Goal: Task Accomplishment & Management: Manage account settings

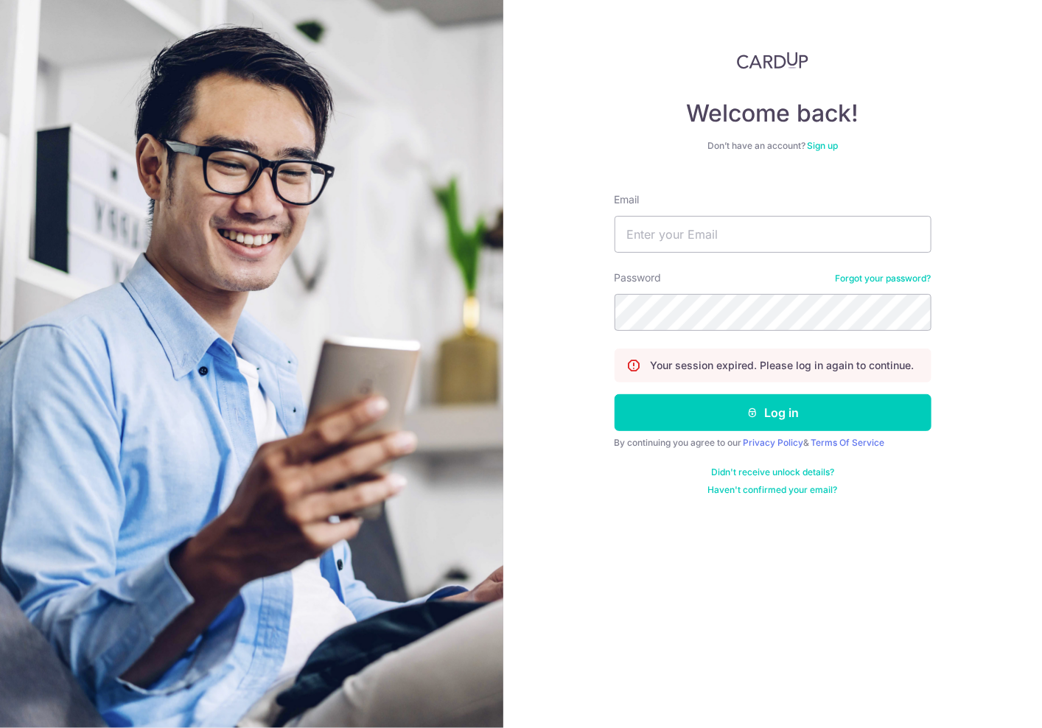
type input "[EMAIL_ADDRESS][DOMAIN_NAME]"
click at [614, 394] on button "Log in" at bounding box center [772, 412] width 317 height 37
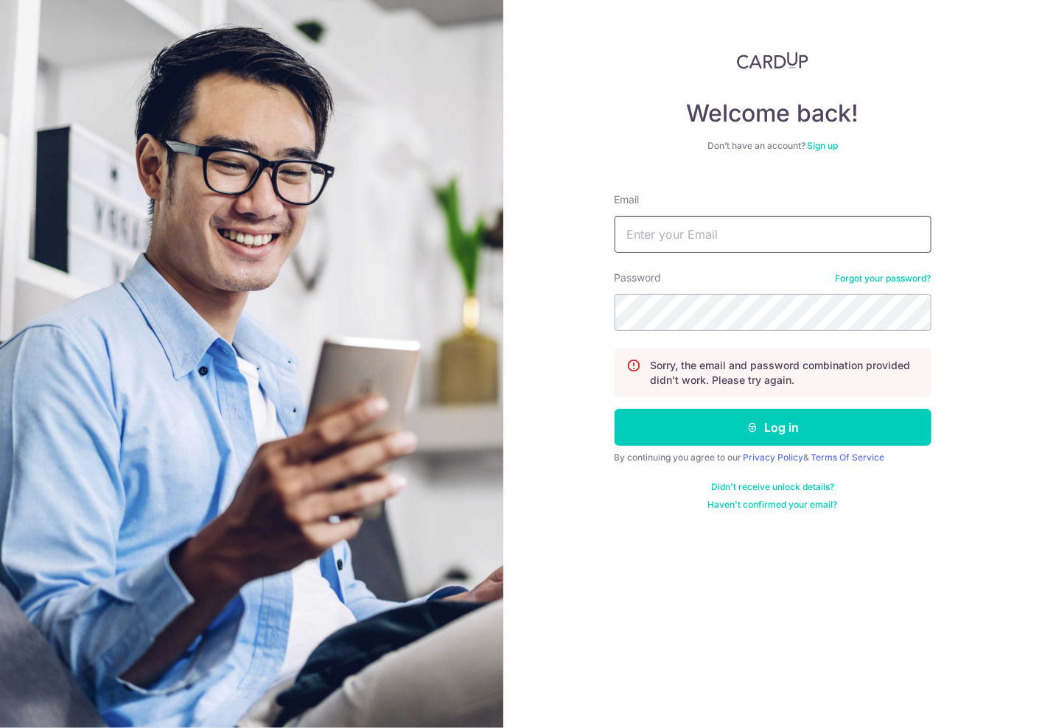
click at [737, 232] on input "Email" at bounding box center [772, 234] width 317 height 37
type input "S"
type input "[EMAIL_ADDRESS][DOMAIN_NAME]"
click at [614, 409] on button "Log in" at bounding box center [772, 427] width 317 height 37
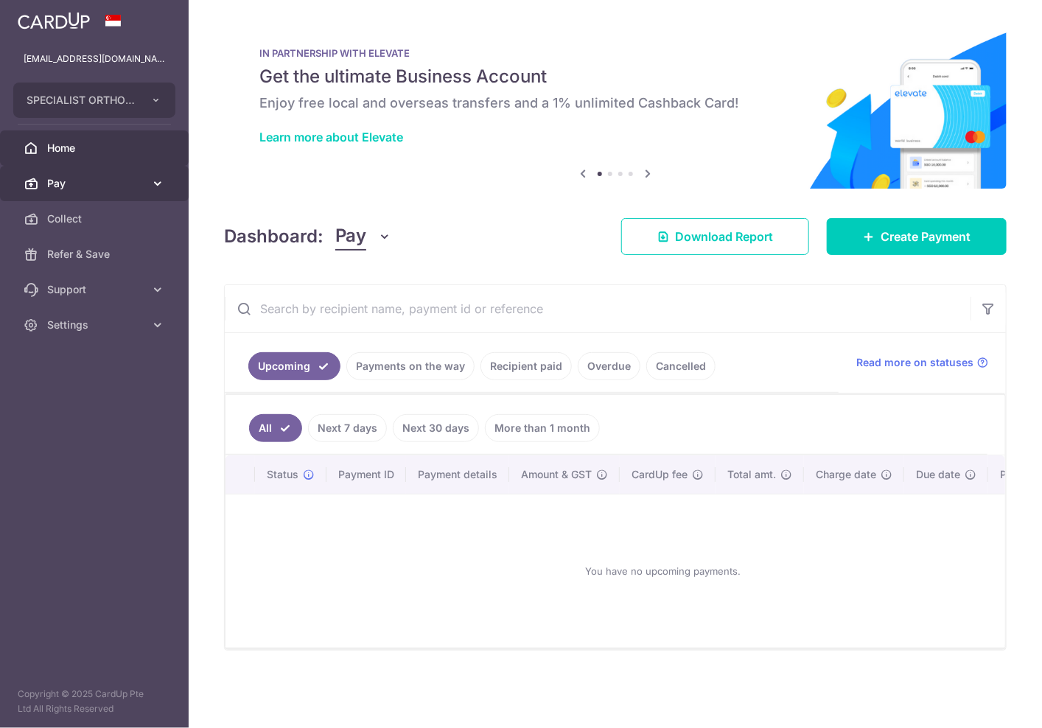
click at [143, 180] on span "Pay" at bounding box center [95, 183] width 97 height 15
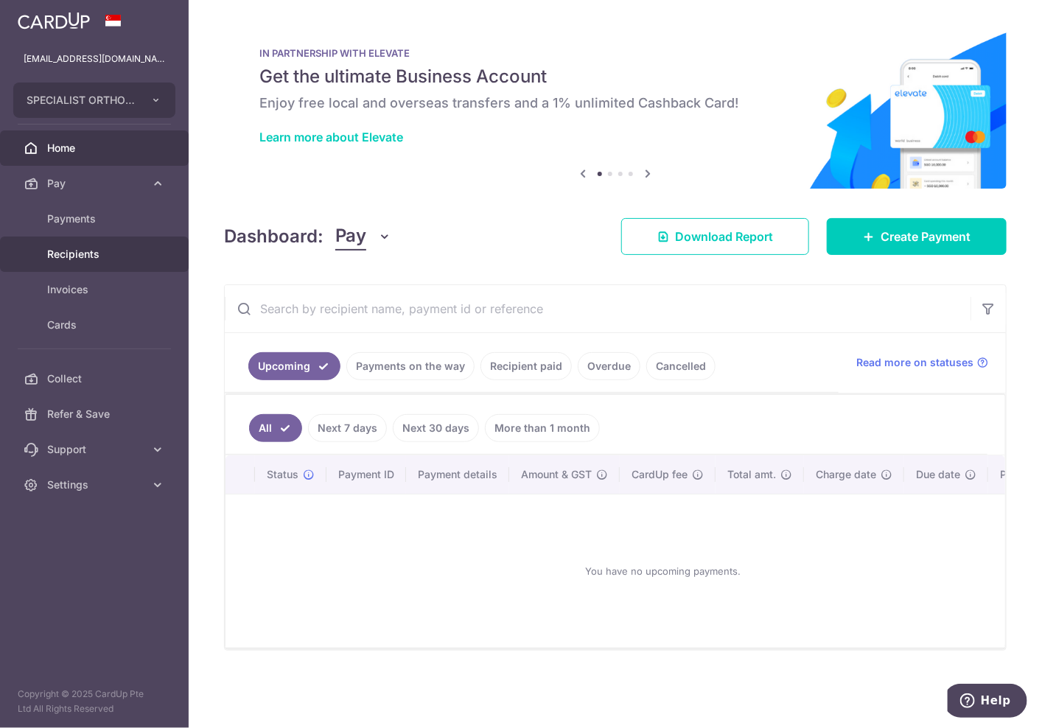
click at [93, 247] on span "Recipients" at bounding box center [95, 254] width 97 height 15
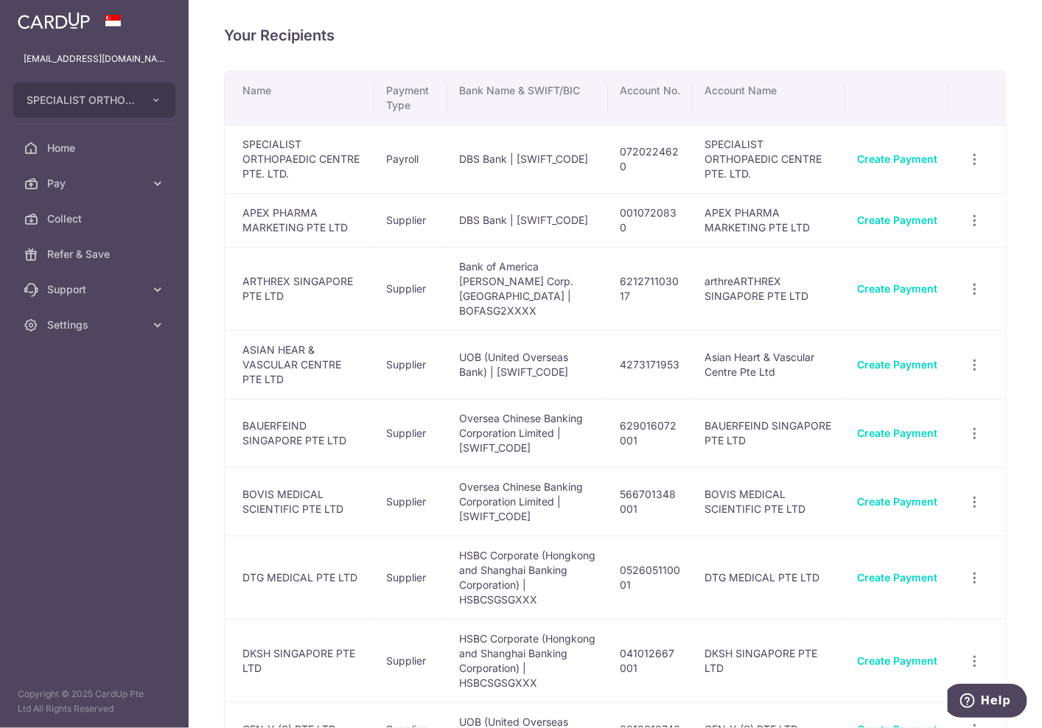
scroll to position [4018, 0]
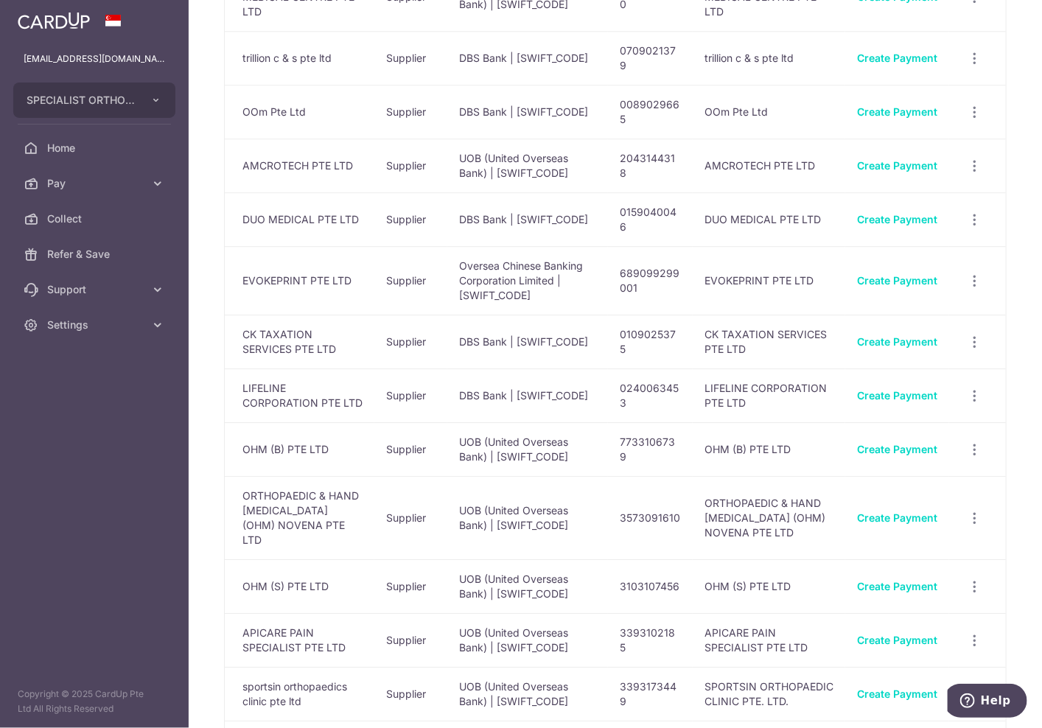
click at [295, 476] on td "ORTHOPAEDIC & HAND [MEDICAL_DATA] (OHM) NOVENA PTE LTD" at bounding box center [300, 517] width 150 height 83
click at [974, 505] on div "View/Edit Linked Payments" at bounding box center [974, 518] width 27 height 27
click at [966, 510] on icon "button" at bounding box center [973, 517] width 15 height 15
click at [924, 550] on span "View/Edit" at bounding box center [925, 559] width 100 height 18
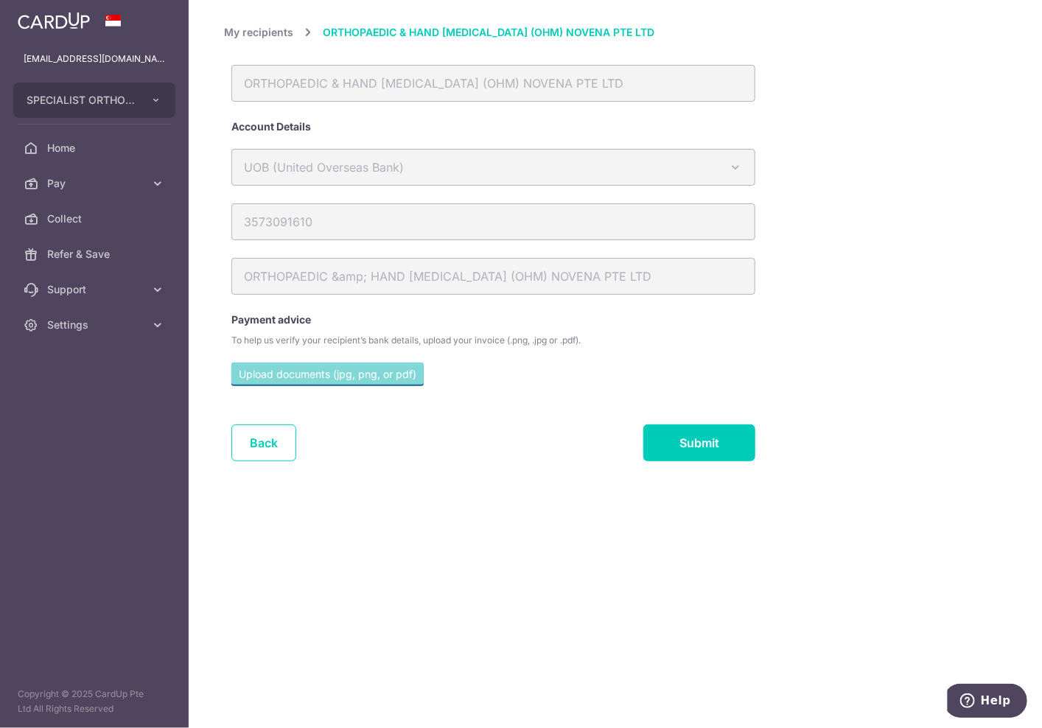
click at [855, 253] on div "3573091610" at bounding box center [547, 230] width 647 height 55
click at [864, 282] on div "ORTHOPAEDIC &amp; HAND MRI (OHM) NOVENA PTE LTD" at bounding box center [547, 285] width 647 height 55
drag, startPoint x: 896, startPoint y: 168, endPoint x: 868, endPoint y: 224, distance: 62.9
click at [896, 171] on div "My recipients ORTHOPAEDIC & HAND MRI (OHM) NOVENA PTE LTD ORTHOPAEDIC & HAND MR…" at bounding box center [655, 251] width 862 height 455
click at [153, 183] on icon at bounding box center [157, 183] width 15 height 15
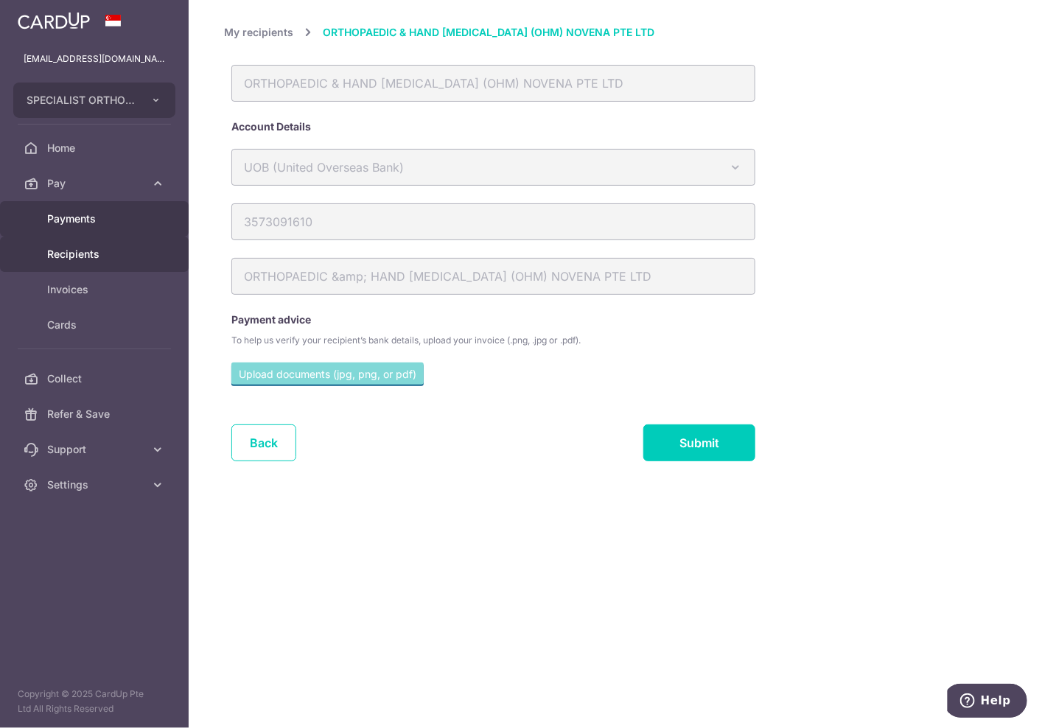
click at [94, 217] on span "Payments" at bounding box center [95, 218] width 97 height 15
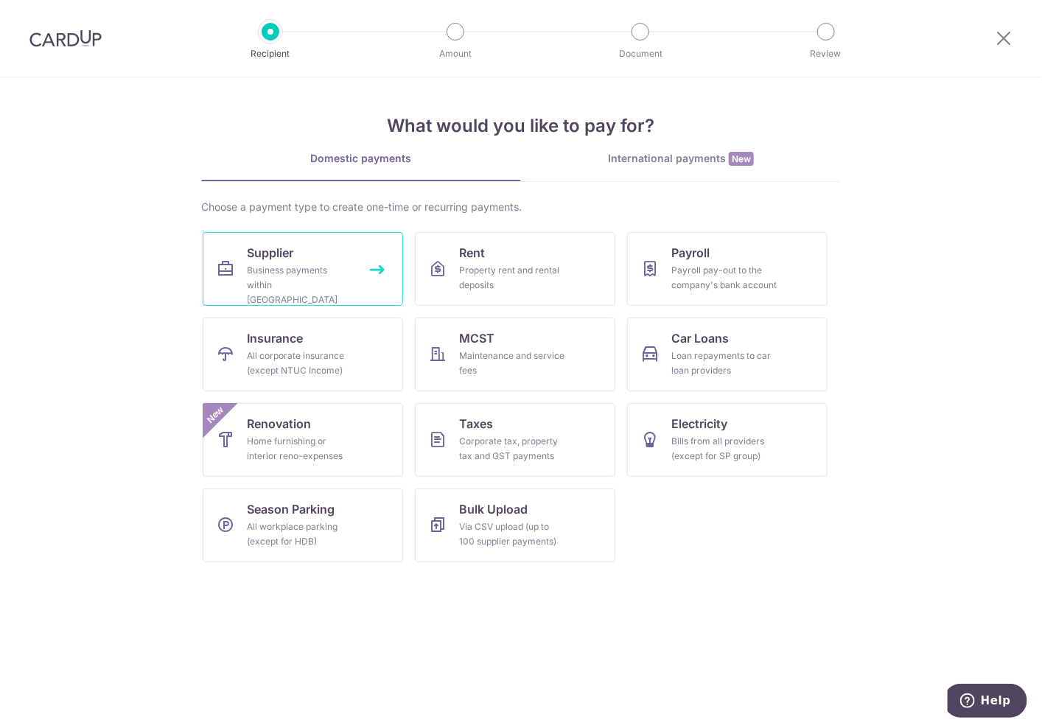
click at [262, 278] on div "Business payments within [GEOGRAPHIC_DATA]" at bounding box center [300, 285] width 106 height 44
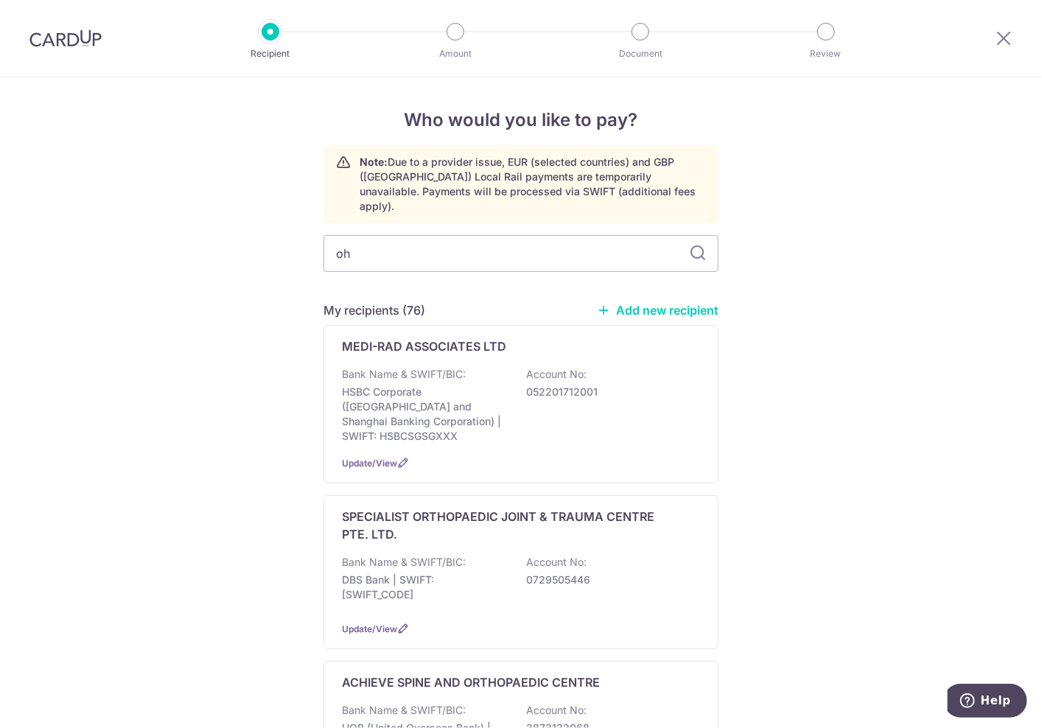
type input "ohm"
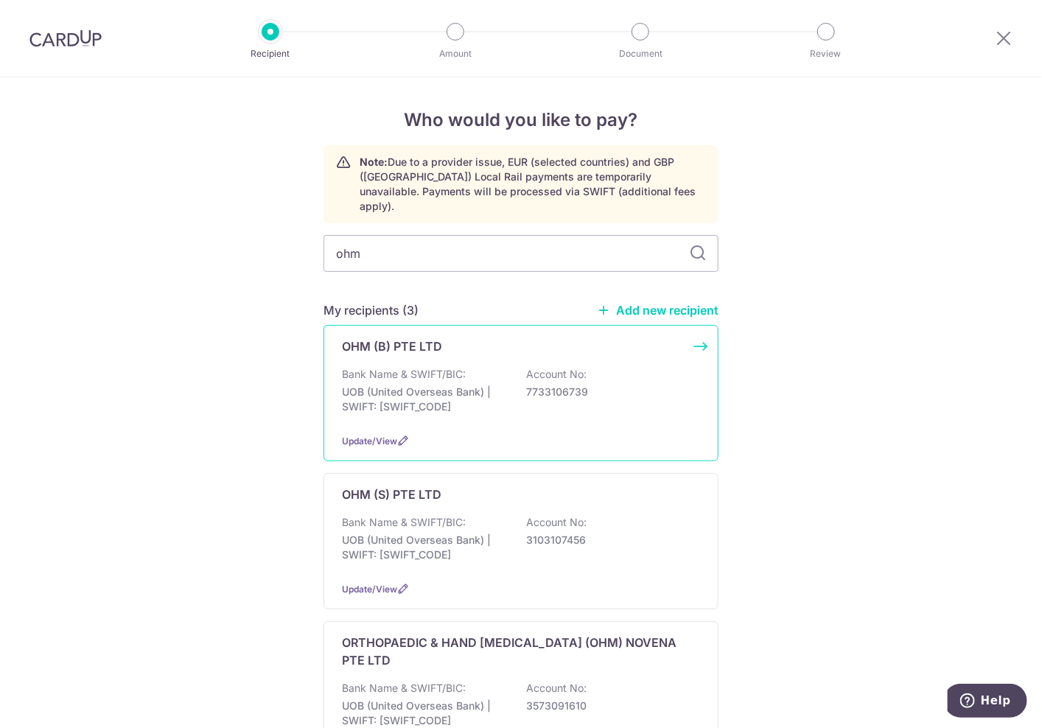
click at [453, 367] on p "Bank Name & SWIFT/BIC:" at bounding box center [404, 374] width 124 height 15
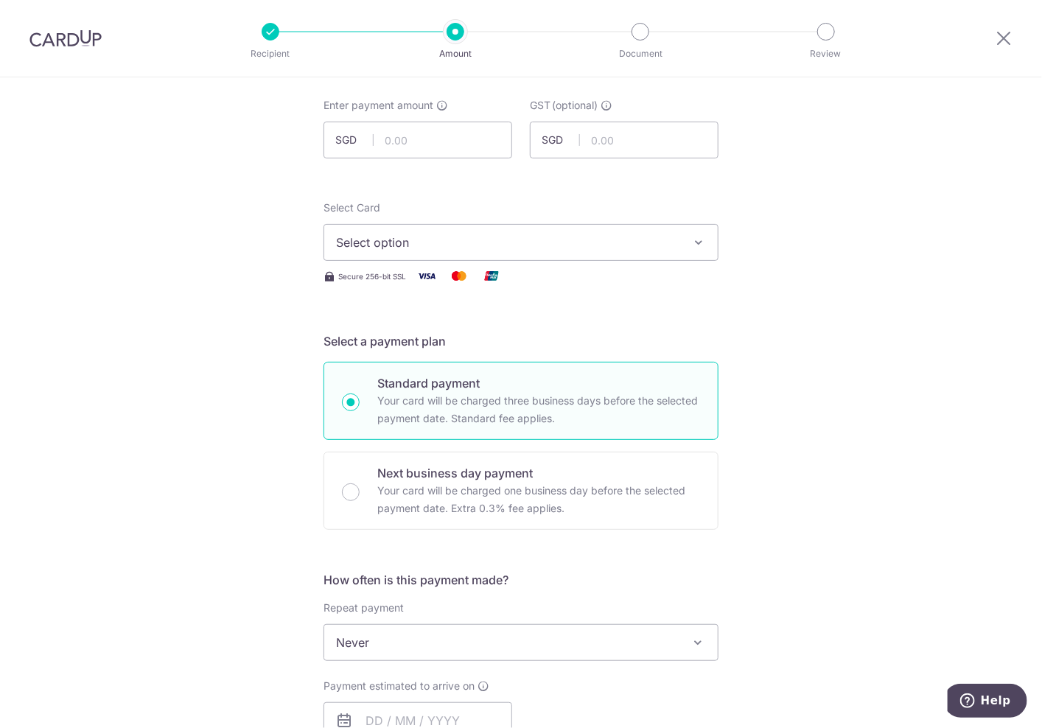
scroll to position [164, 0]
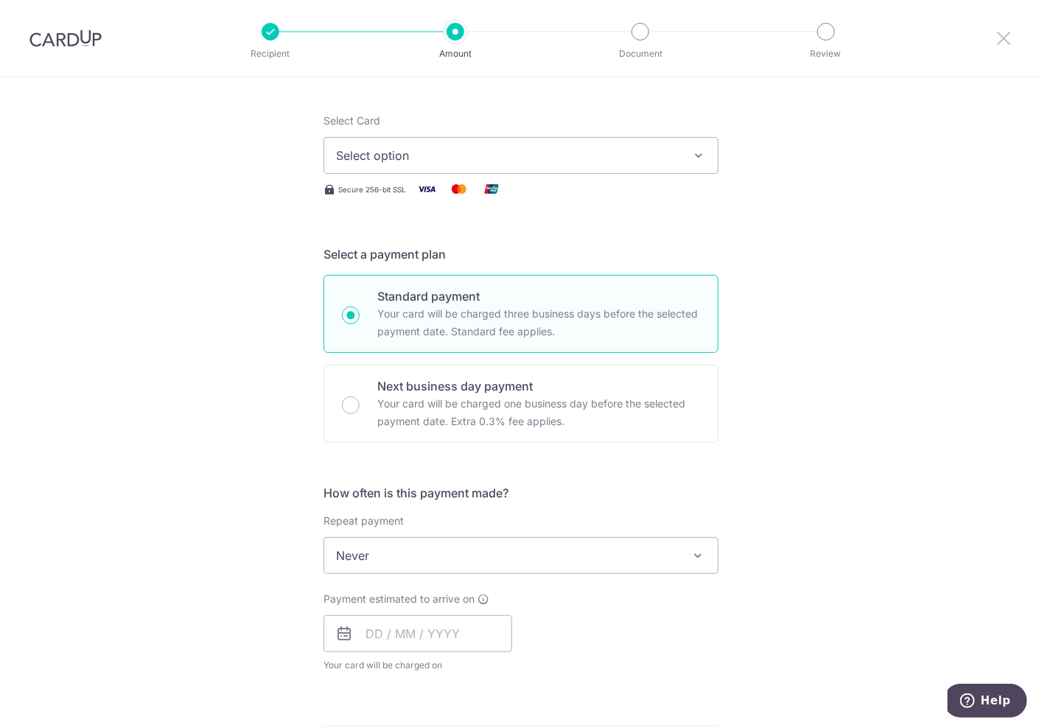
click at [1003, 30] on icon at bounding box center [1003, 38] width 18 height 18
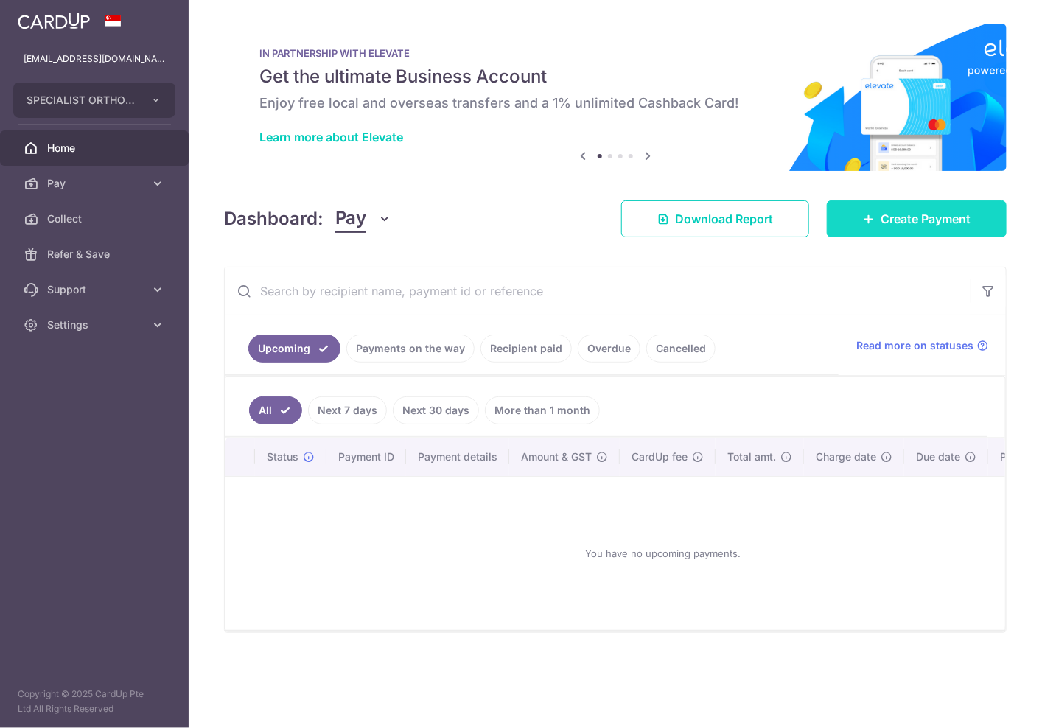
click at [927, 217] on span "Create Payment" at bounding box center [925, 219] width 90 height 18
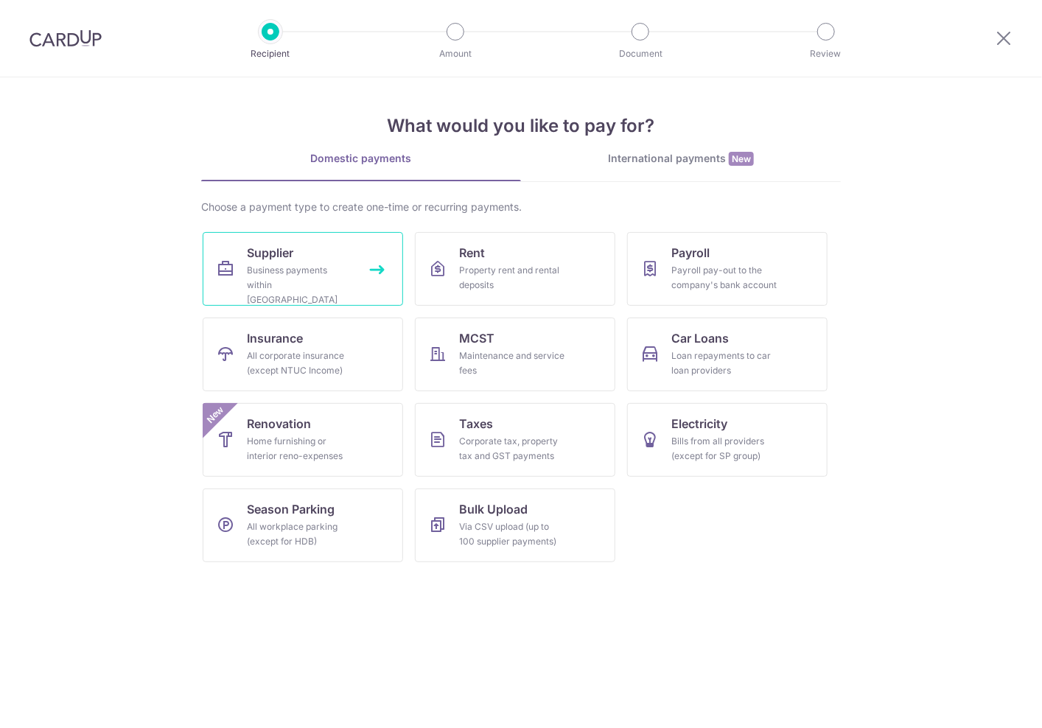
click at [289, 277] on div "Business payments within Singapore" at bounding box center [300, 285] width 106 height 44
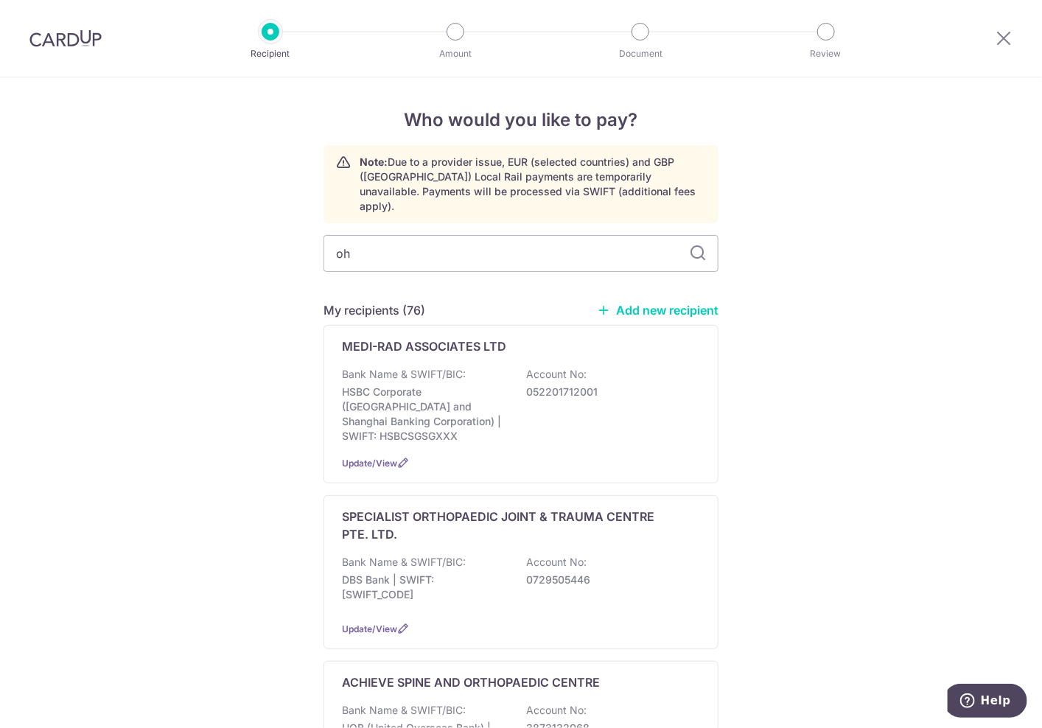
type input "ohm"
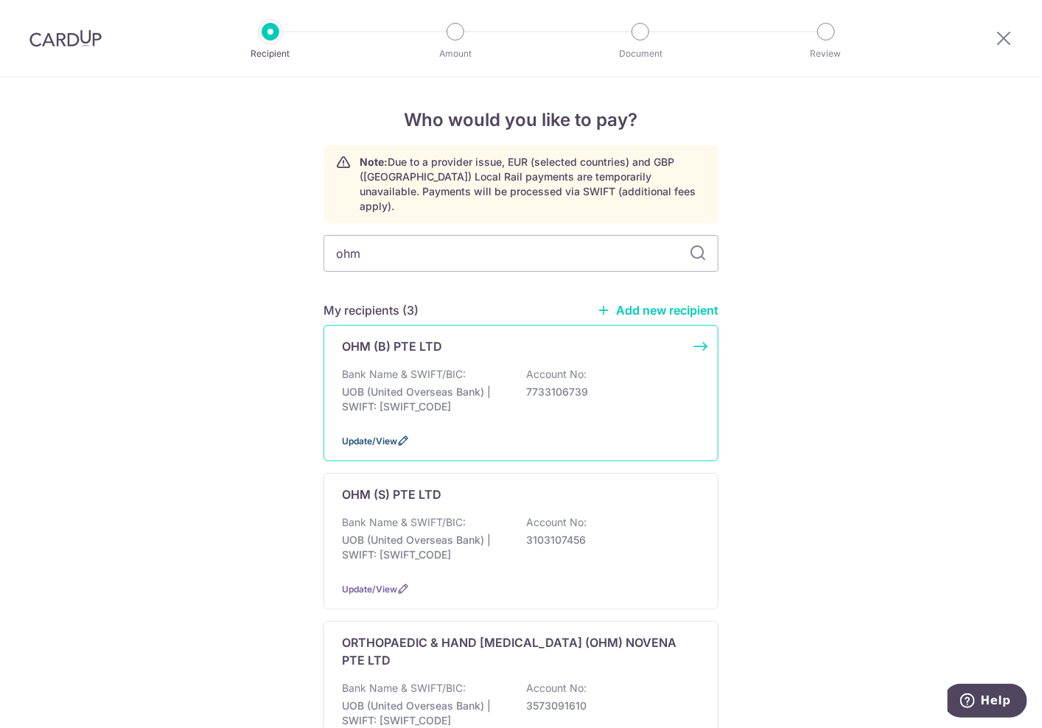
click at [371, 435] on span "Update/View" at bounding box center [369, 440] width 55 height 11
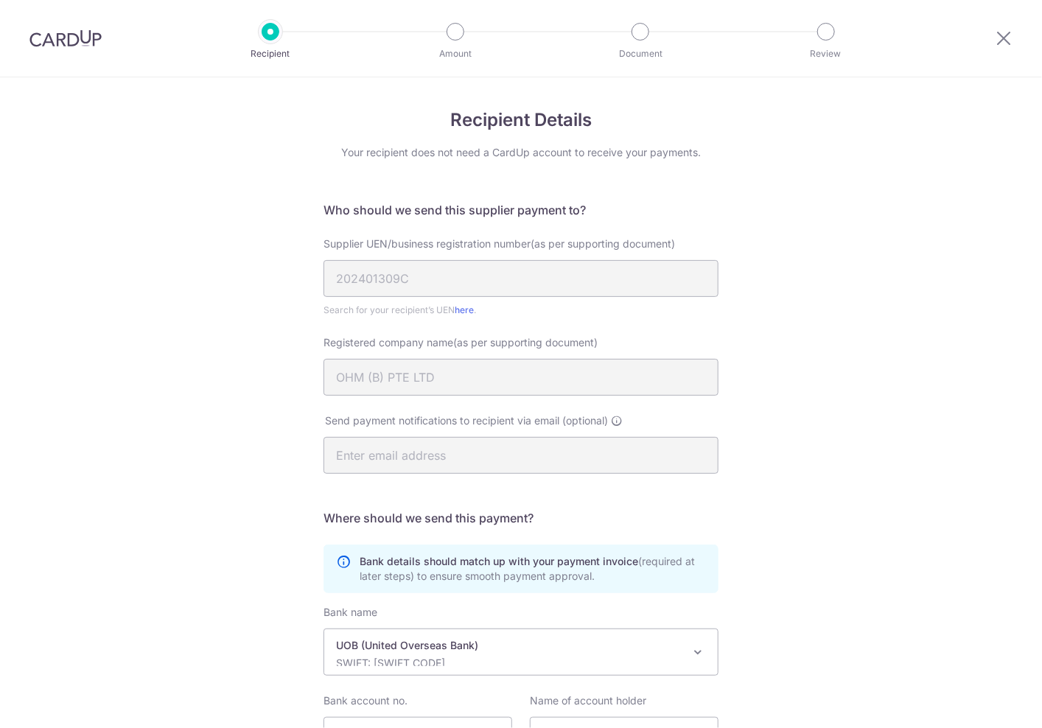
scroll to position [142, 0]
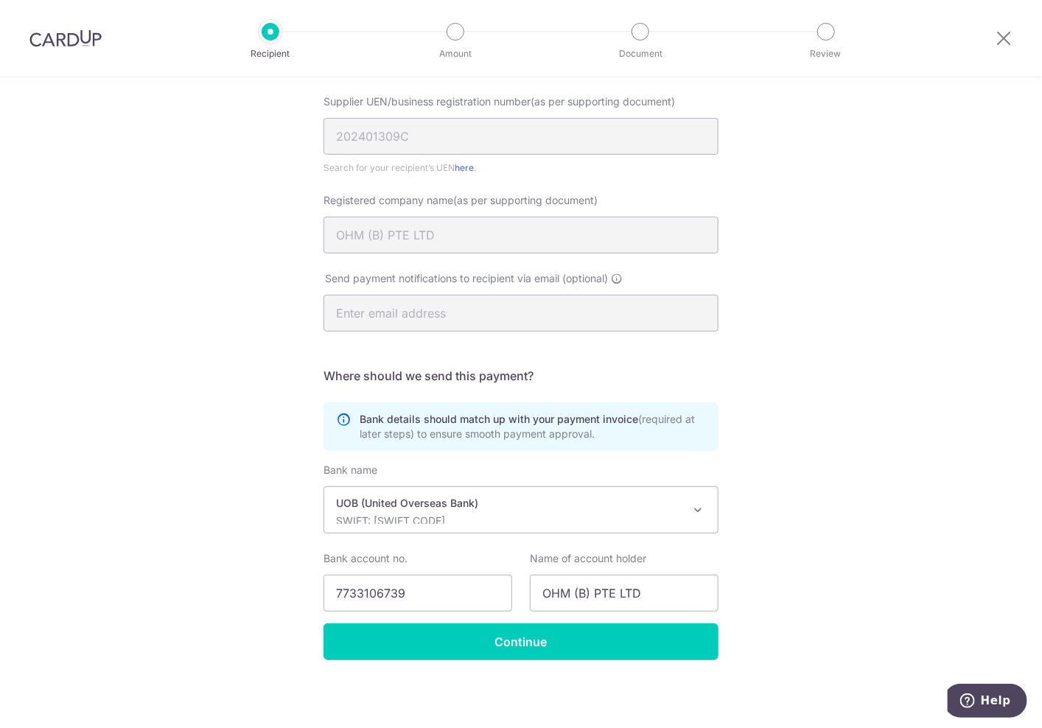
click at [632, 502] on p "UOB (United Overseas Bank)" at bounding box center [509, 503] width 346 height 15
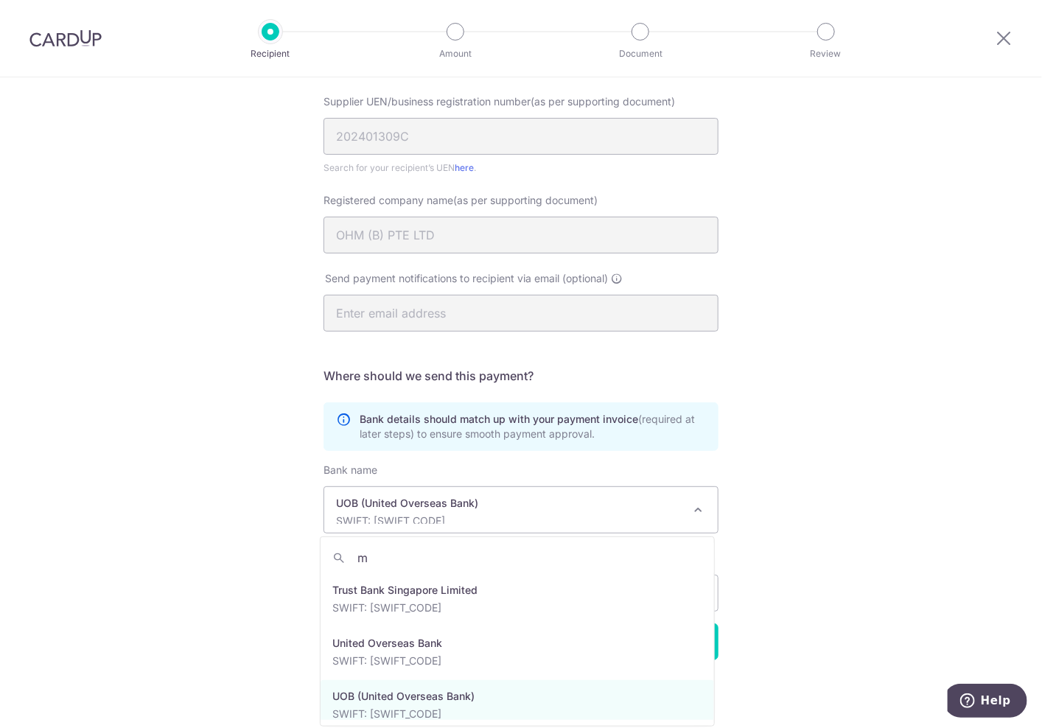
scroll to position [0, 0]
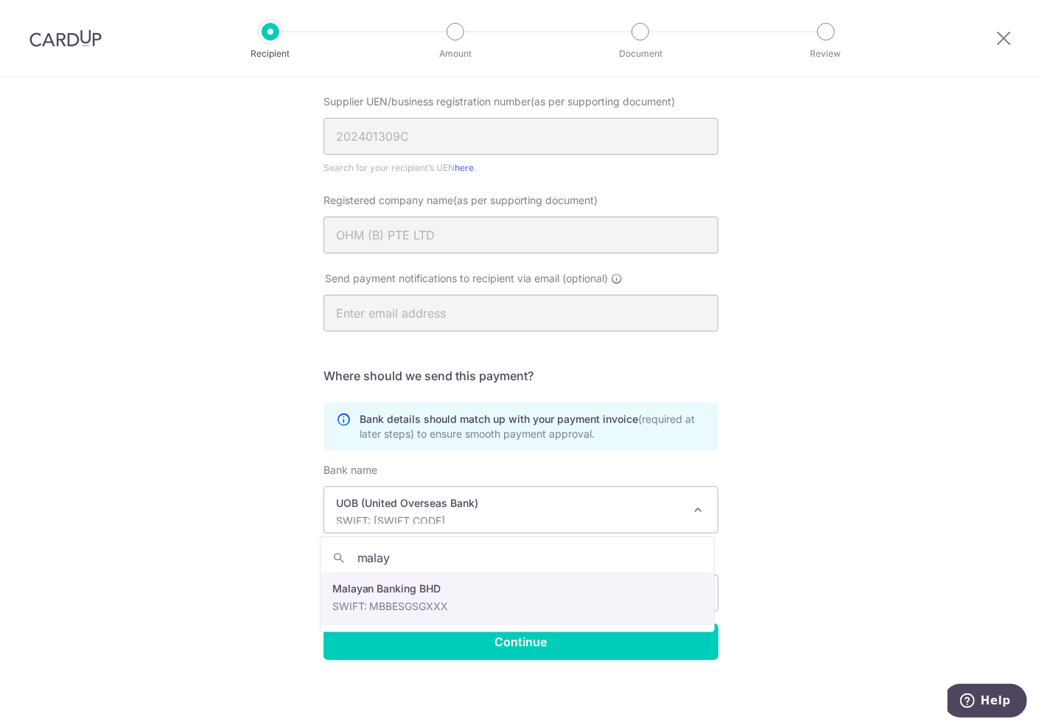
type input "malay"
select select "26"
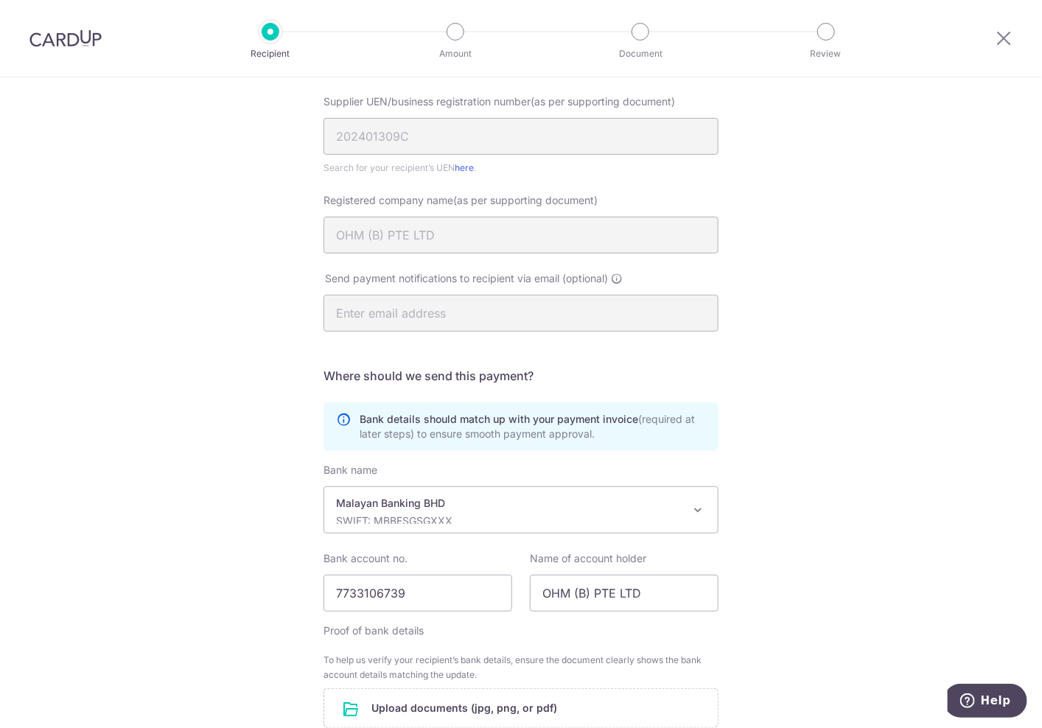
click at [820, 477] on div "Recipient Details Your recipient does not need a CardUp account to receive your…" at bounding box center [521, 414] width 1042 height 959
drag, startPoint x: 460, startPoint y: 599, endPoint x: 220, endPoint y: 592, distance: 241.0
click at [232, 594] on div "Recipient Details Your recipient does not need a CardUp account to receive your…" at bounding box center [521, 414] width 1042 height 959
paste input "04405502596"
type input "04405502596"
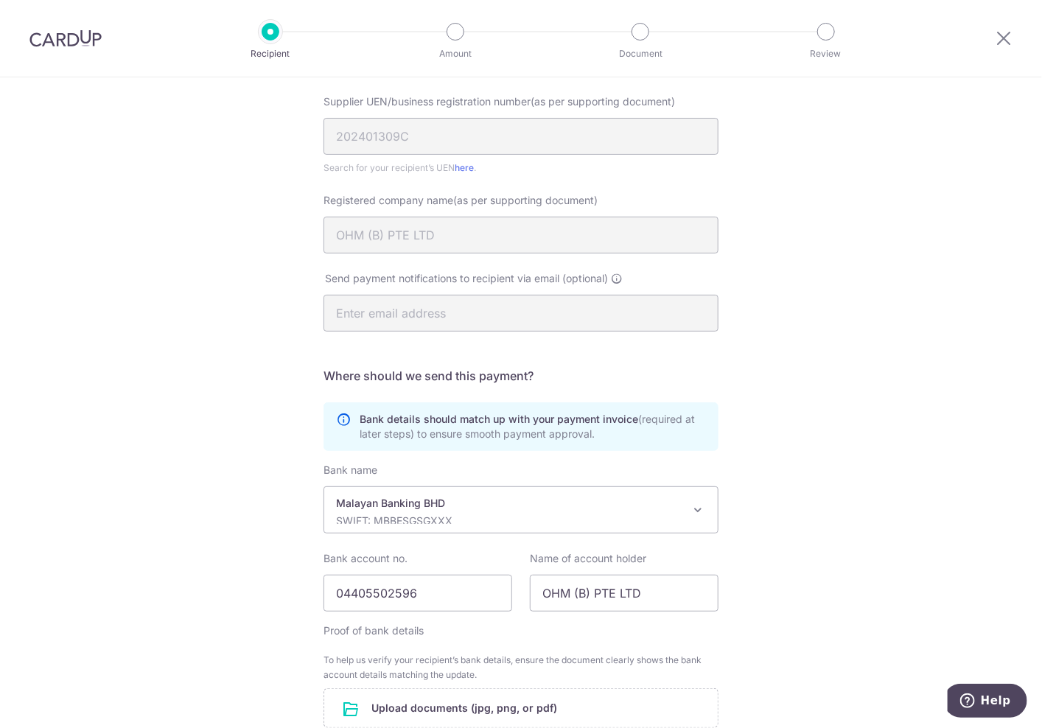
click at [761, 480] on div "Recipient Details Your recipient does not need a CardUp account to receive your…" at bounding box center [521, 414] width 1042 height 959
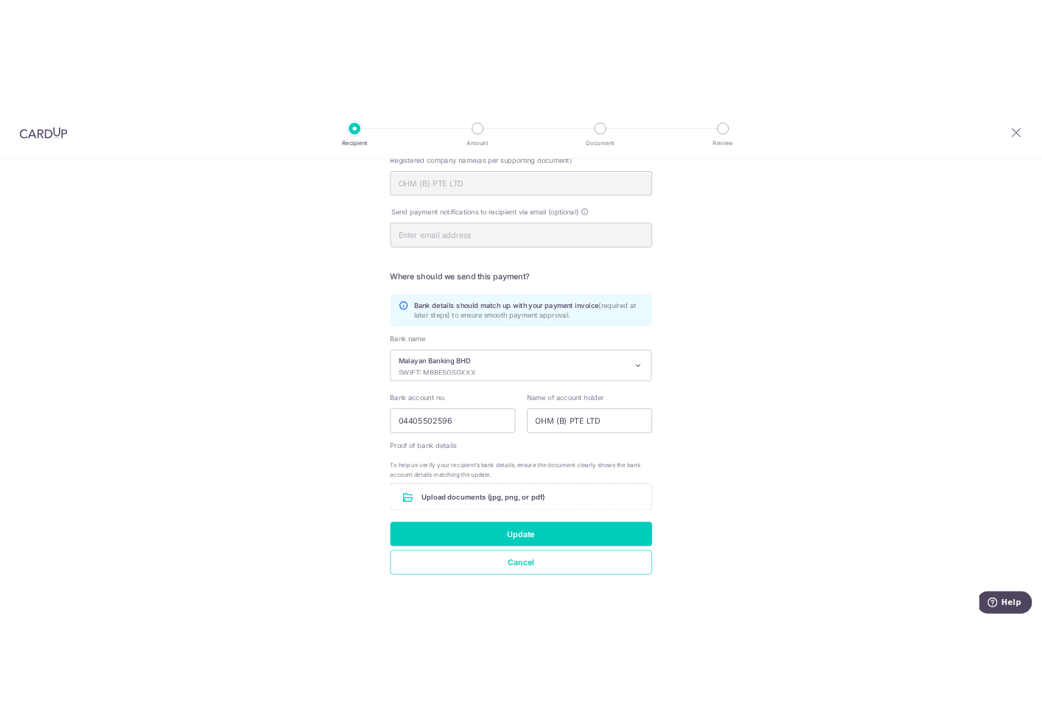
scroll to position [262, 0]
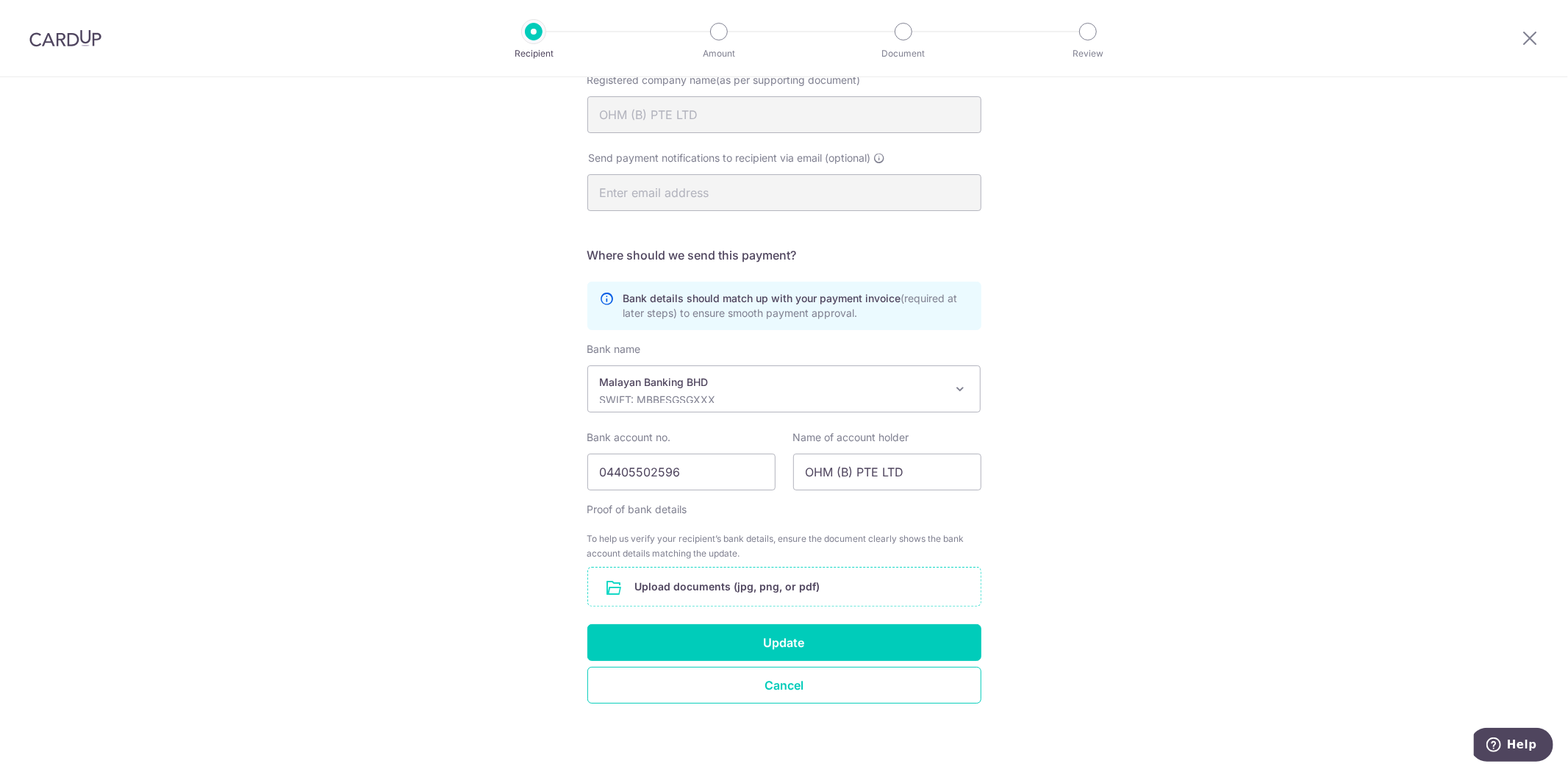
click at [785, 592] on input "file" at bounding box center [784, 587] width 392 height 38
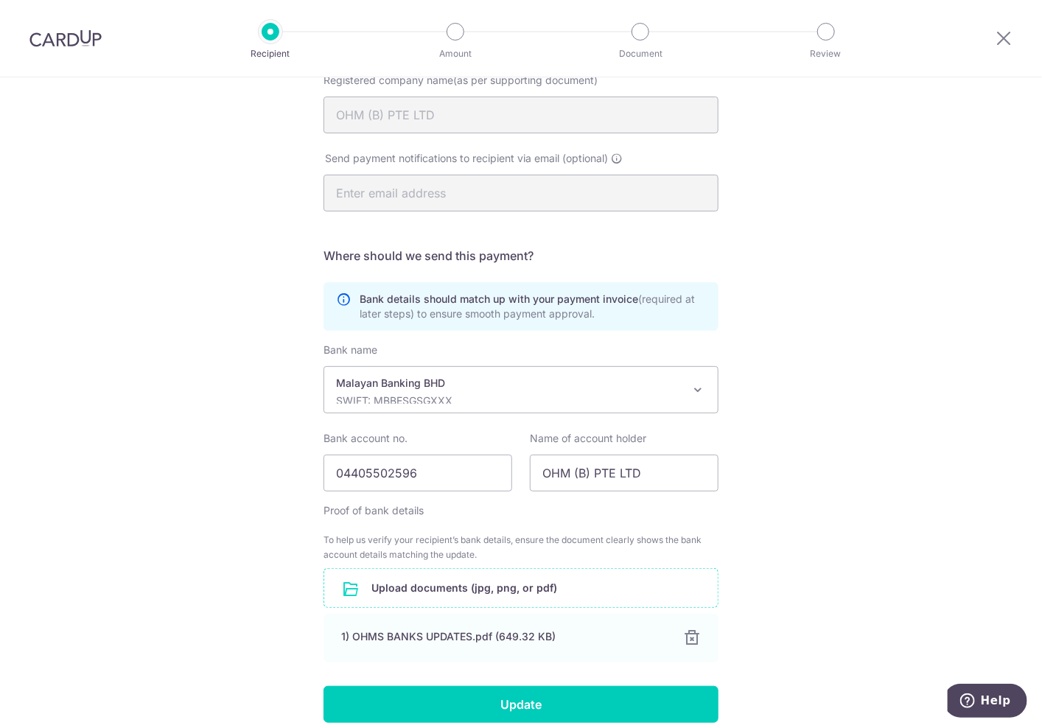
click at [138, 418] on div "Recipient Details Your recipient does not need a CardUp account to receive your…" at bounding box center [521, 324] width 1042 height 1019
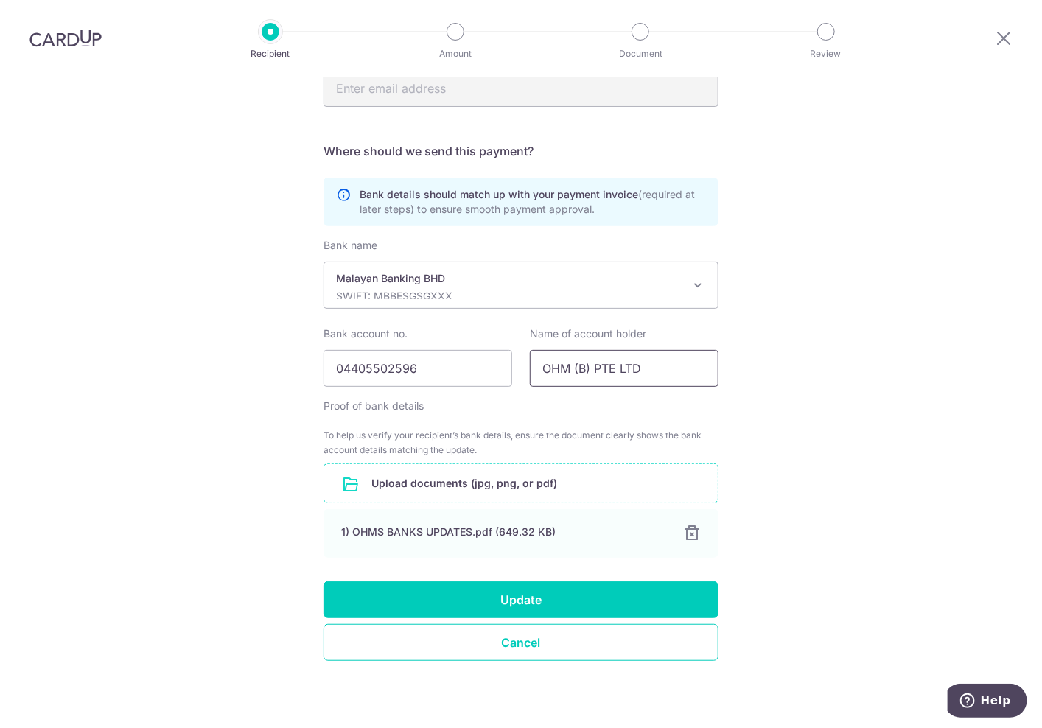
scroll to position [368, 0]
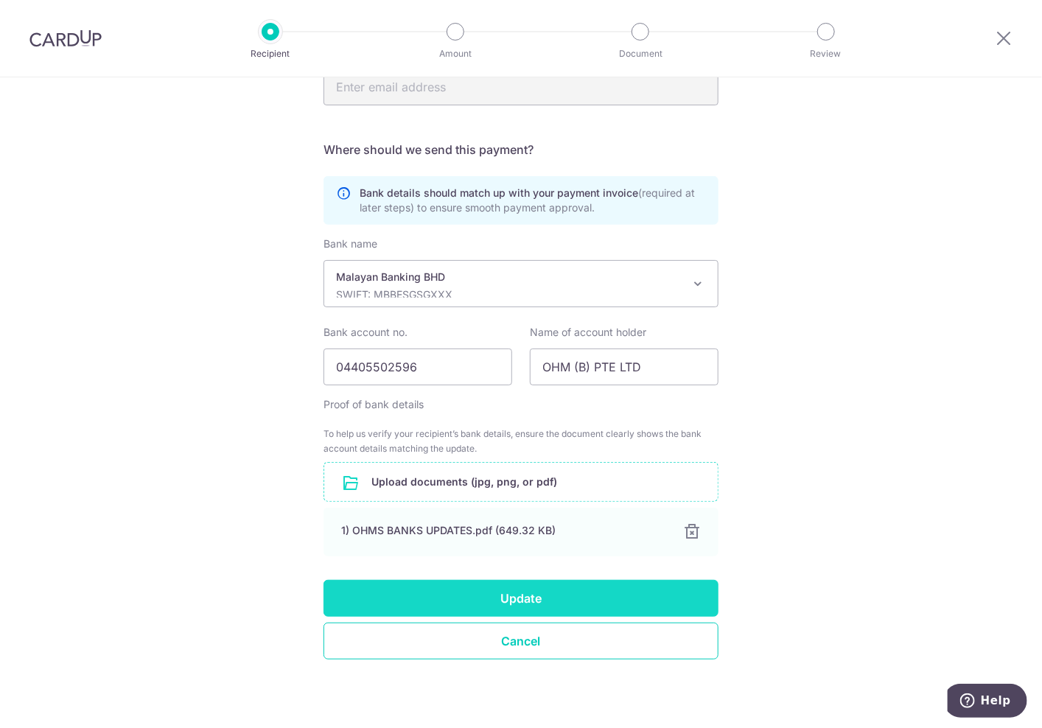
click at [555, 585] on button "Update" at bounding box center [520, 598] width 395 height 37
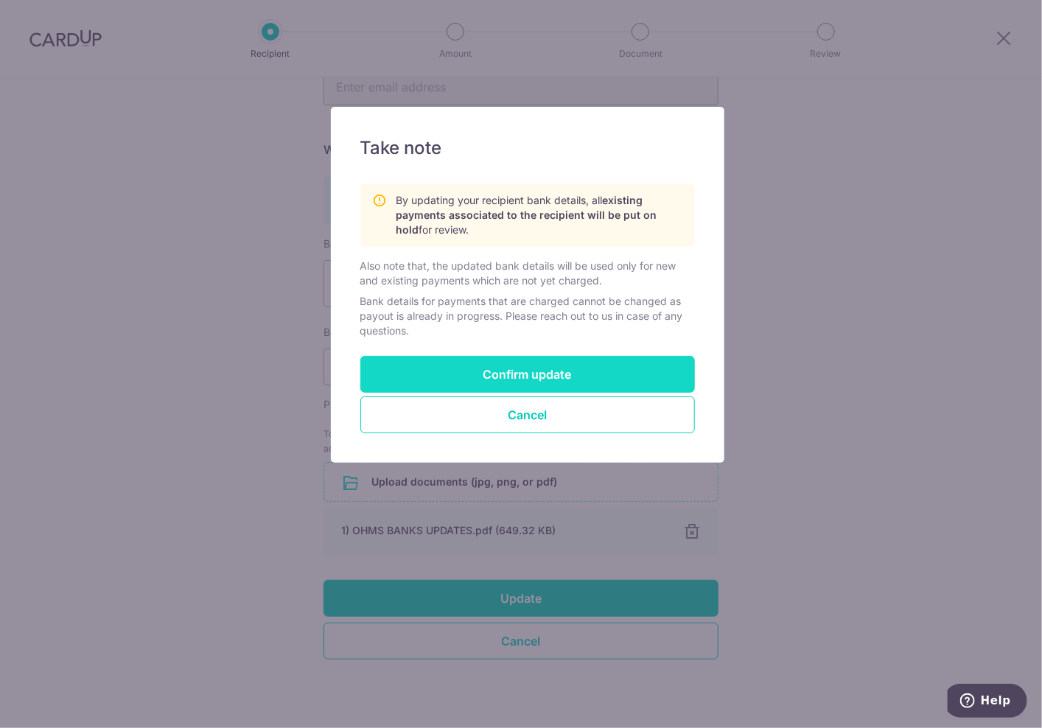
click at [558, 373] on button "Confirm update" at bounding box center [527, 374] width 334 height 37
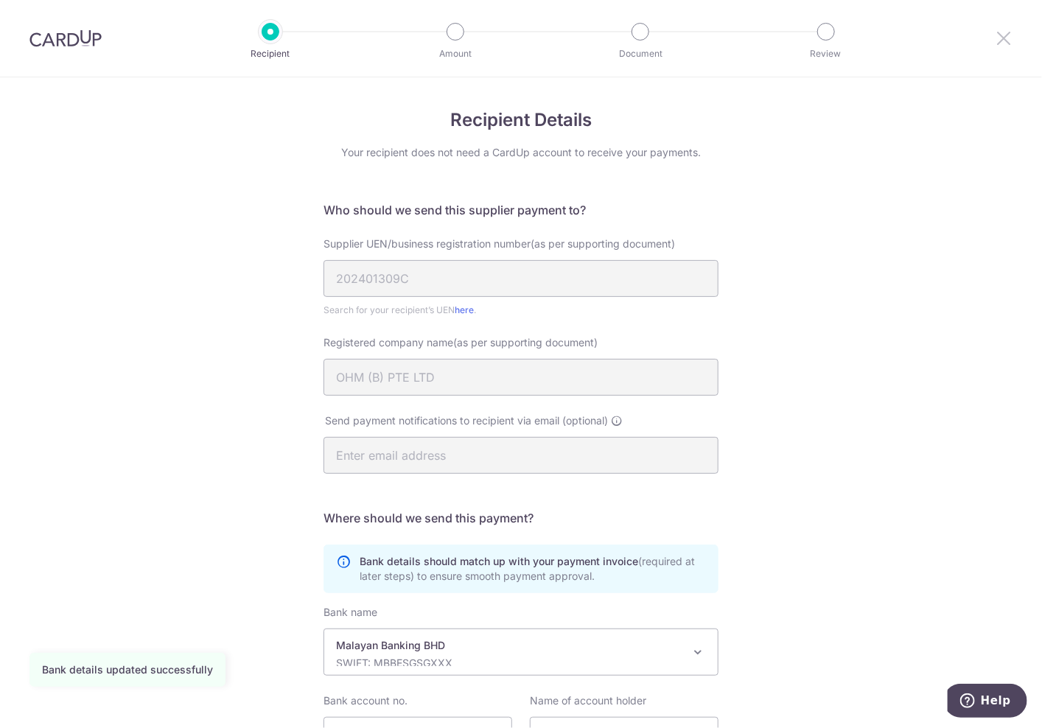
click at [1009, 29] on icon at bounding box center [1003, 38] width 18 height 18
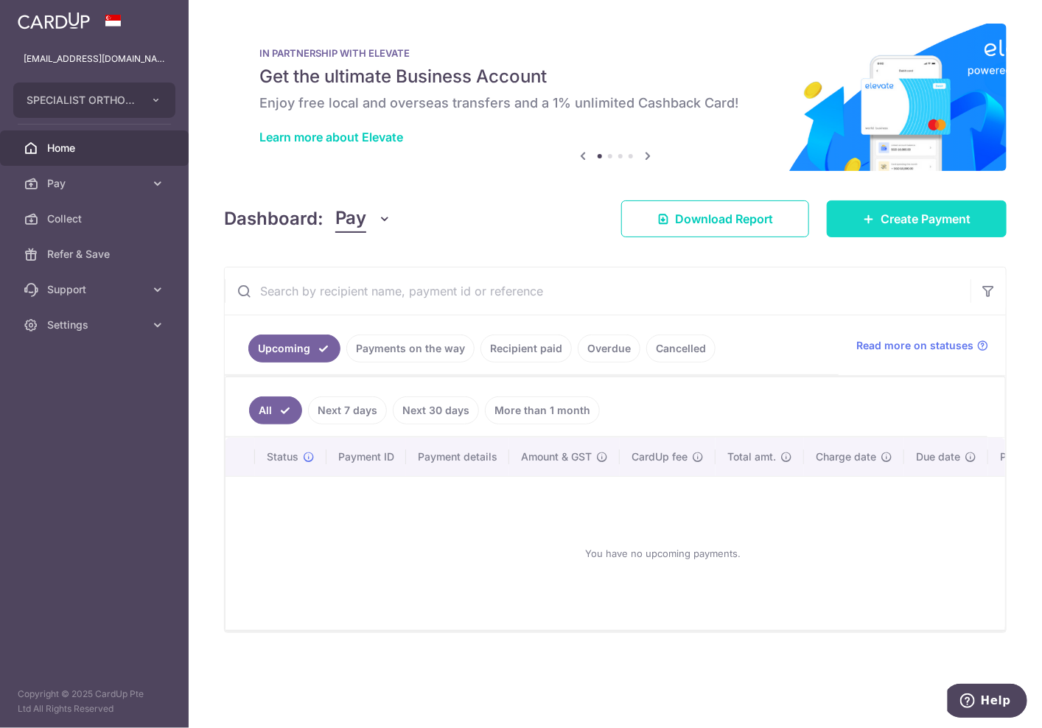
click at [913, 224] on span "Create Payment" at bounding box center [925, 219] width 90 height 18
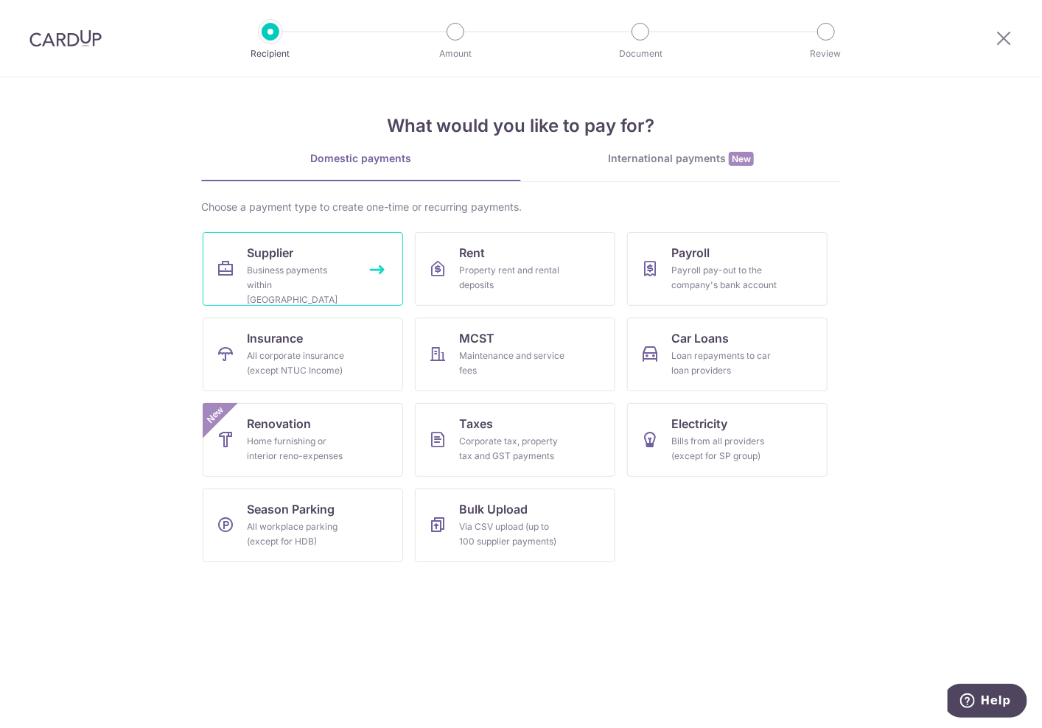
click at [334, 259] on link "Supplier Business payments within [GEOGRAPHIC_DATA]" at bounding box center [303, 269] width 200 height 74
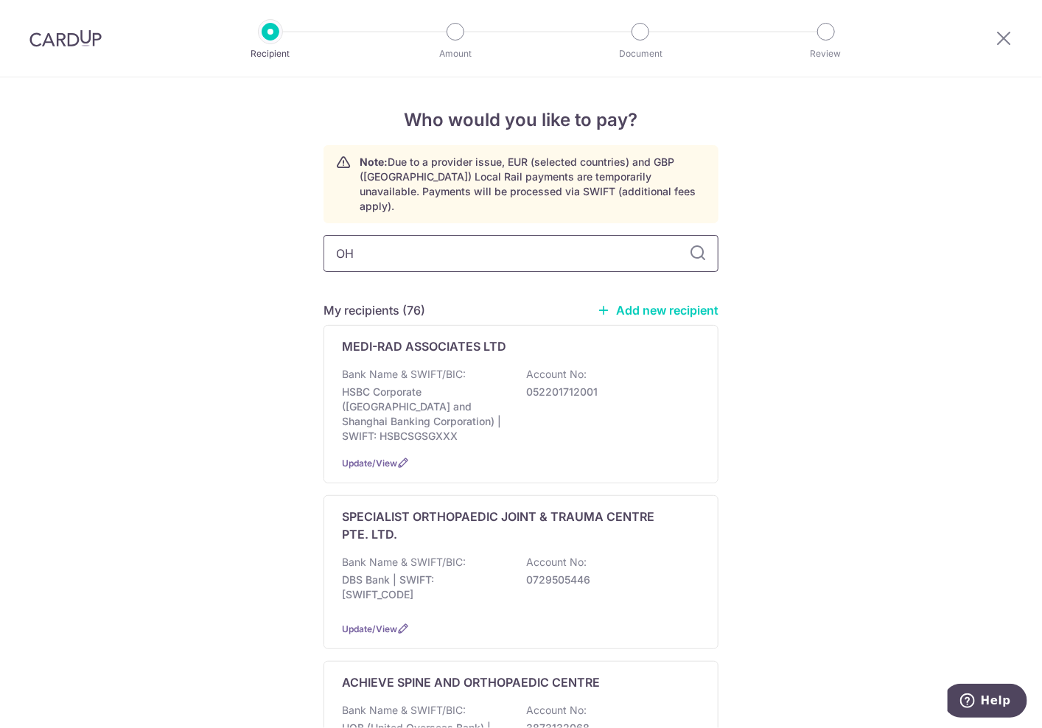
type input "OHM"
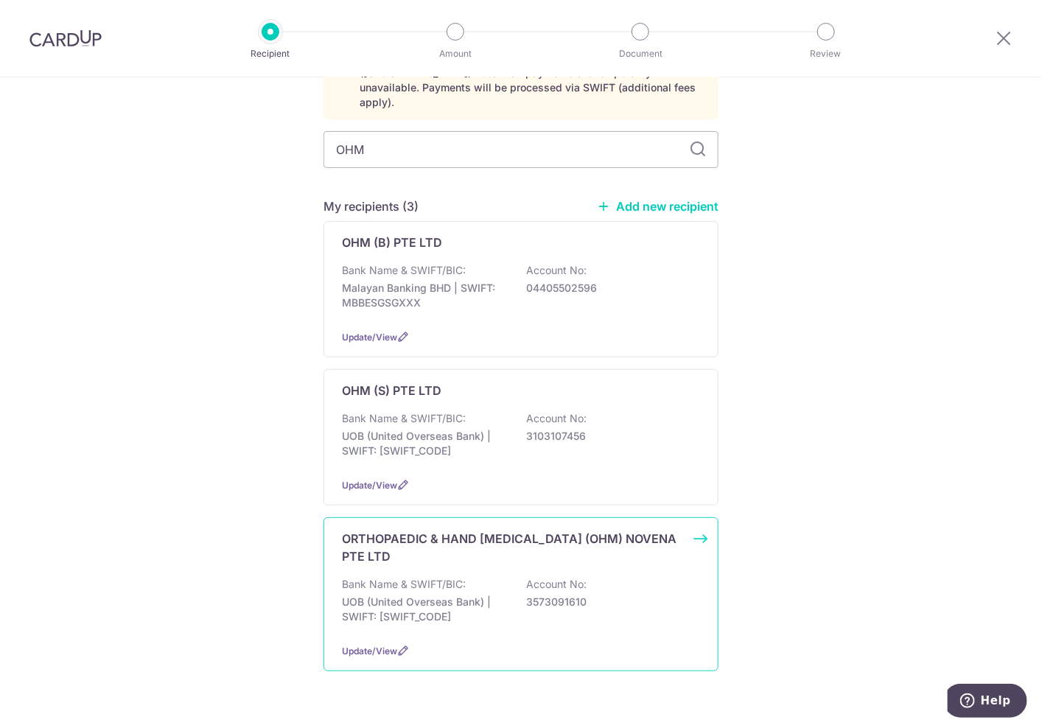
scroll to position [107, 0]
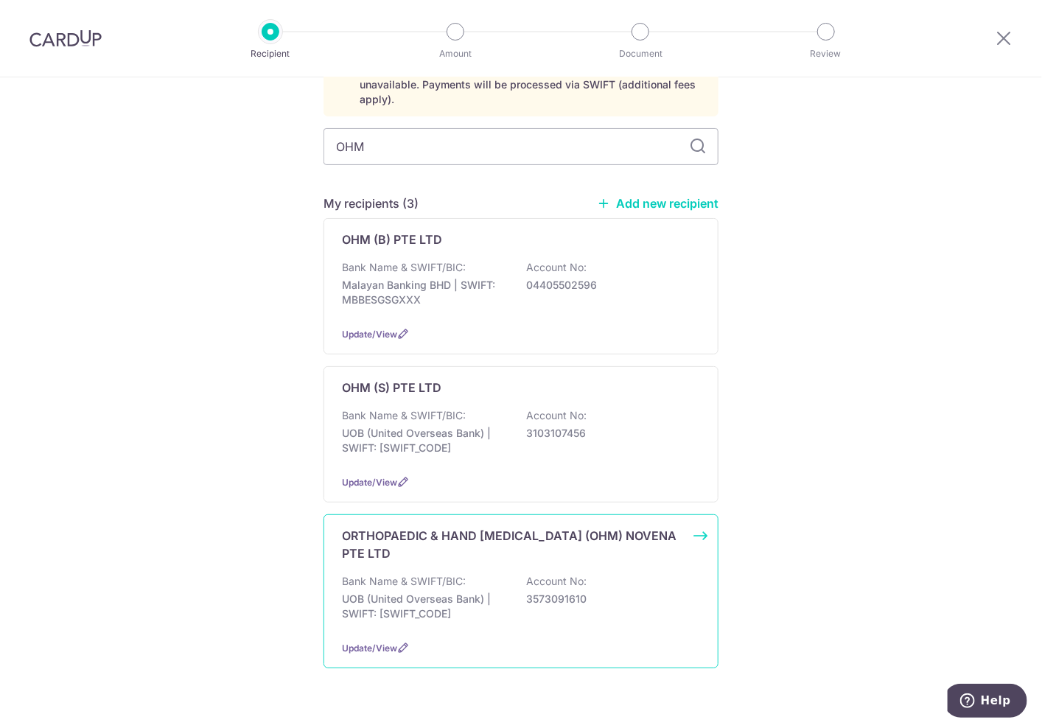
click at [553, 592] on p "3573091610" at bounding box center [608, 599] width 165 height 15
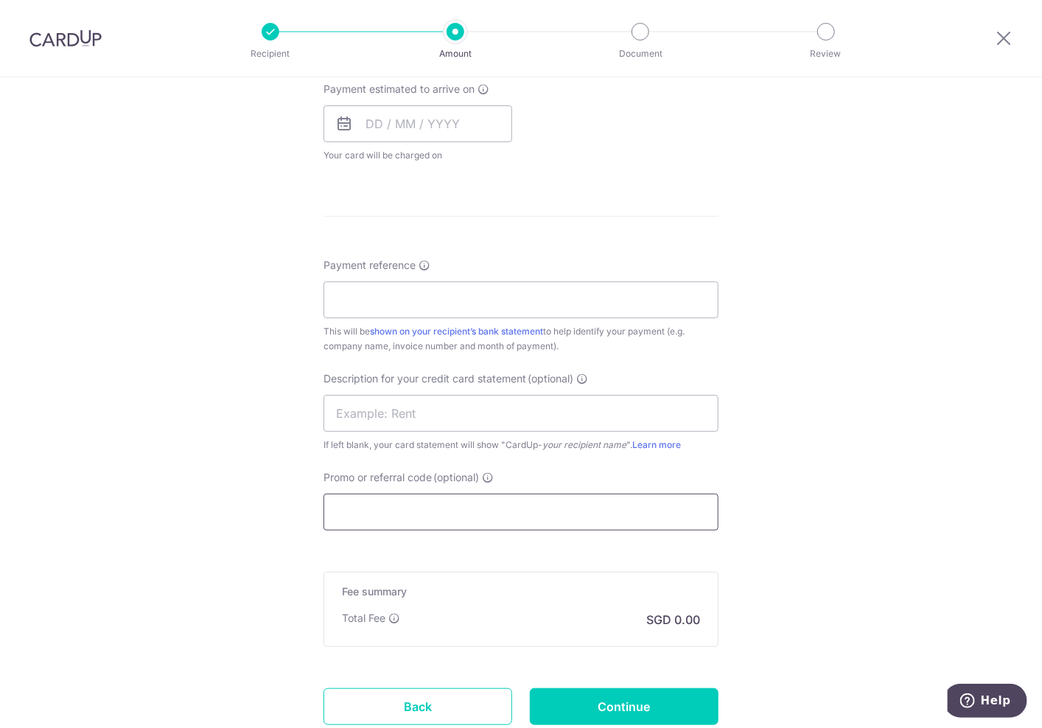
scroll to position [779, 0]
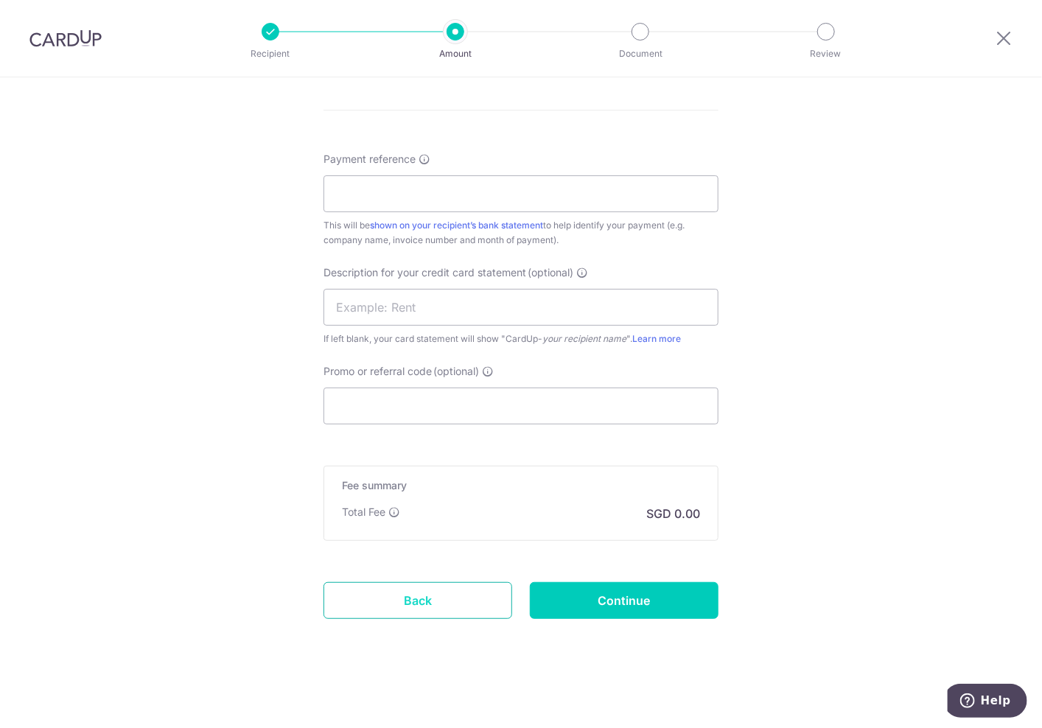
click at [440, 598] on link "Back" at bounding box center [417, 600] width 189 height 37
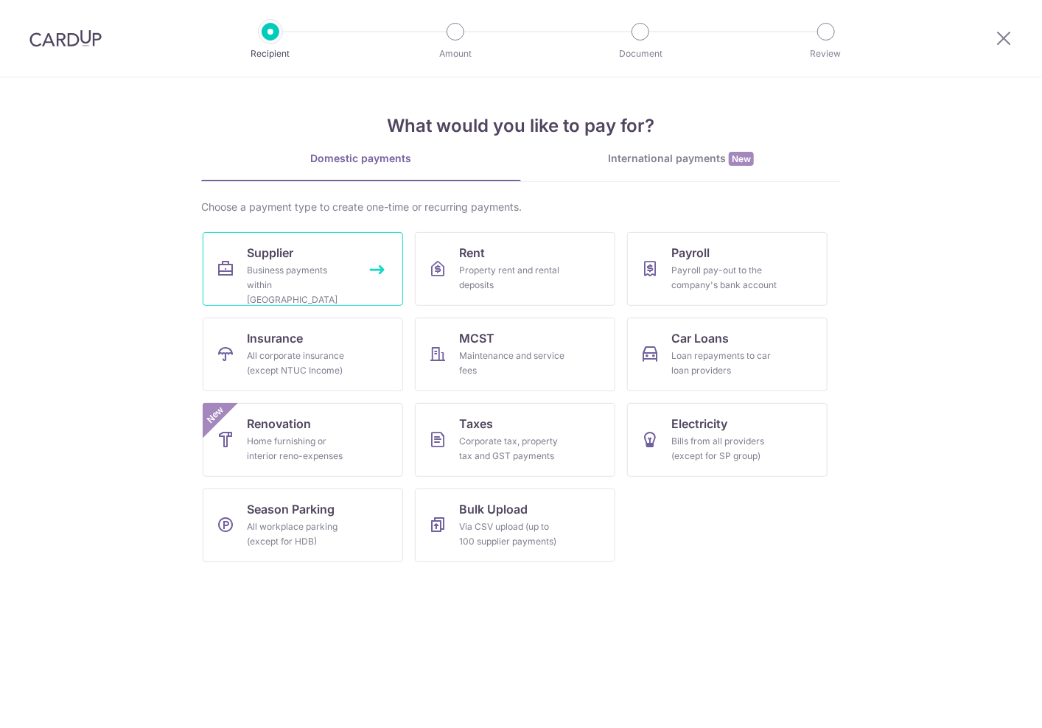
click at [286, 259] on span "Supplier" at bounding box center [270, 253] width 46 height 18
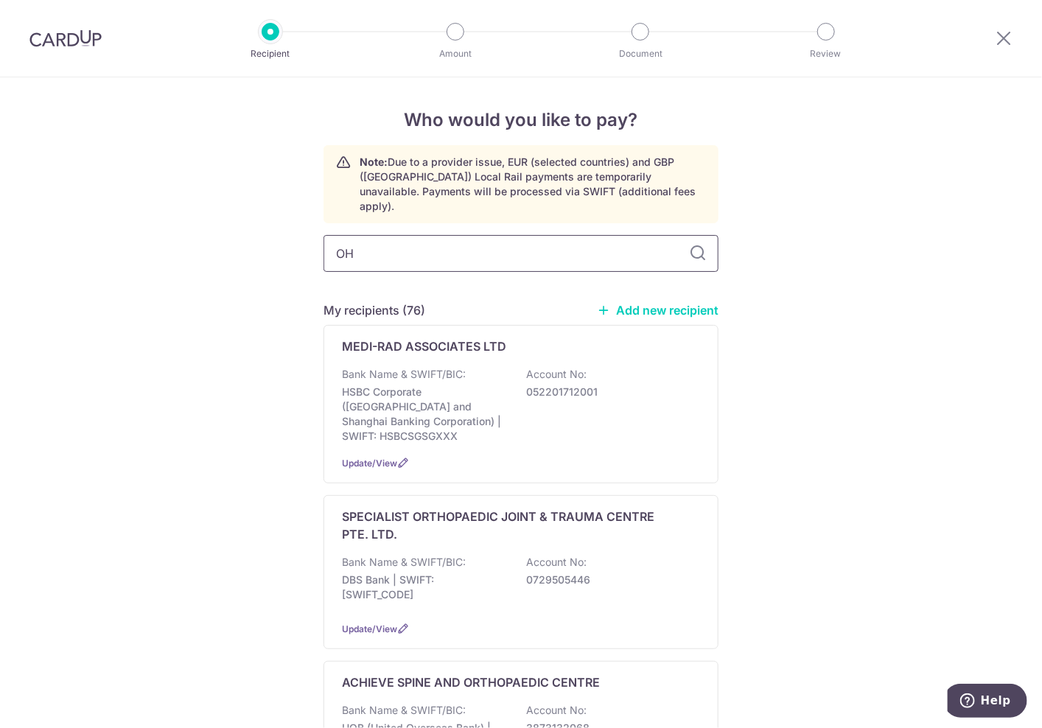
type input "OHM"
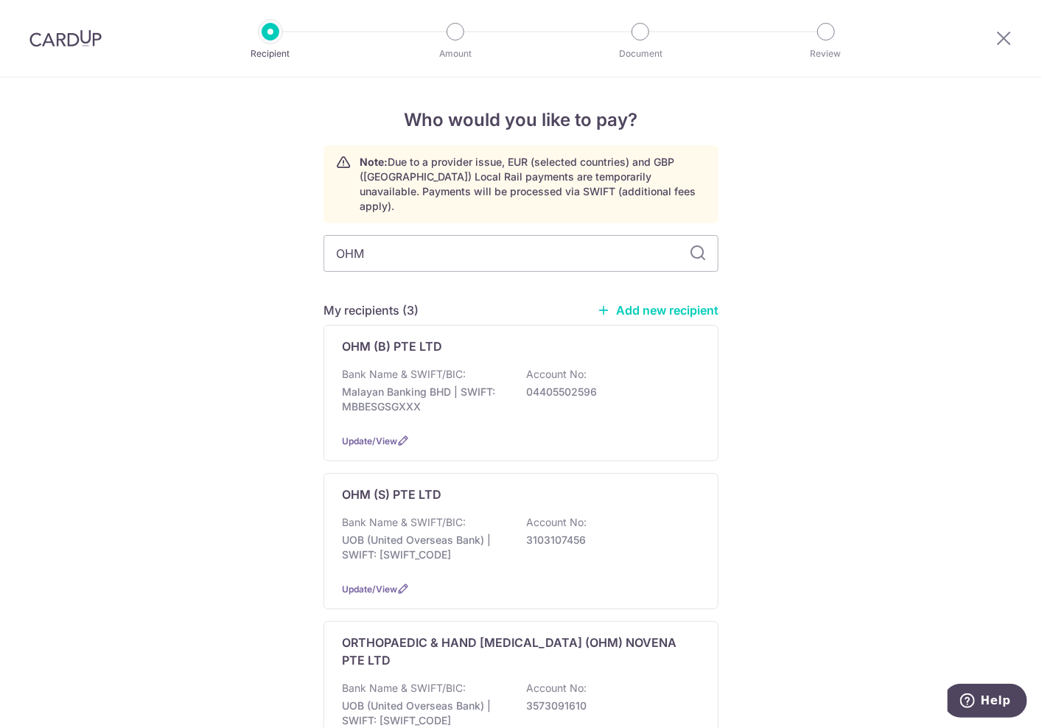
click at [796, 356] on div "Who would you like to pay? Note: Due to a provider issue, EUR (selected countri…" at bounding box center [521, 472] width 1042 height 790
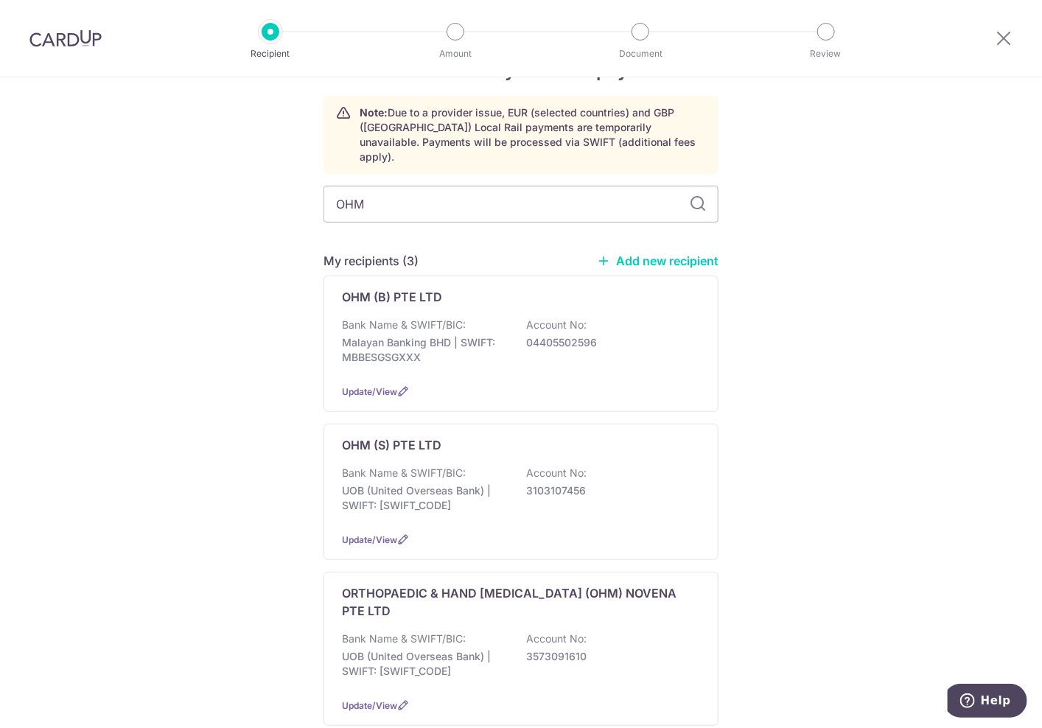
scroll to position [107, 0]
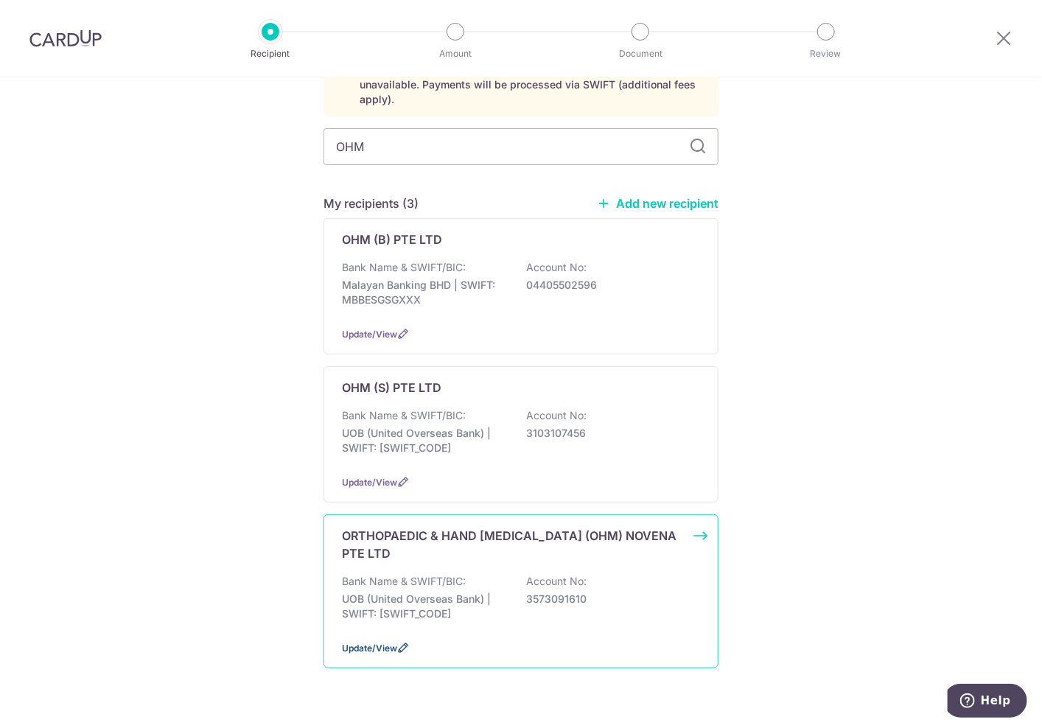
click at [370, 642] on span "Update/View" at bounding box center [369, 647] width 55 height 11
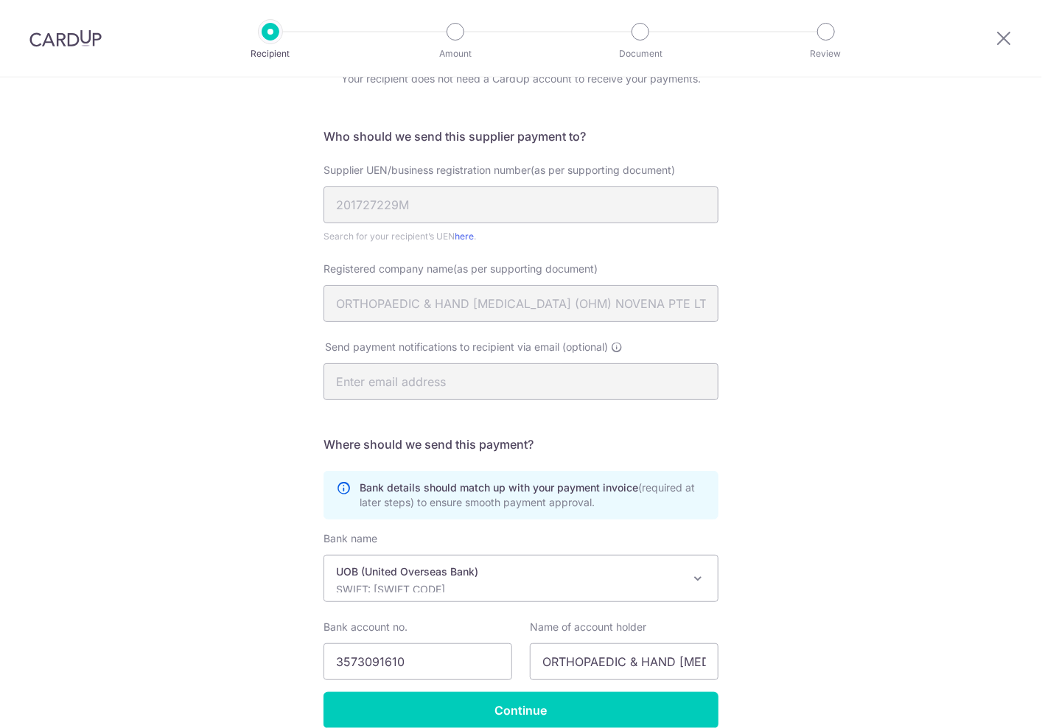
scroll to position [142, 0]
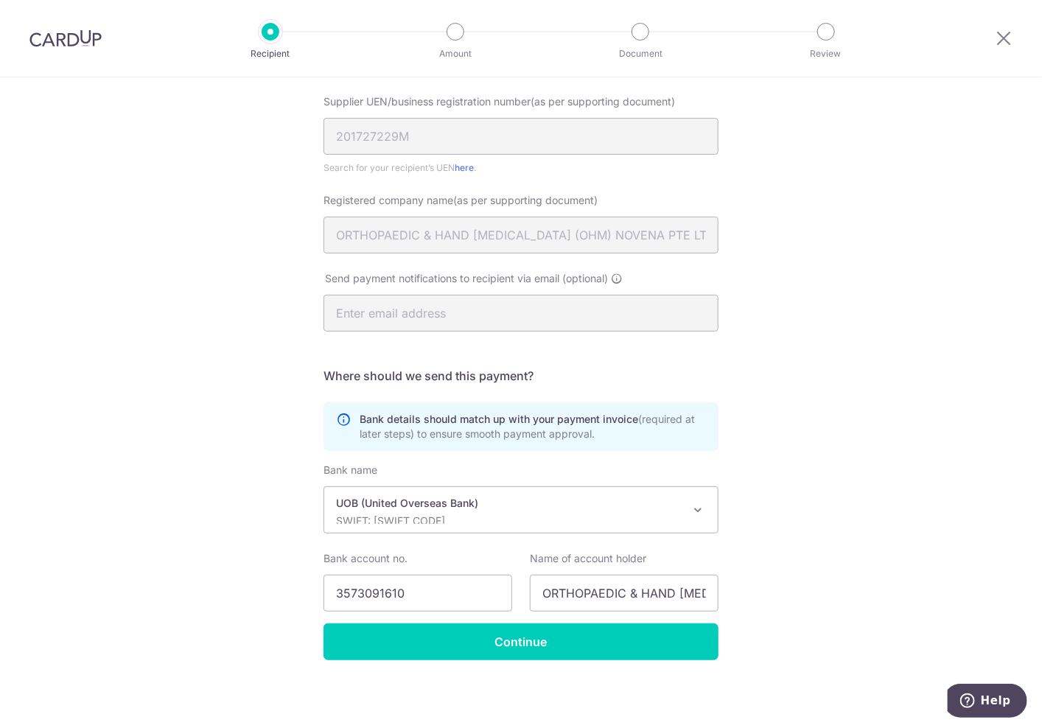
click at [535, 520] on p "SWIFT: UOVBSGSGXXX" at bounding box center [509, 520] width 346 height 15
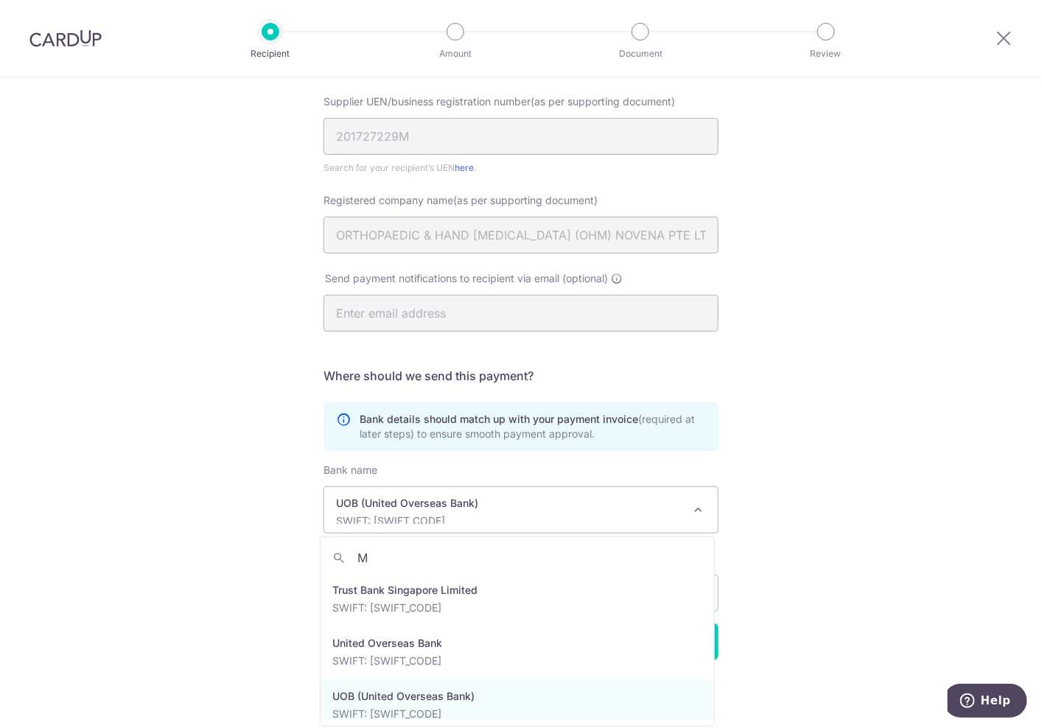
scroll to position [0, 0]
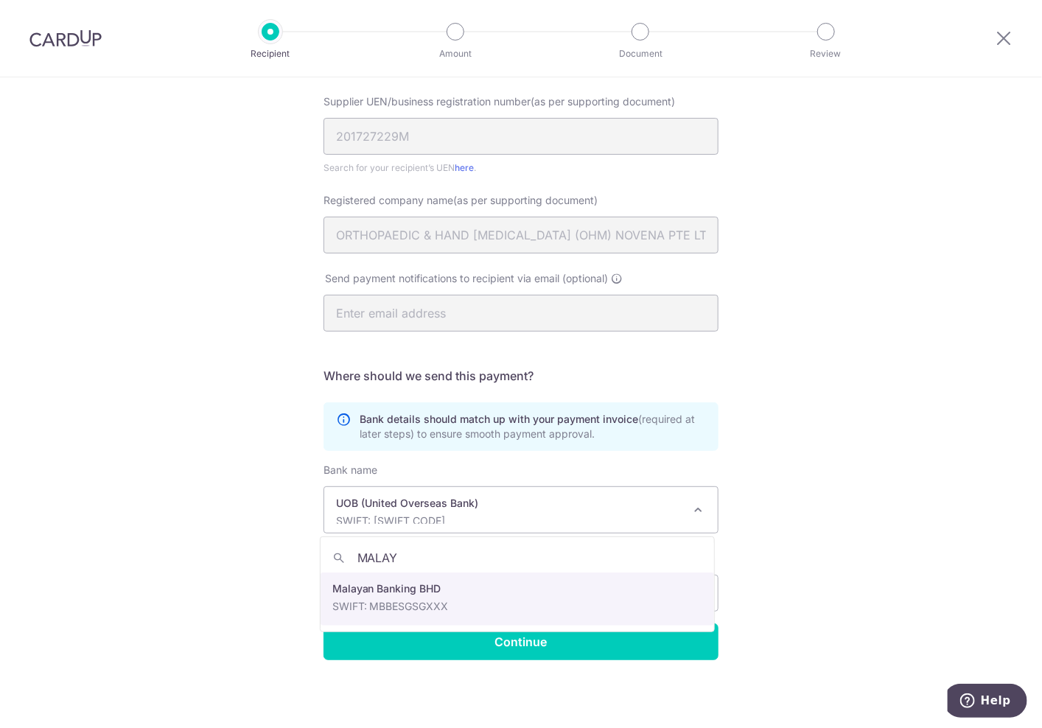
type input "MALAY"
select select "26"
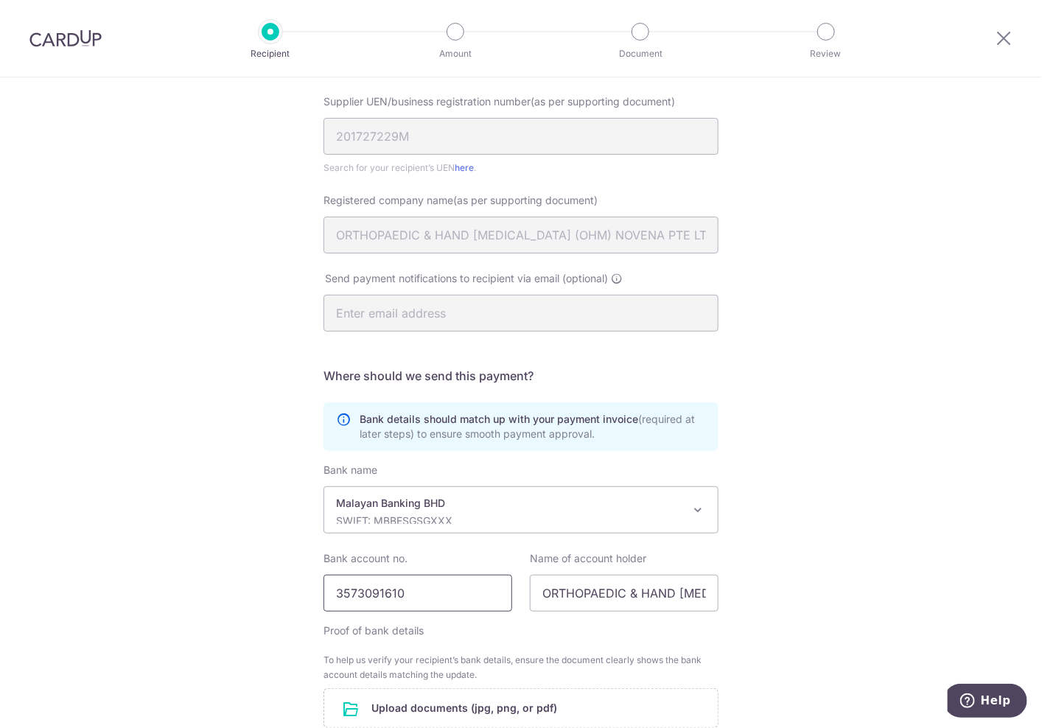
click at [430, 588] on input "3573091610" at bounding box center [417, 593] width 189 height 37
paste input "04405502512"
type input "04405502512"
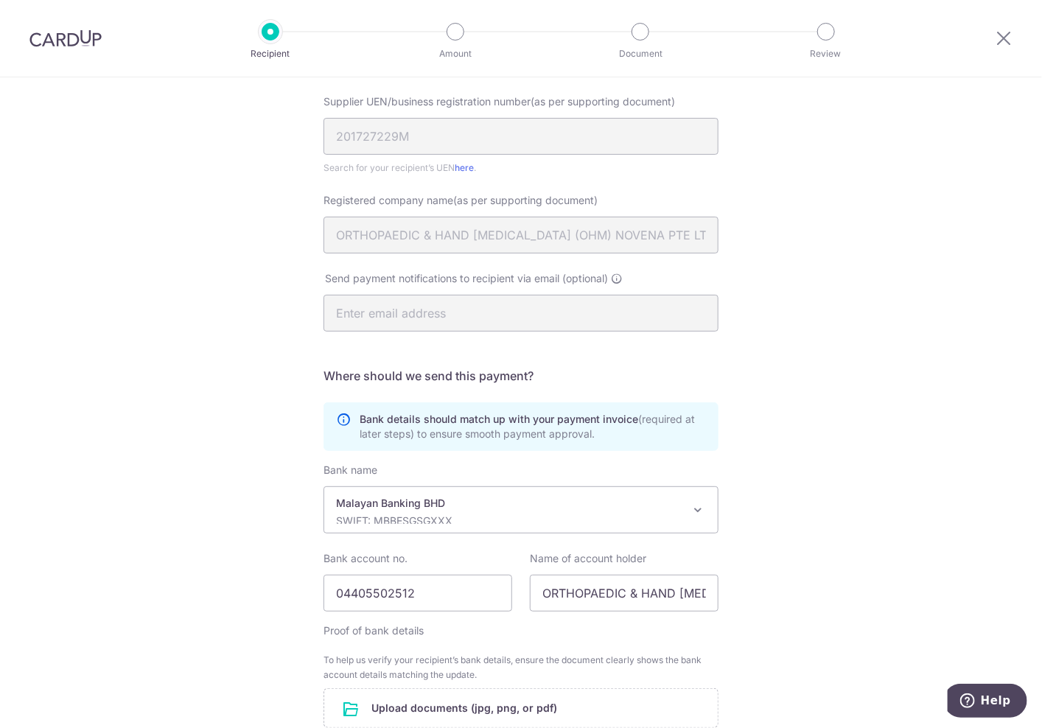
click at [826, 586] on div "Recipient Details Your recipient does not need a CardUp account to receive your…" at bounding box center [521, 414] width 1042 height 959
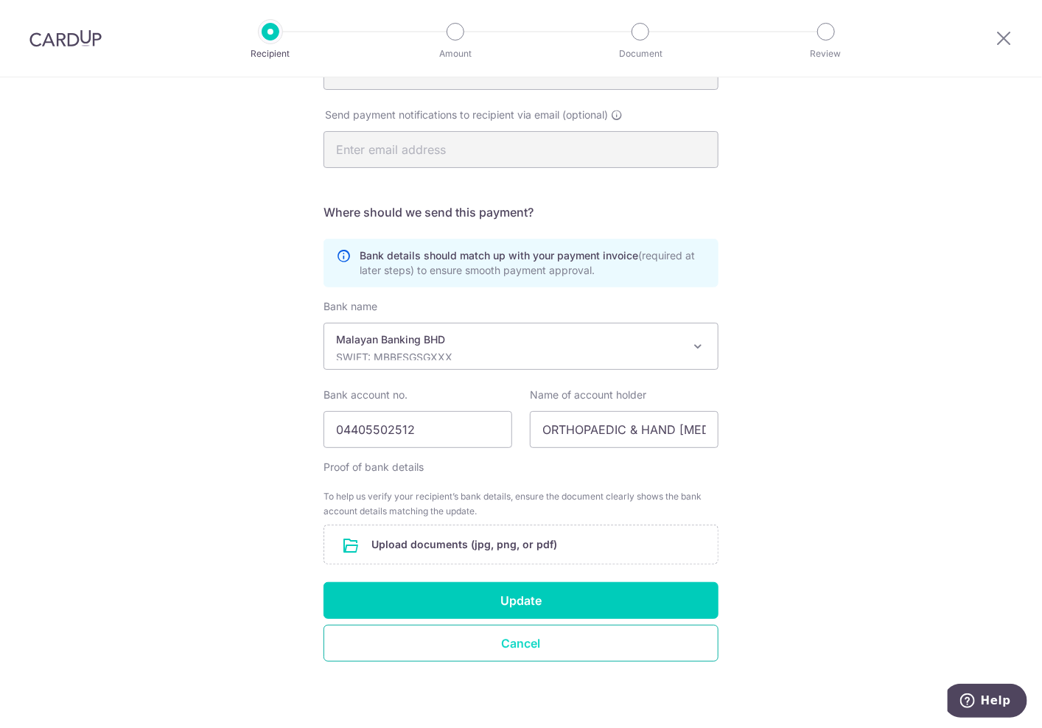
scroll to position [307, 0]
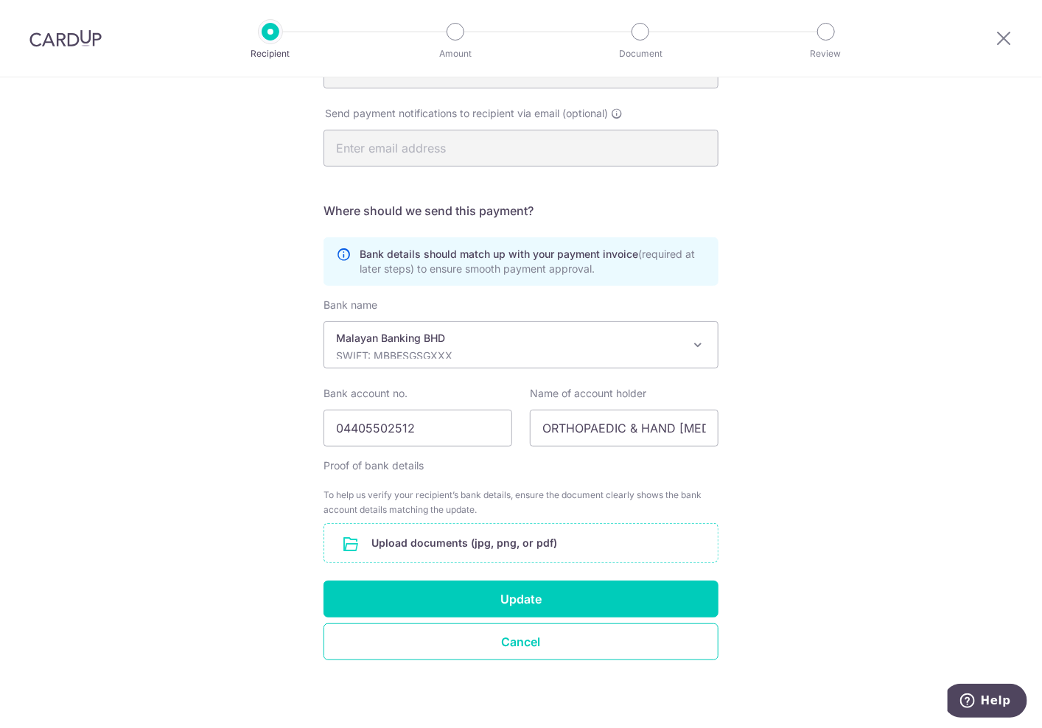
click at [488, 538] on input "file" at bounding box center [520, 543] width 393 height 38
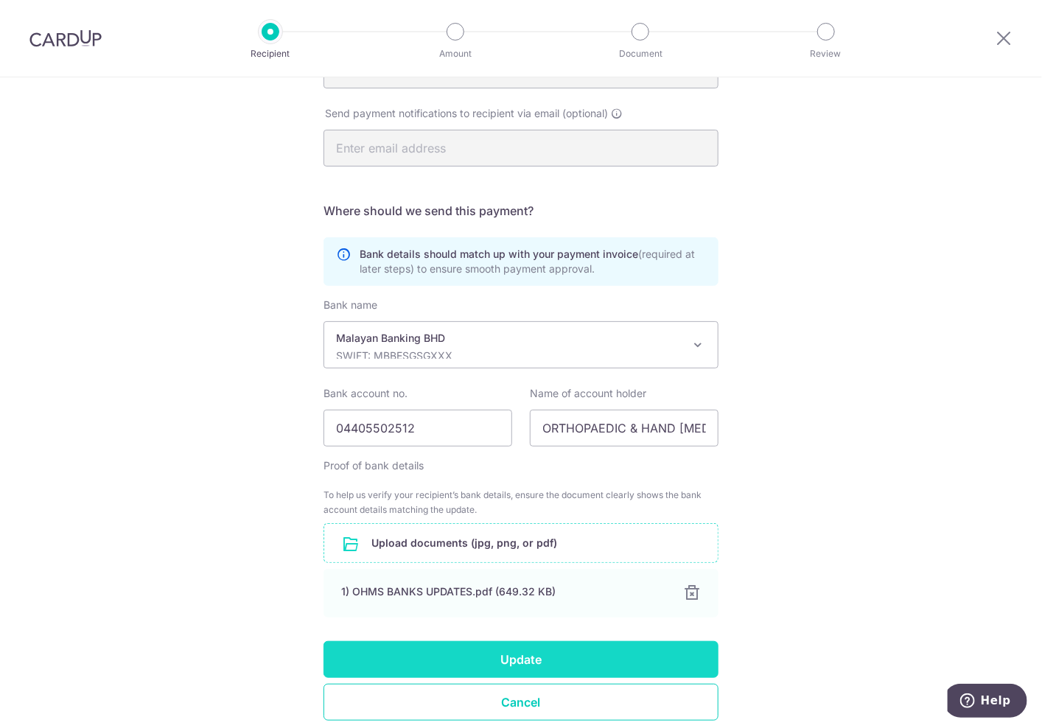
click at [638, 645] on button "Update" at bounding box center [520, 659] width 395 height 37
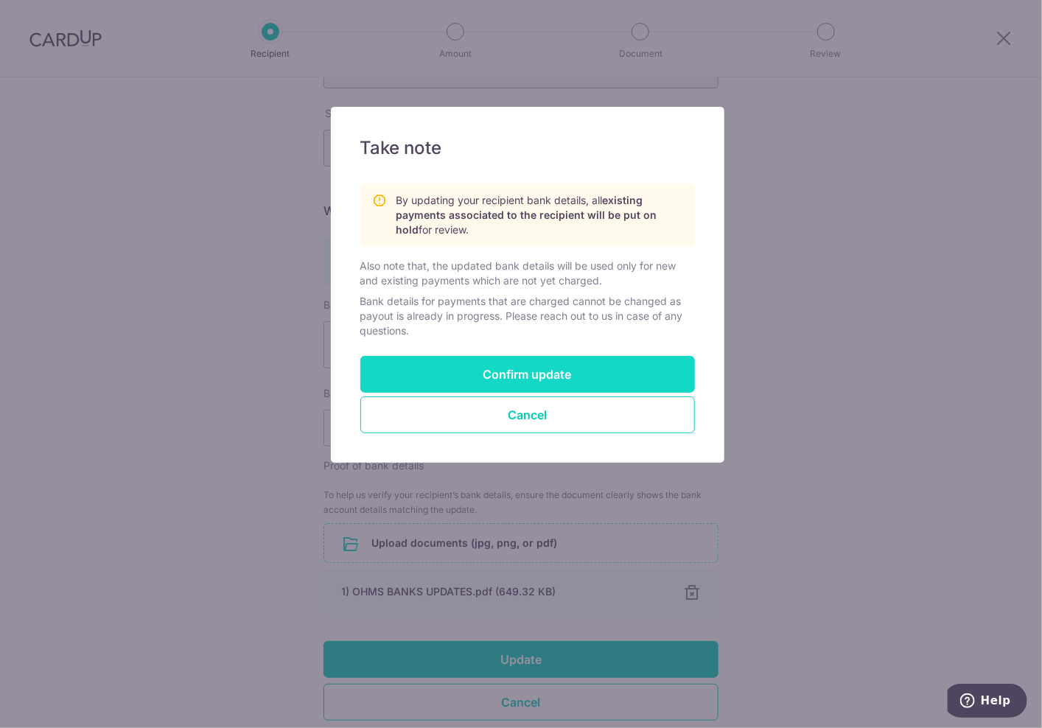
click at [579, 357] on button "Confirm update" at bounding box center [527, 374] width 334 height 37
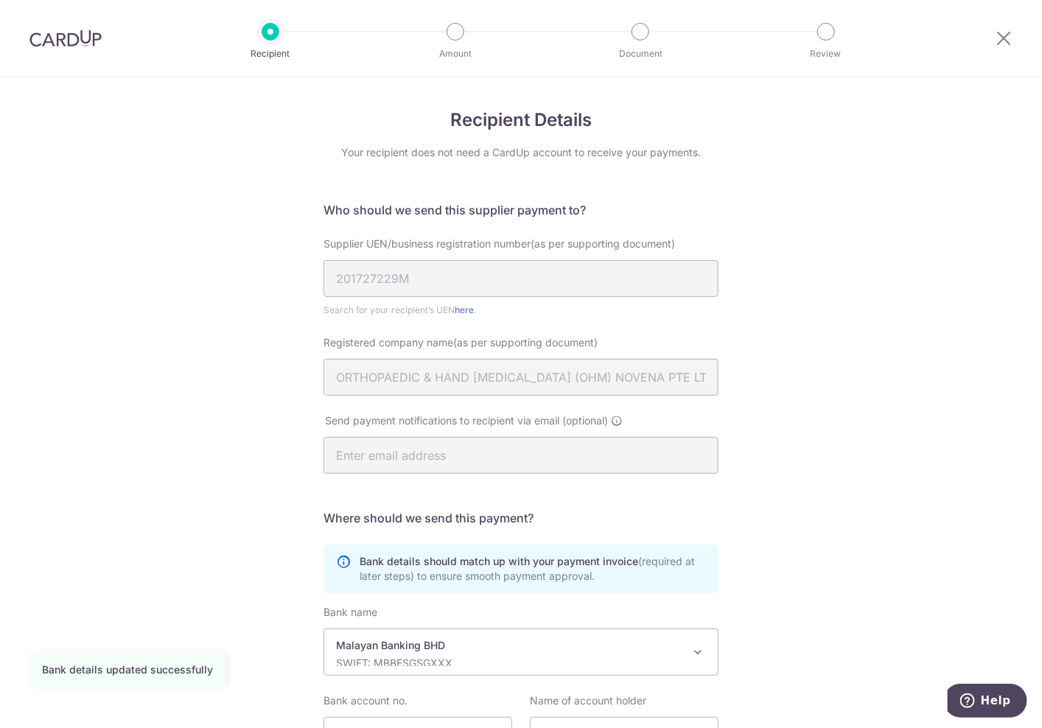
click at [197, 396] on div "Recipient Details Your recipient does not need a CardUp account to receive your…" at bounding box center [521, 474] width 1042 height 794
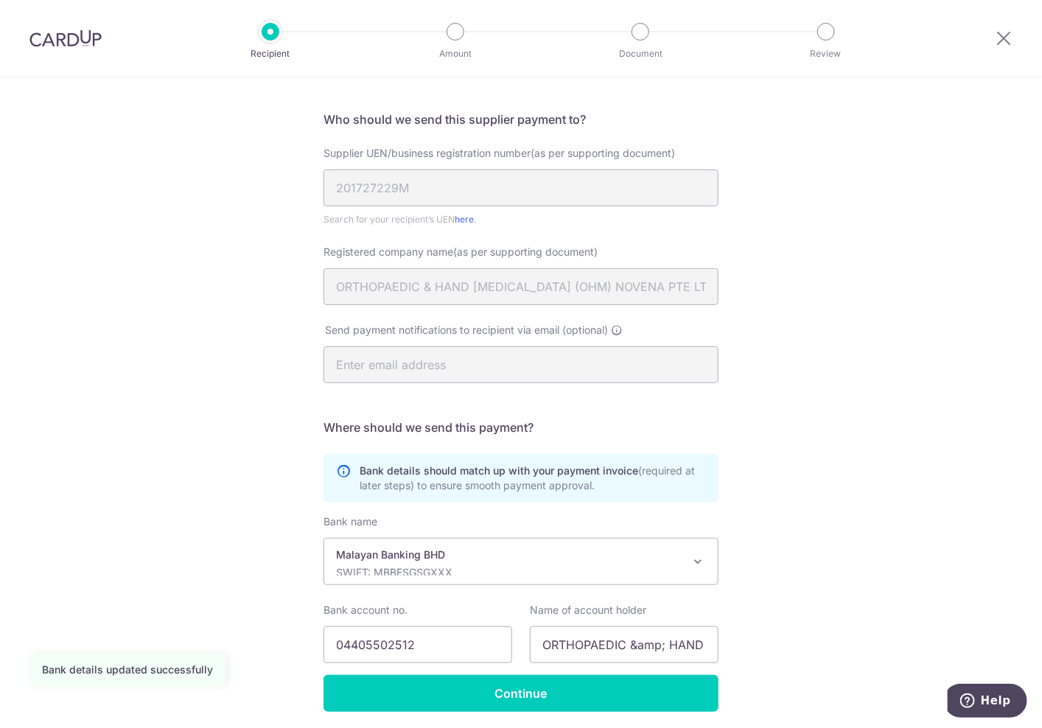
scroll to position [142, 0]
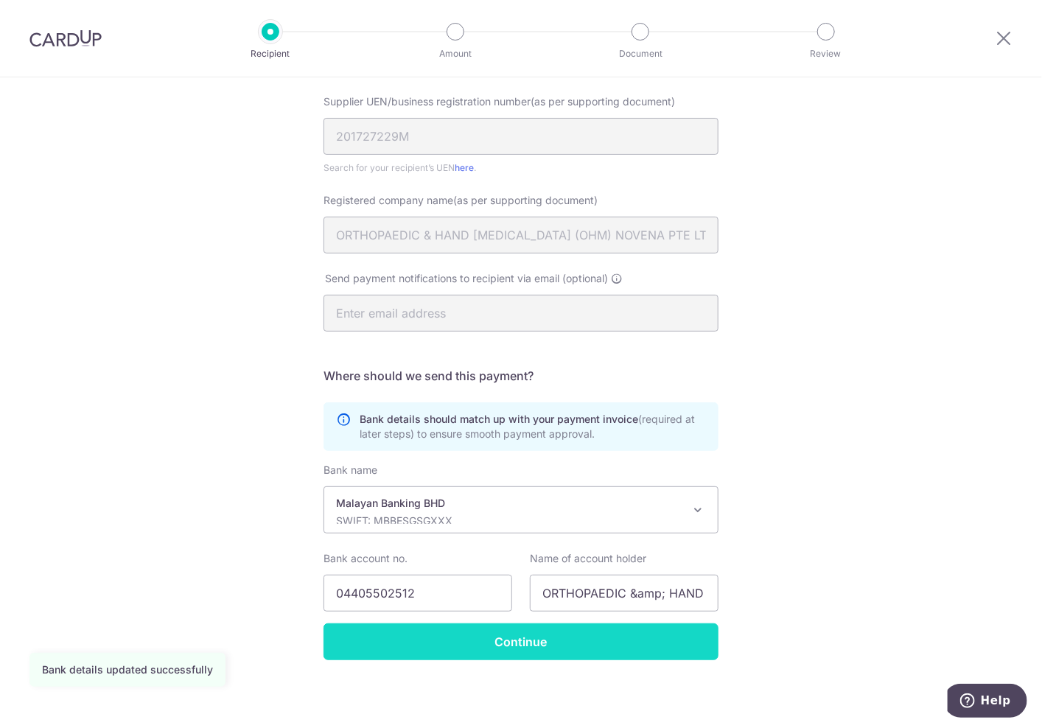
click at [524, 641] on input "Continue" at bounding box center [520, 641] width 395 height 37
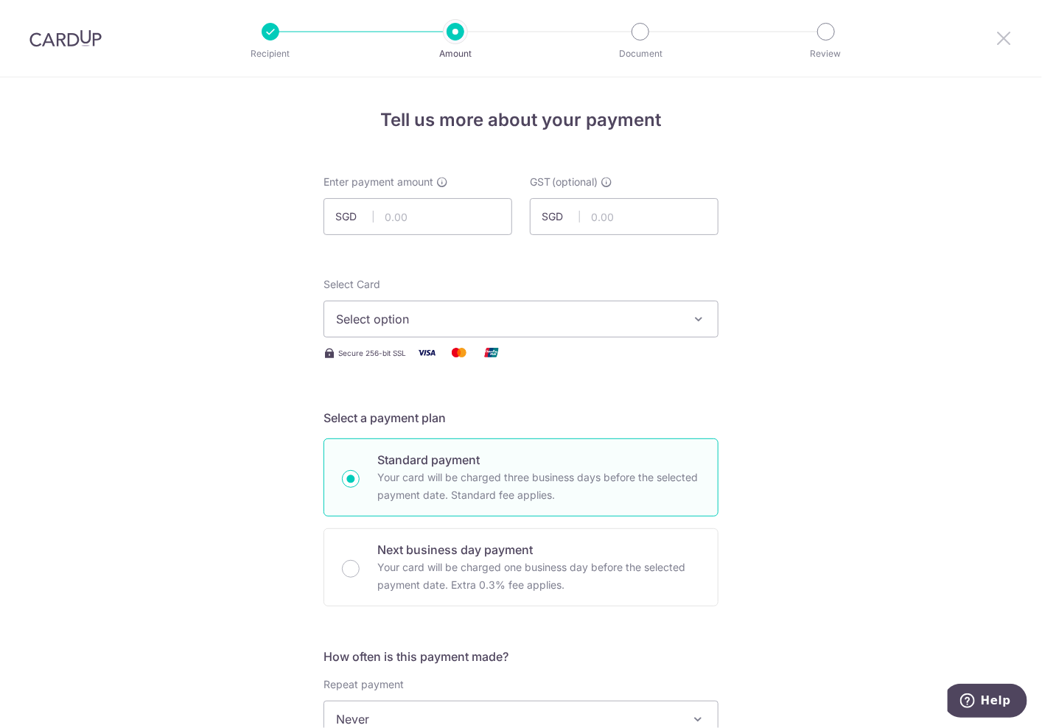
drag, startPoint x: 1000, startPoint y: 38, endPoint x: 578, endPoint y: 113, distance: 428.8
click at [1000, 38] on icon at bounding box center [1003, 38] width 18 height 18
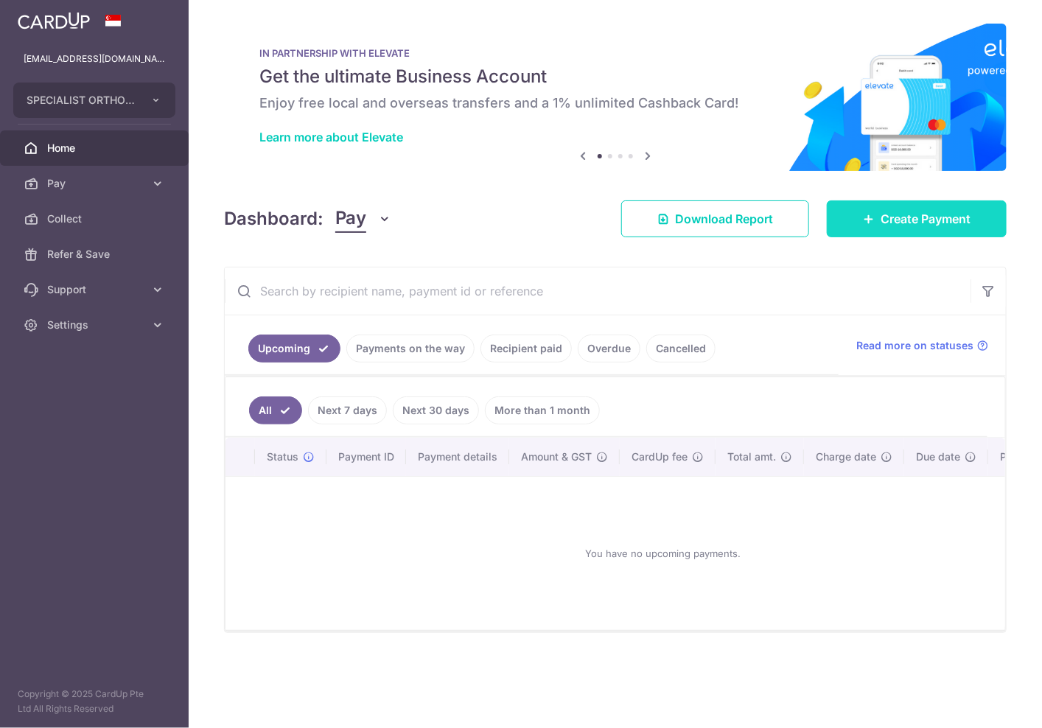
click at [925, 225] on span "Create Payment" at bounding box center [925, 219] width 90 height 18
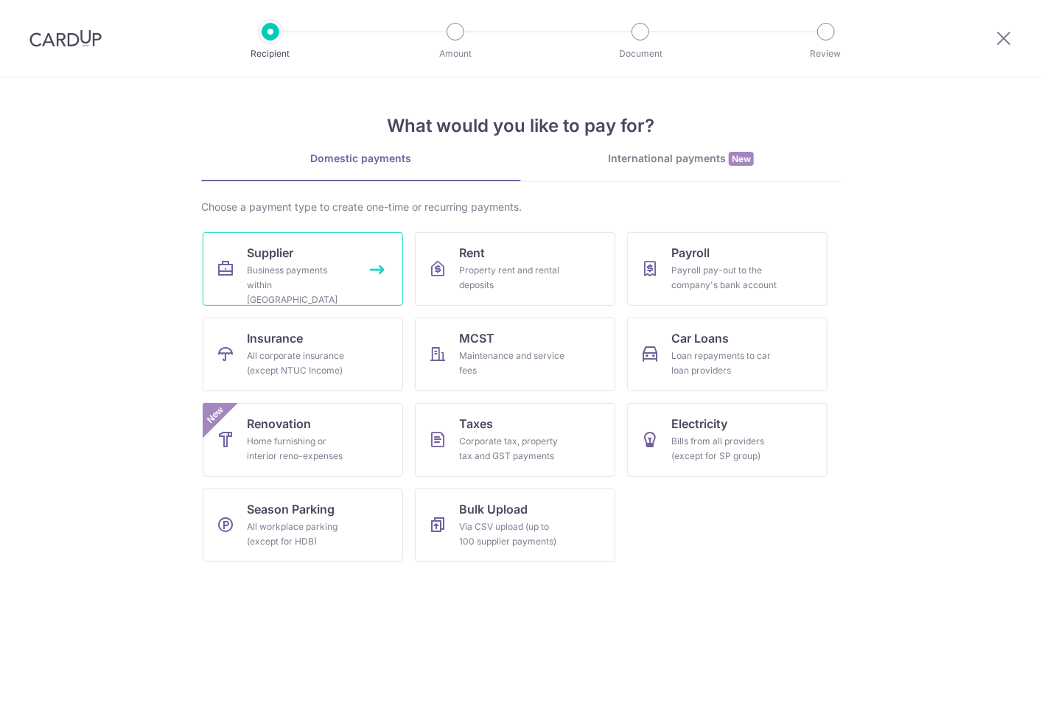
click at [317, 282] on div "Business payments within [GEOGRAPHIC_DATA]" at bounding box center [300, 285] width 106 height 44
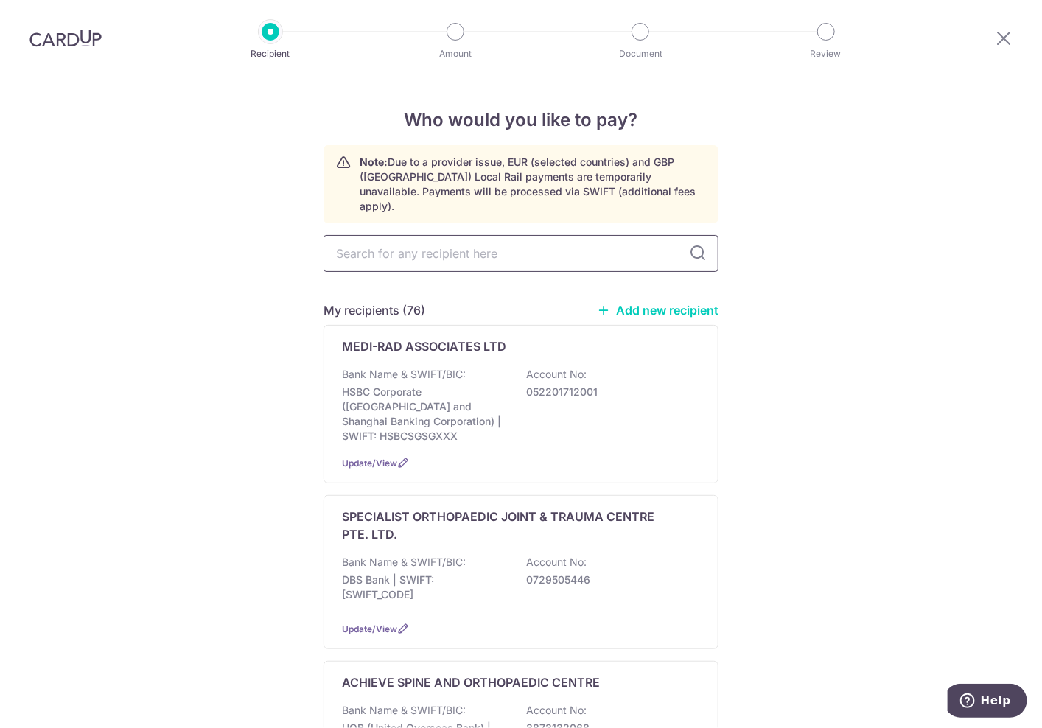
click at [561, 236] on input "text" at bounding box center [520, 253] width 395 height 37
type input "OHM"
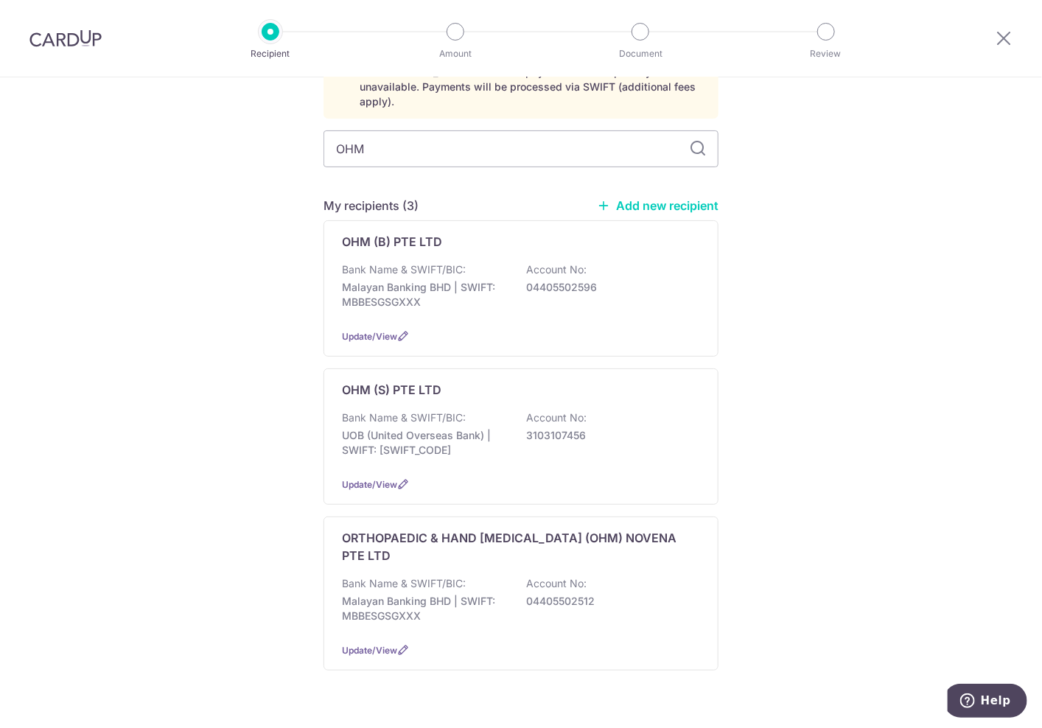
scroll to position [107, 0]
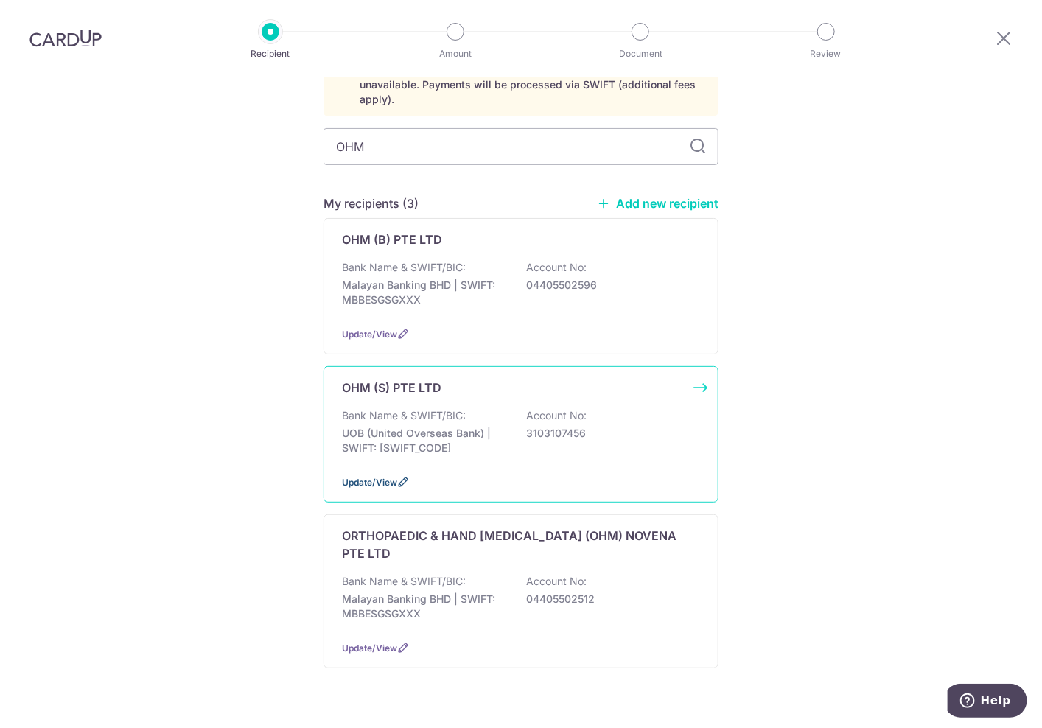
click at [397, 476] on icon at bounding box center [403, 482] width 12 height 12
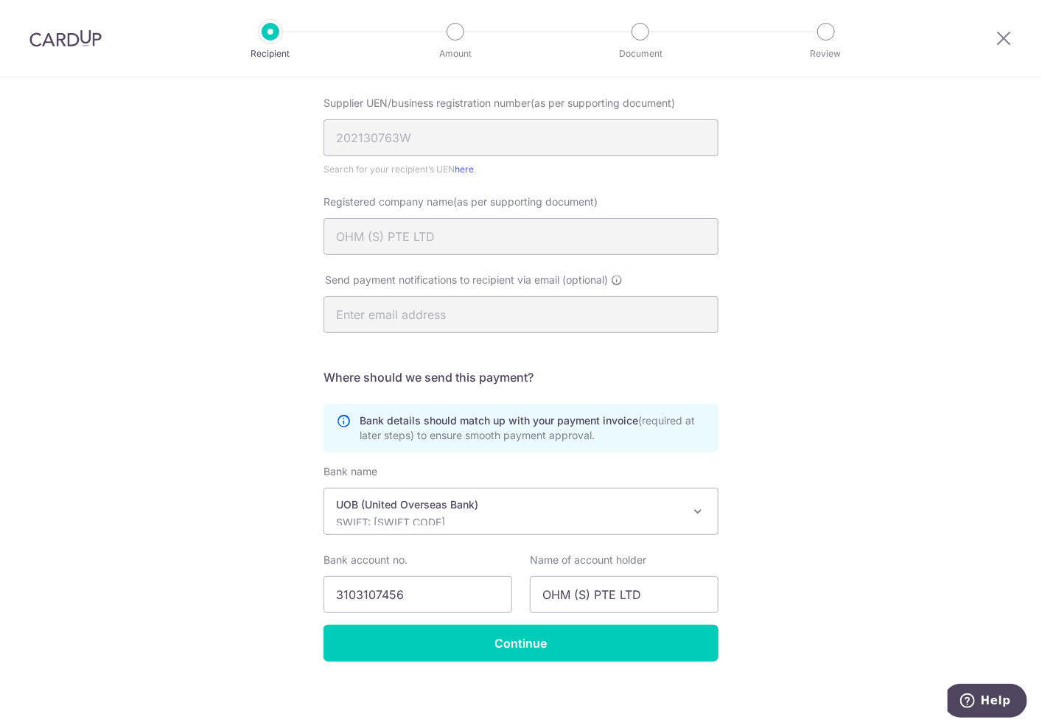
scroll to position [142, 0]
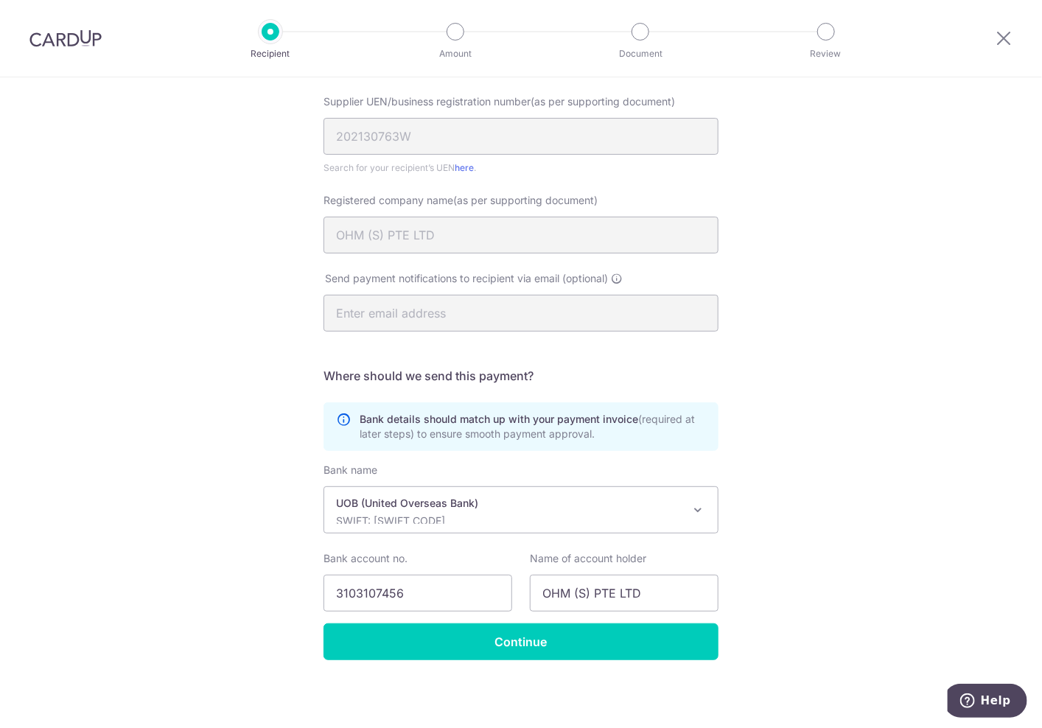
click at [541, 520] on p "SWIFT: [SWIFT_CODE]" at bounding box center [509, 520] width 346 height 15
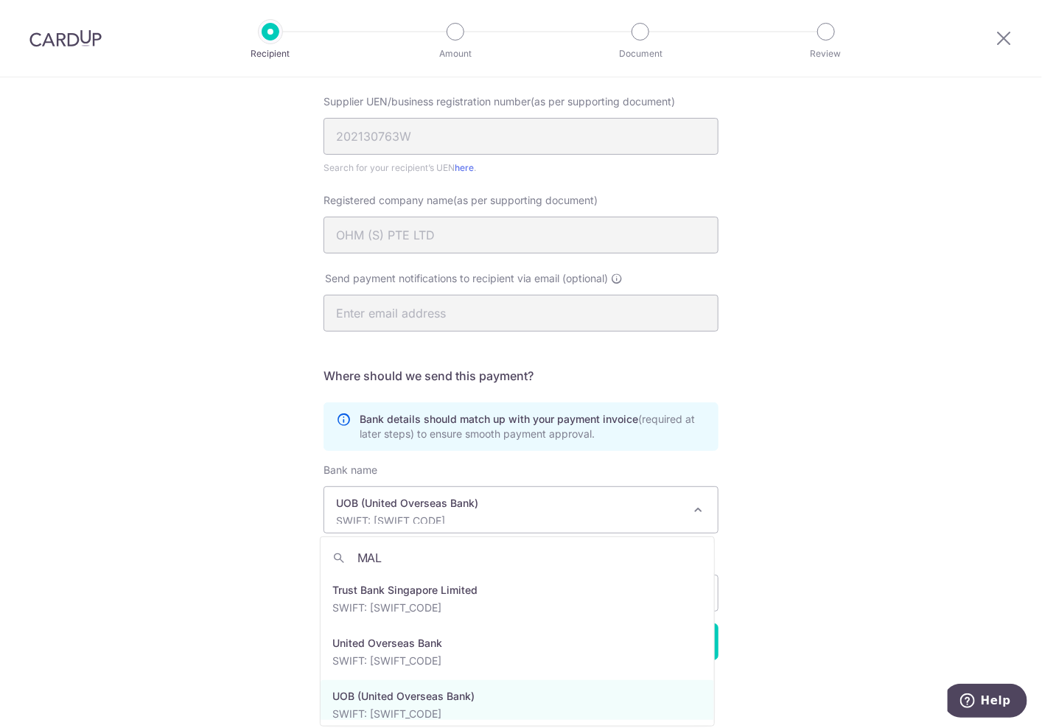
scroll to position [0, 0]
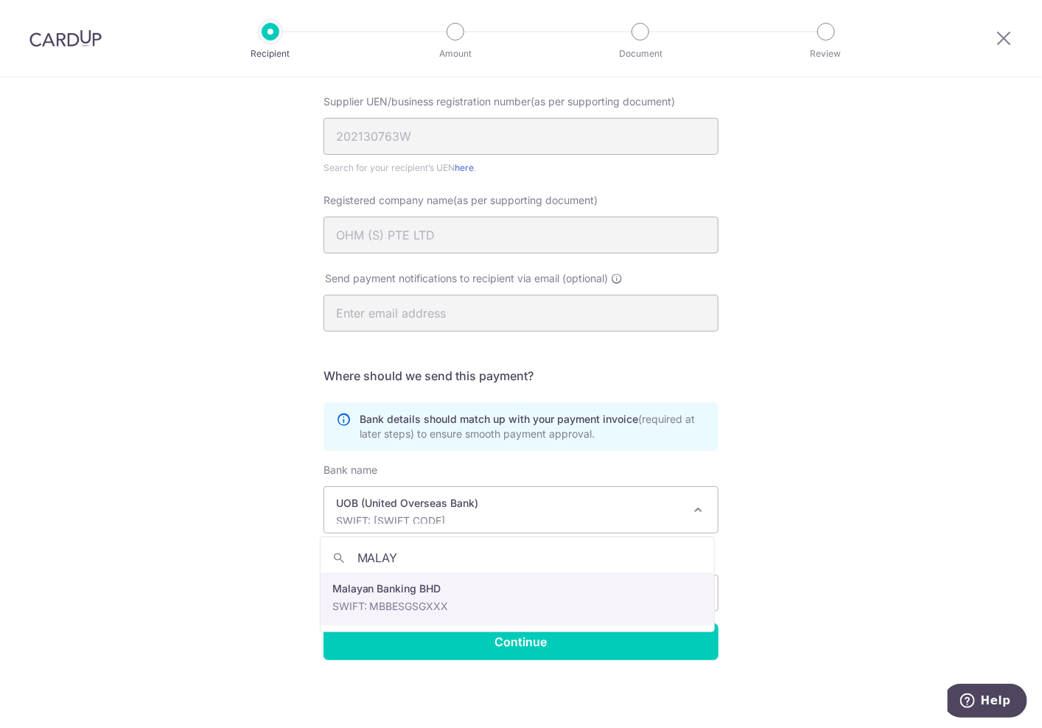
type input "MALAY"
select select "26"
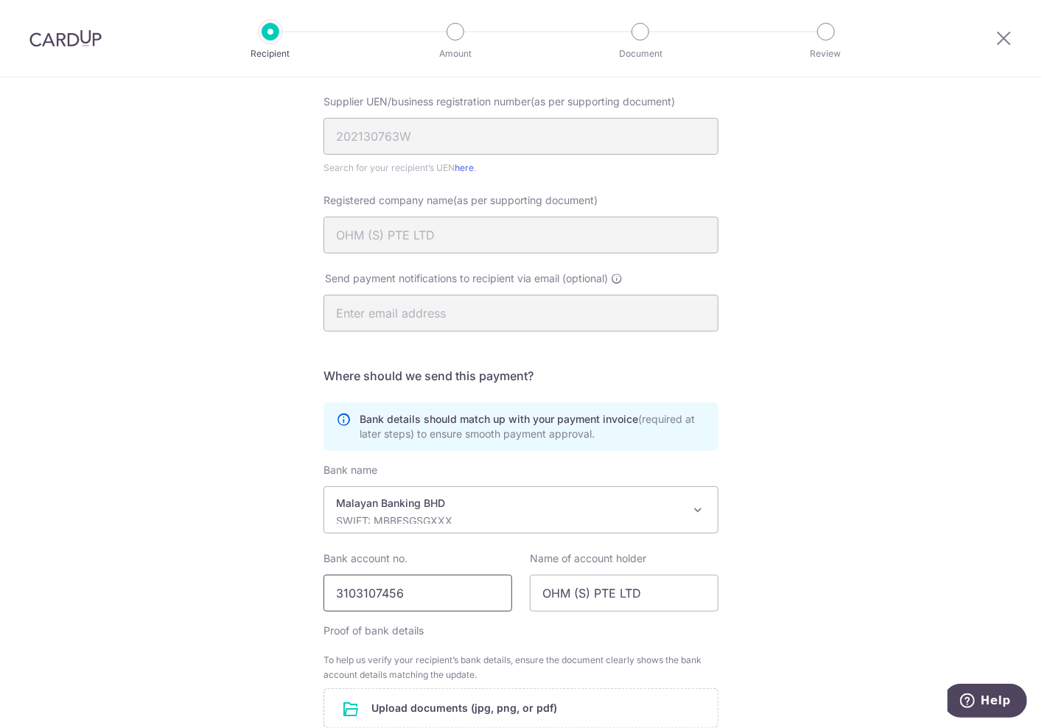
drag, startPoint x: 482, startPoint y: 586, endPoint x: 170, endPoint y: 591, distance: 312.4
click at [200, 594] on div "Recipient Details Your recipient does not need a CardUp account to receive your…" at bounding box center [521, 414] width 1042 height 959
paste input "04405502572"
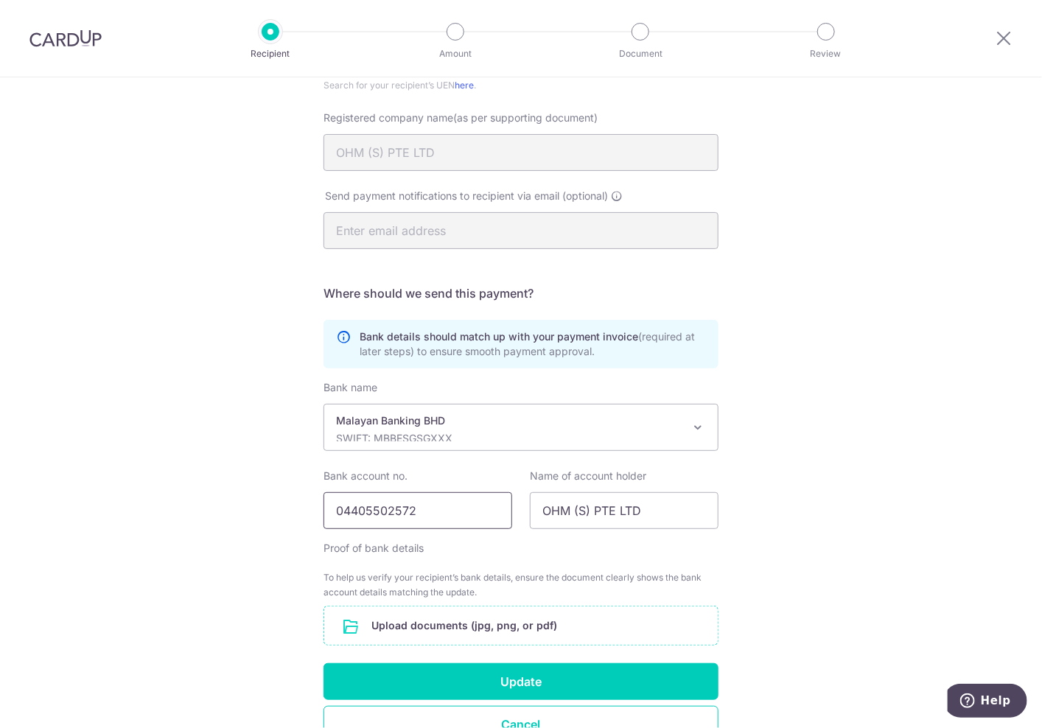
scroll to position [307, 0]
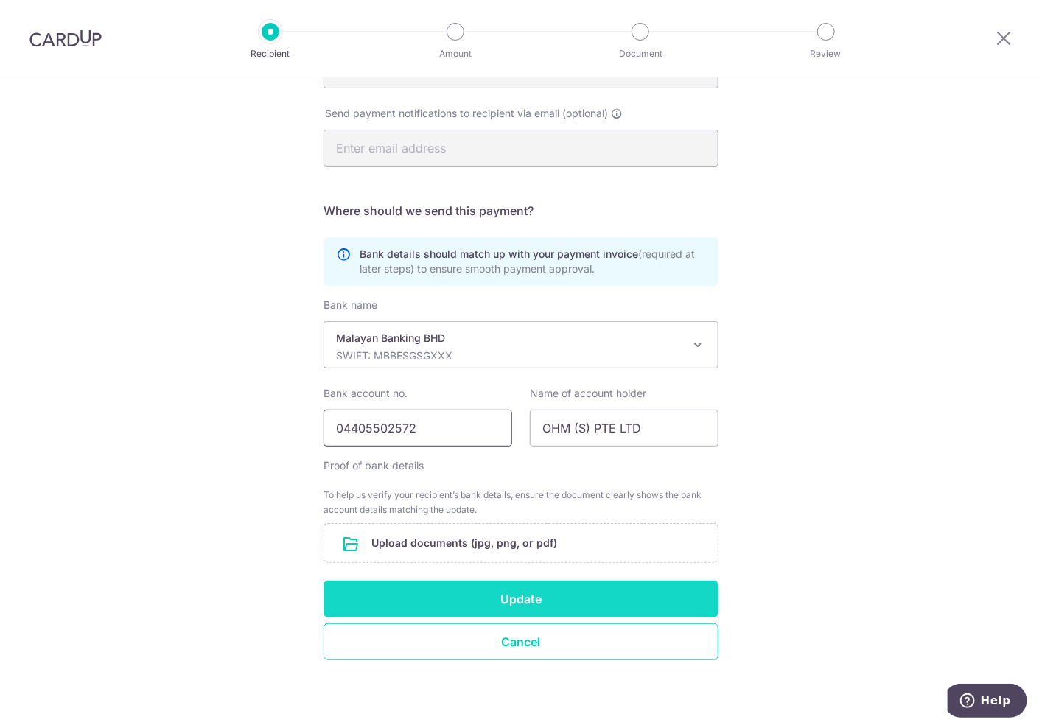
type input "04405502572"
click at [608, 590] on button "Update" at bounding box center [520, 598] width 395 height 37
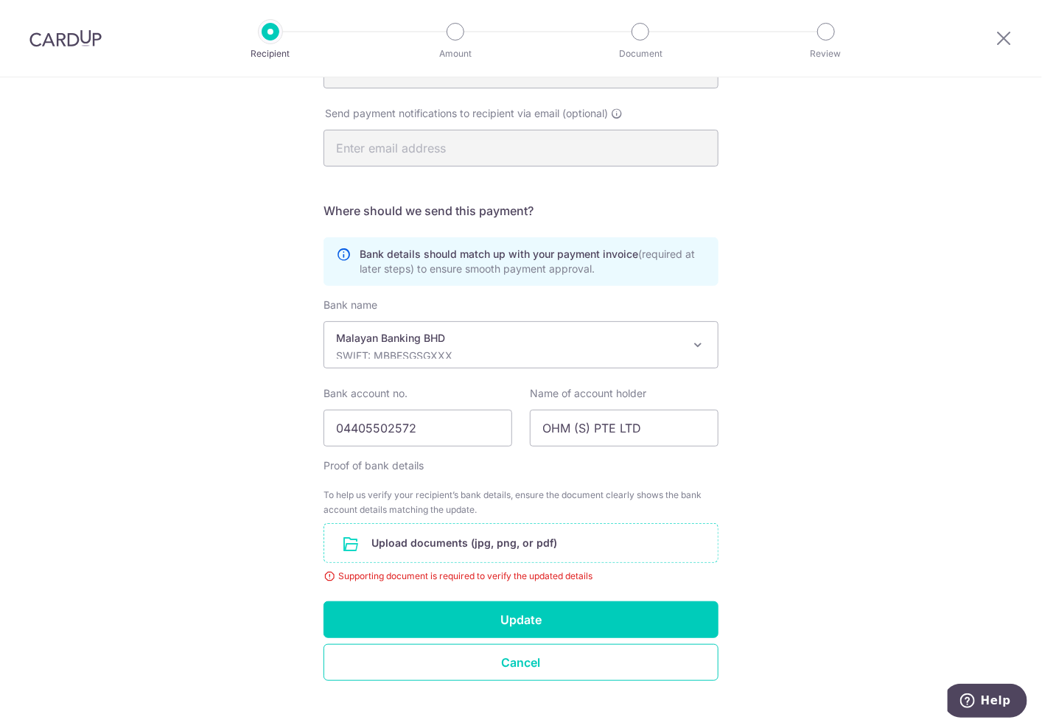
click at [529, 540] on input "file" at bounding box center [520, 543] width 393 height 38
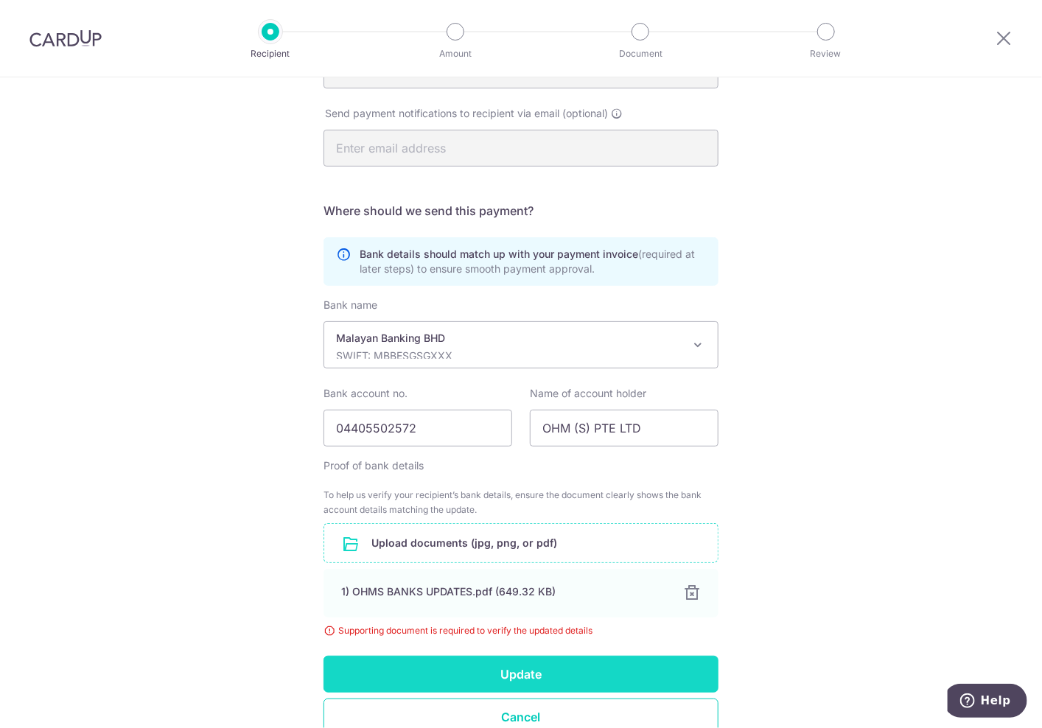
click at [558, 681] on button "Update" at bounding box center [520, 674] width 395 height 37
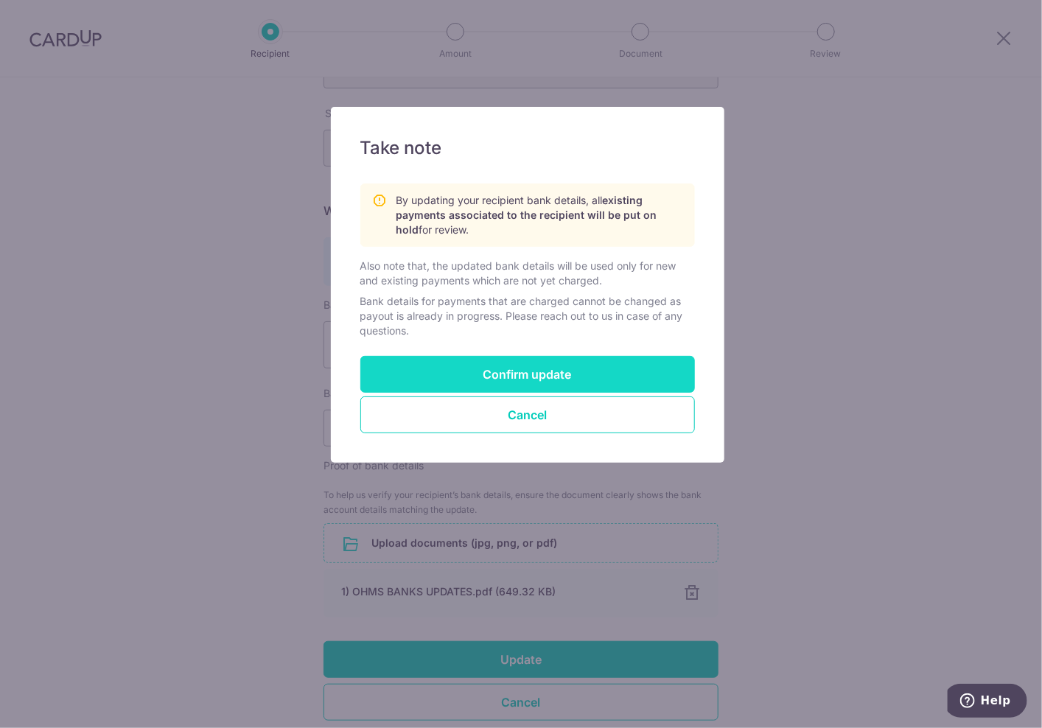
click at [626, 378] on button "Confirm update" at bounding box center [527, 374] width 334 height 37
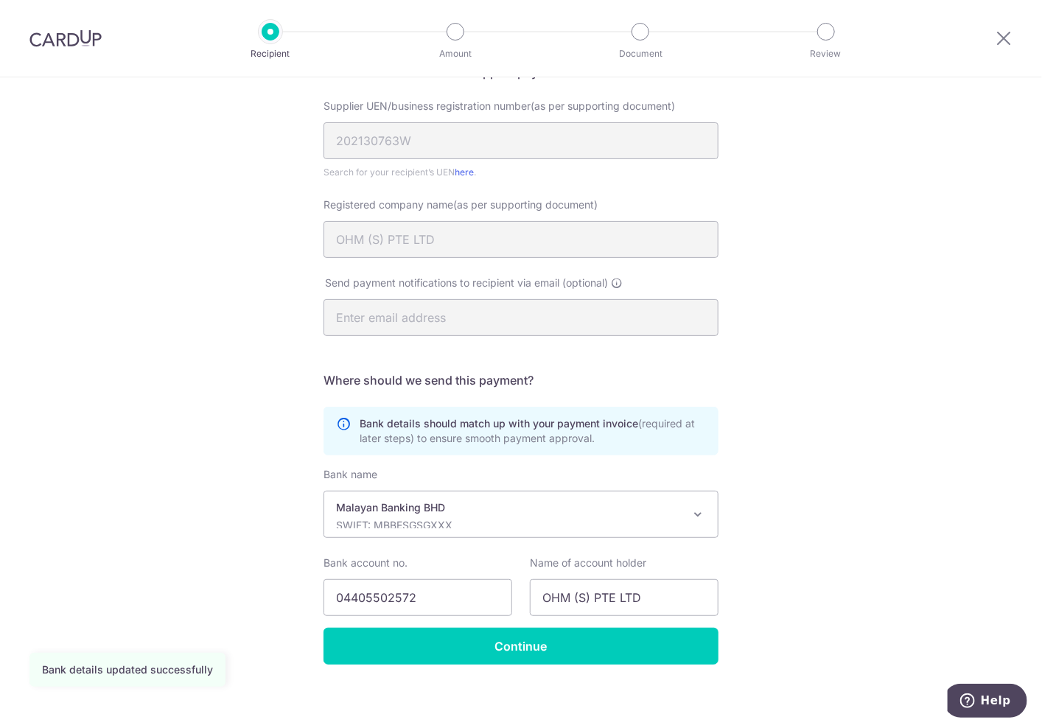
scroll to position [142, 0]
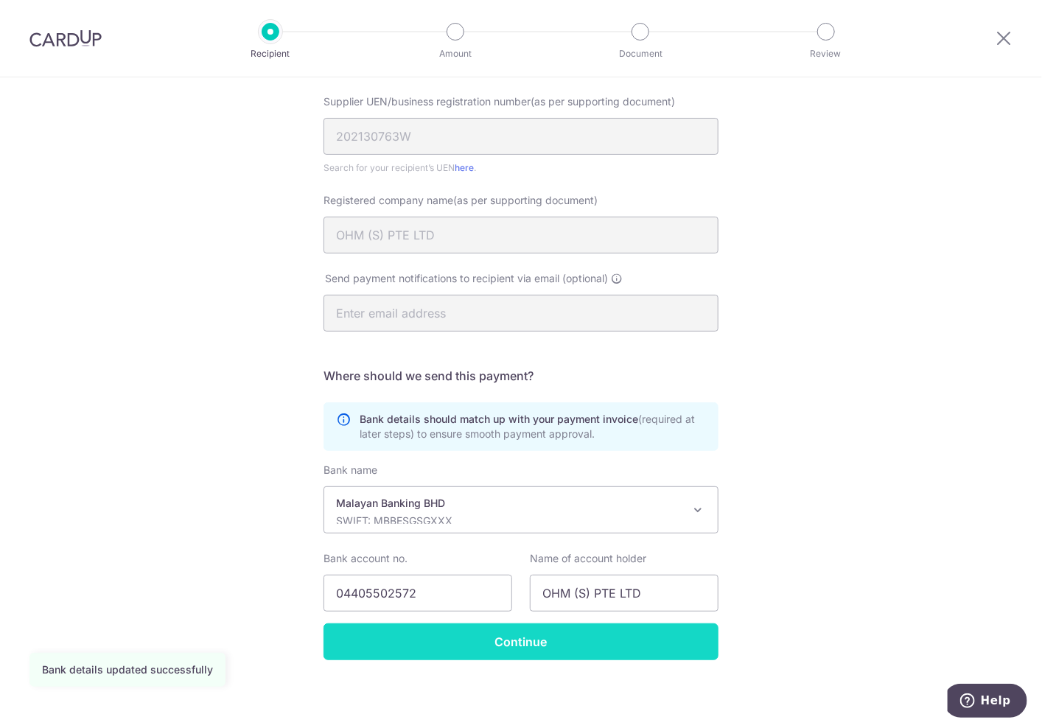
click at [606, 630] on input "Continue" at bounding box center [520, 641] width 395 height 37
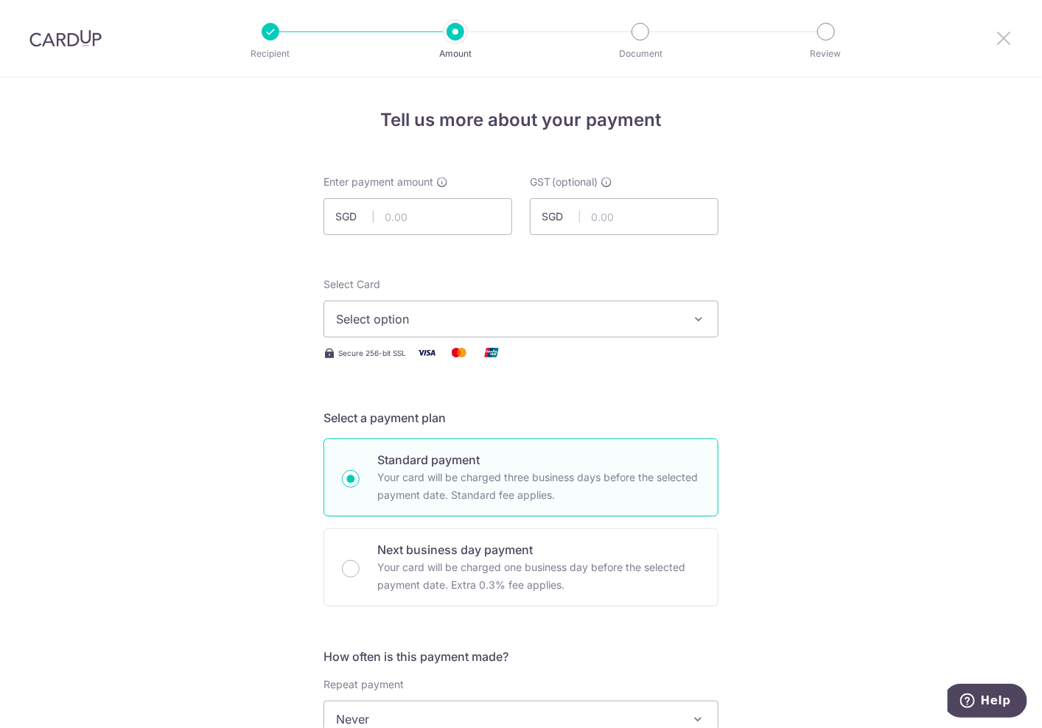
drag, startPoint x: 995, startPoint y: 37, endPoint x: 600, endPoint y: 104, distance: 401.2
click at [995, 37] on icon at bounding box center [1003, 38] width 18 height 18
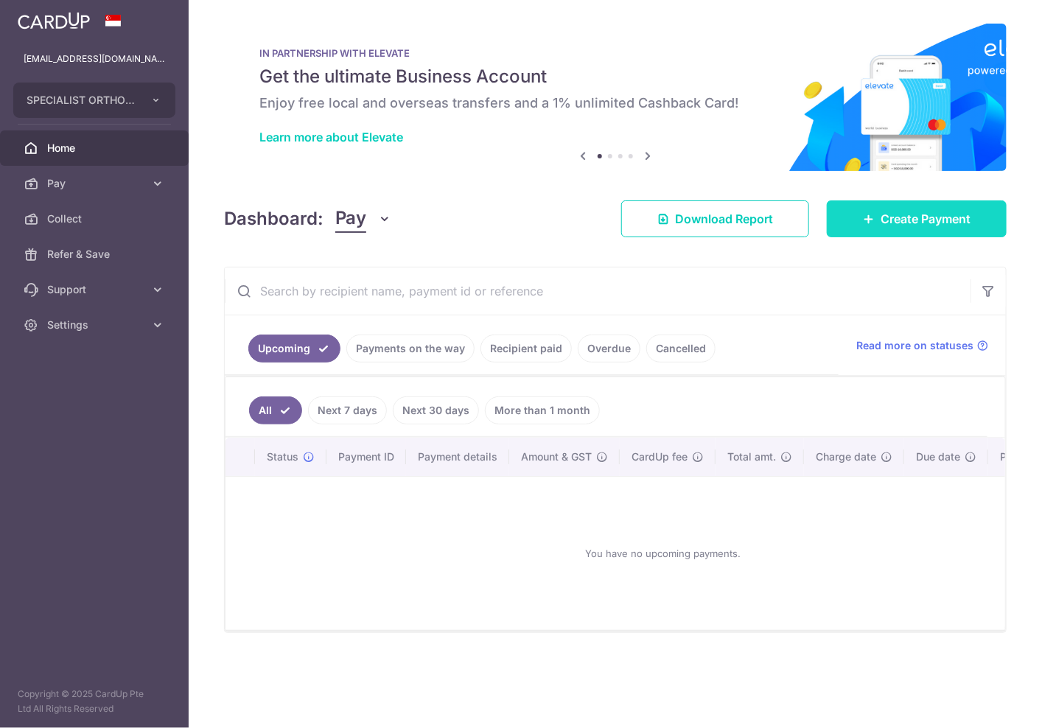
click at [888, 222] on span "Create Payment" at bounding box center [925, 219] width 90 height 18
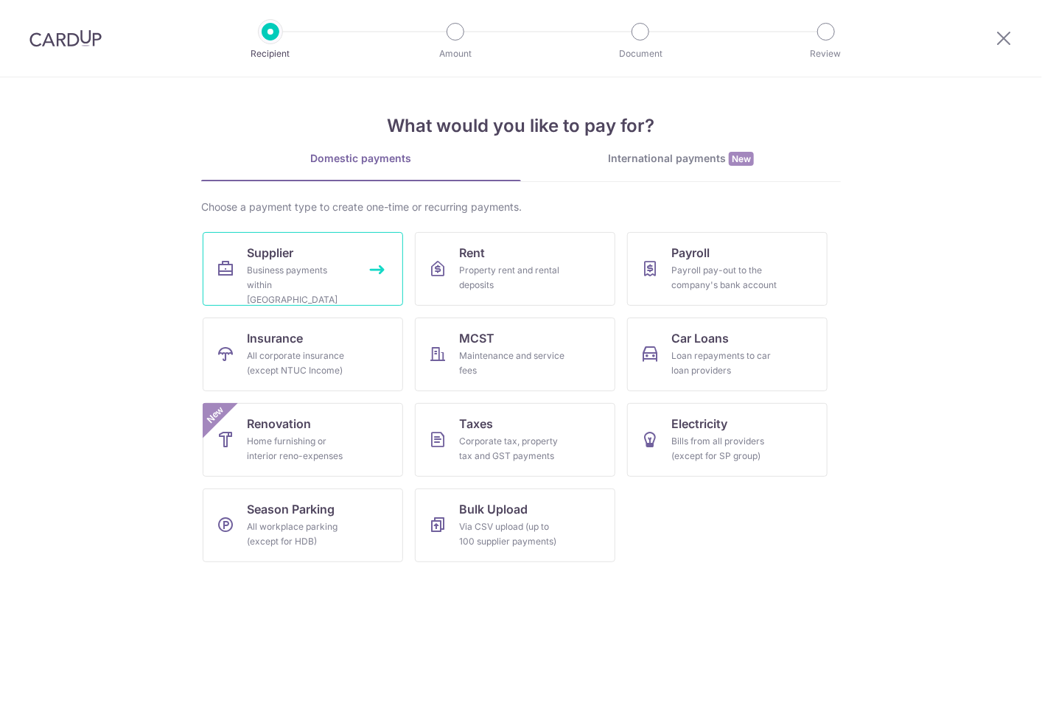
click at [362, 273] on link "Supplier Business payments within [GEOGRAPHIC_DATA]" at bounding box center [303, 269] width 200 height 74
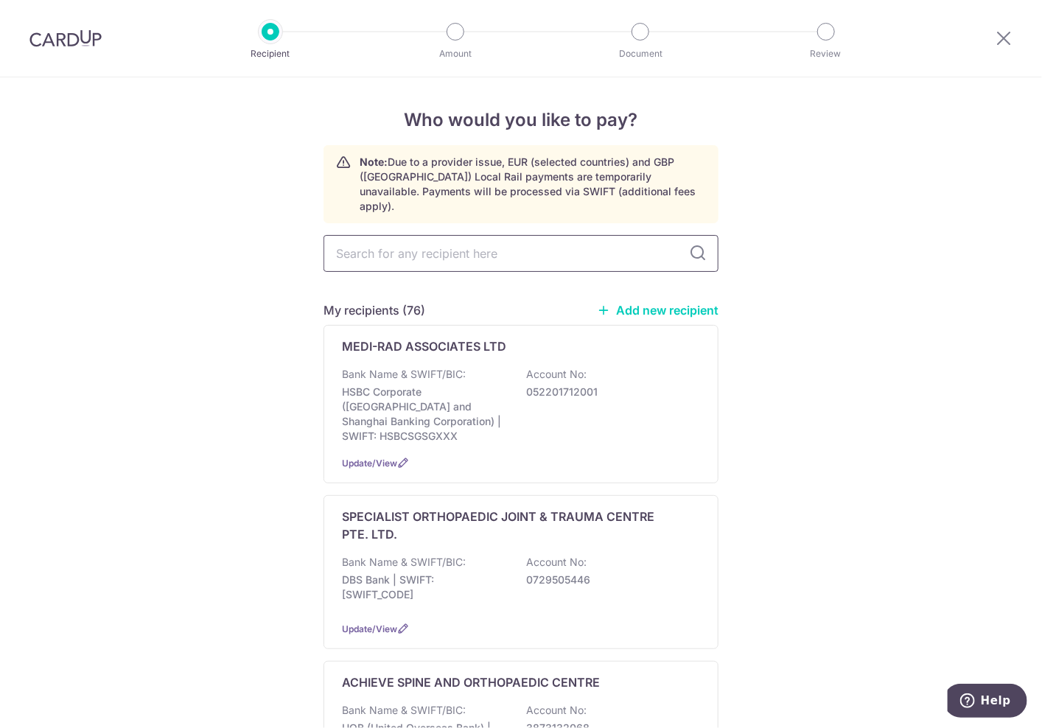
click at [547, 249] on input "text" at bounding box center [520, 253] width 395 height 37
type input "OHM"
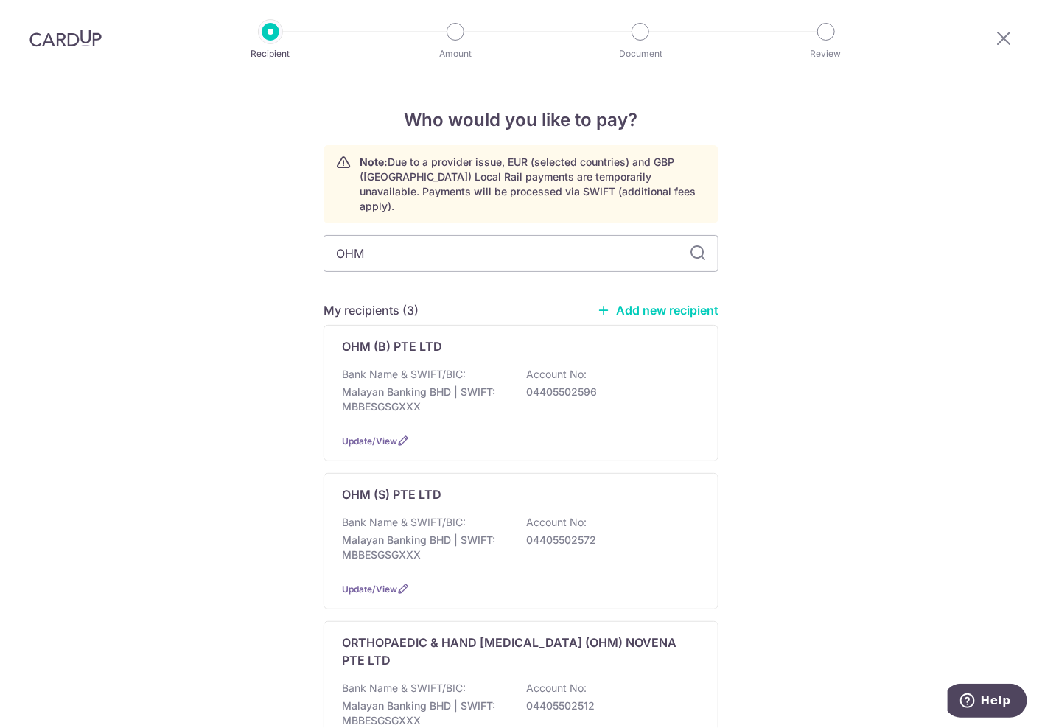
click at [849, 405] on div "Who would you like to pay? Note: Due to a provider issue, EUR (selected countri…" at bounding box center [521, 472] width 1042 height 790
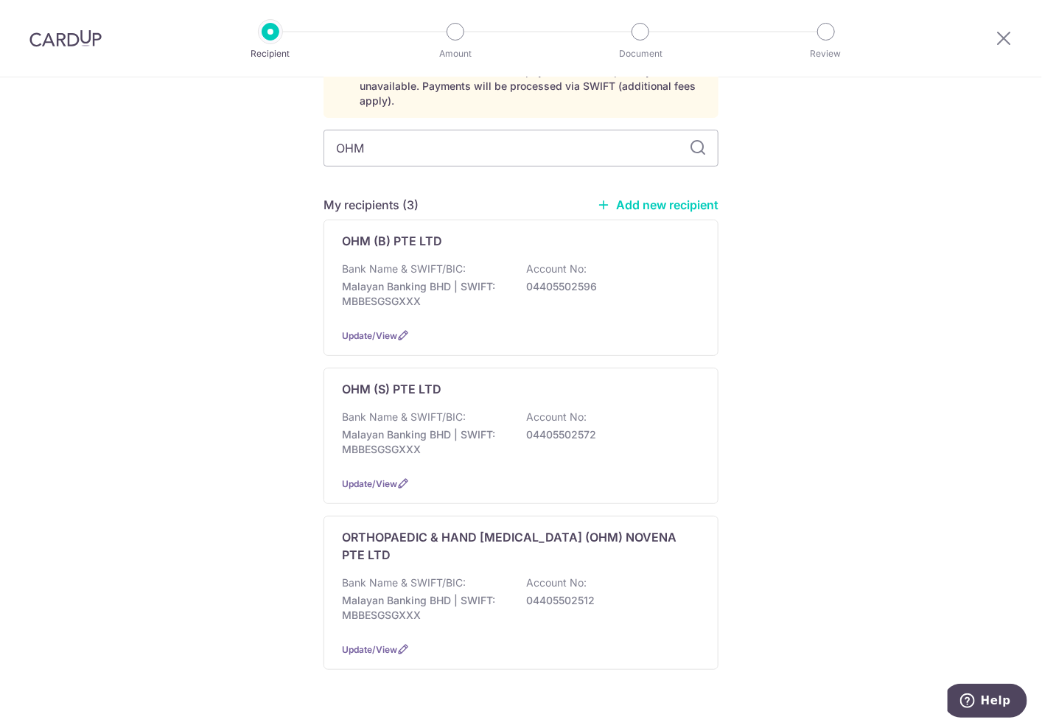
scroll to position [107, 0]
click at [881, 477] on div "Who would you like to pay? Note: Due to a provider issue, EUR (selected countri…" at bounding box center [521, 366] width 1042 height 790
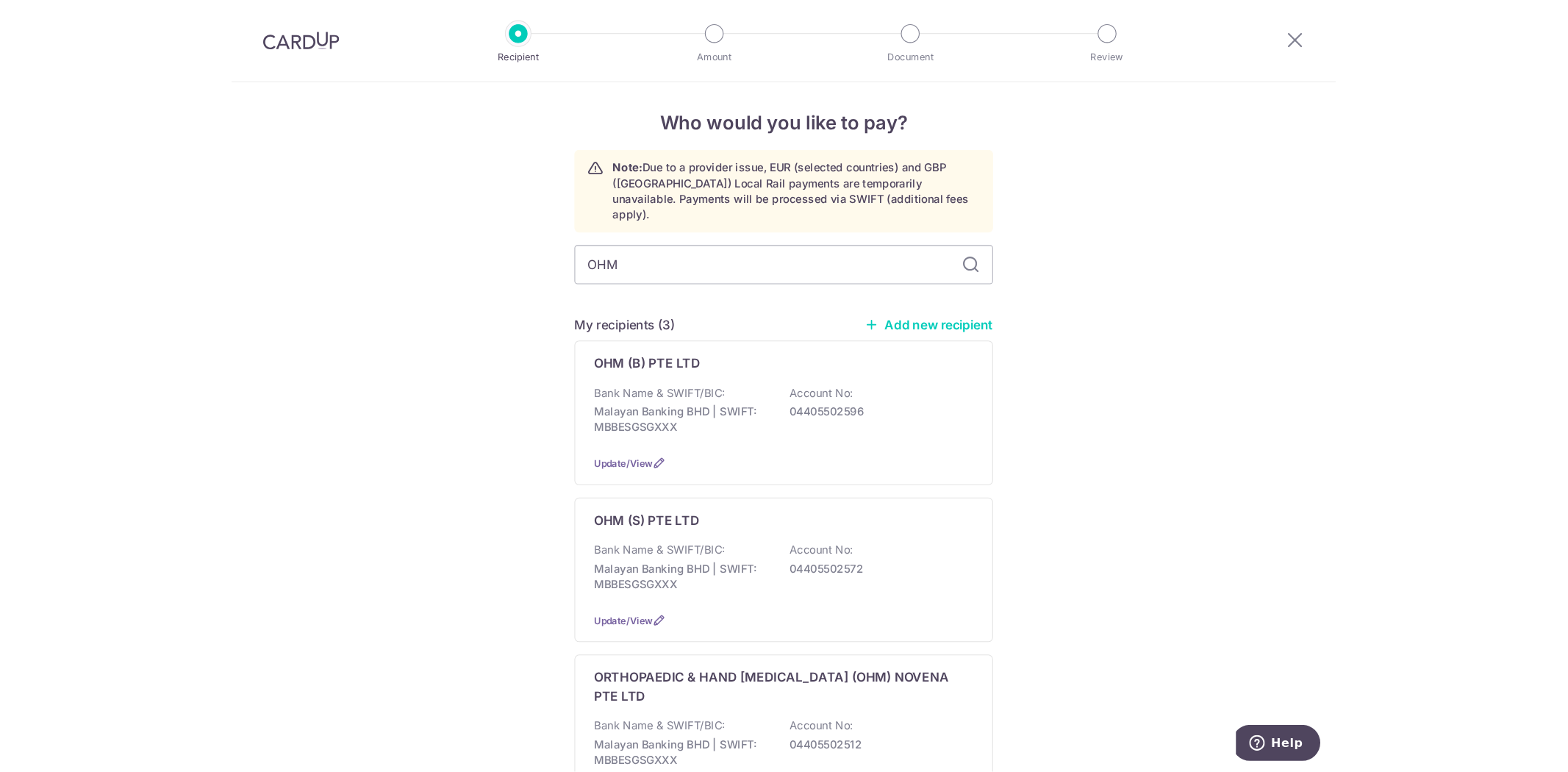
scroll to position [0, 0]
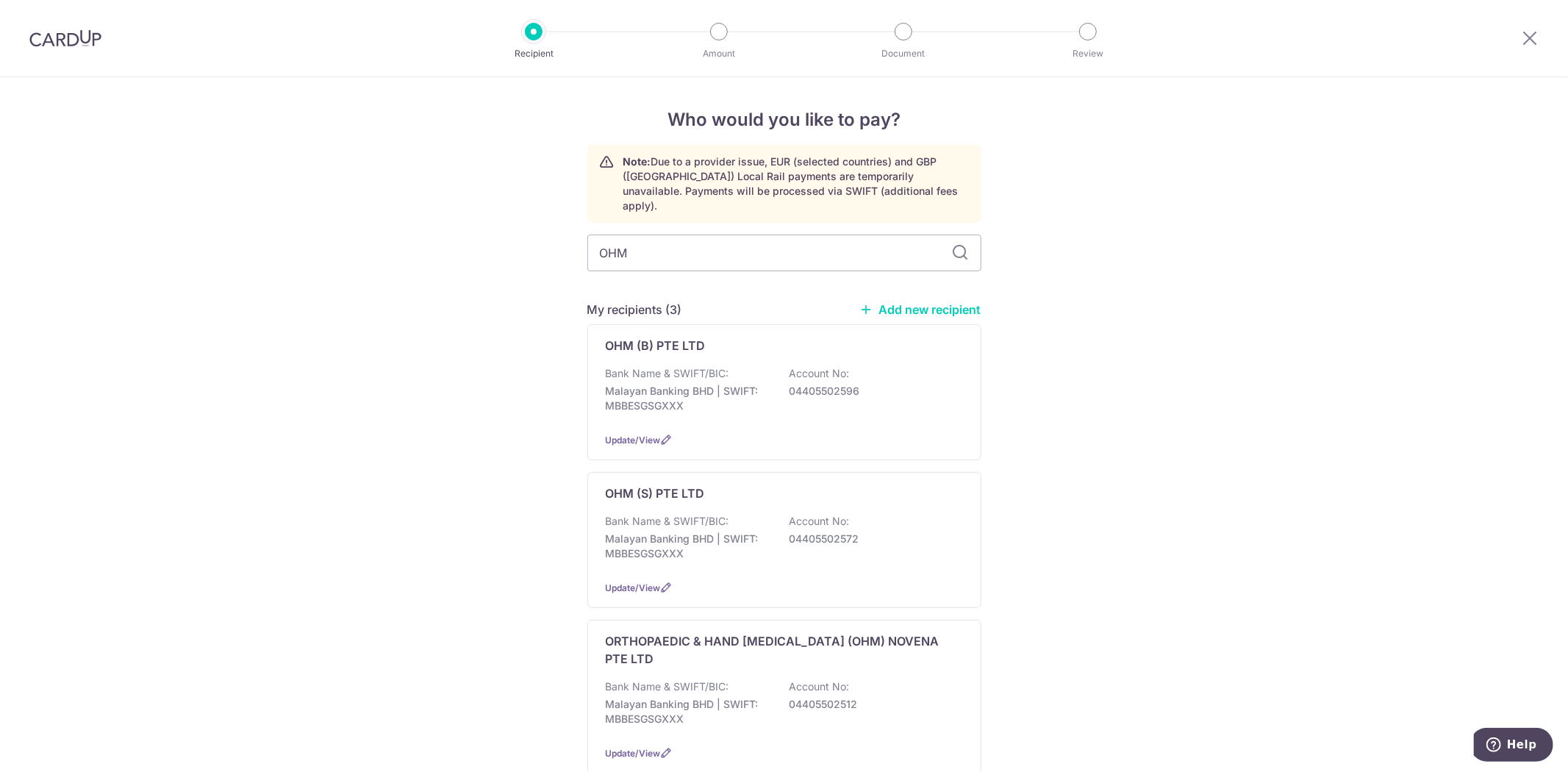
click at [357, 222] on div "Who would you like to pay? Note: Due to a provider issue, EUR (selected countri…" at bounding box center [784, 471] width 1568 height 789
click at [1039, 32] on icon at bounding box center [1530, 38] width 18 height 18
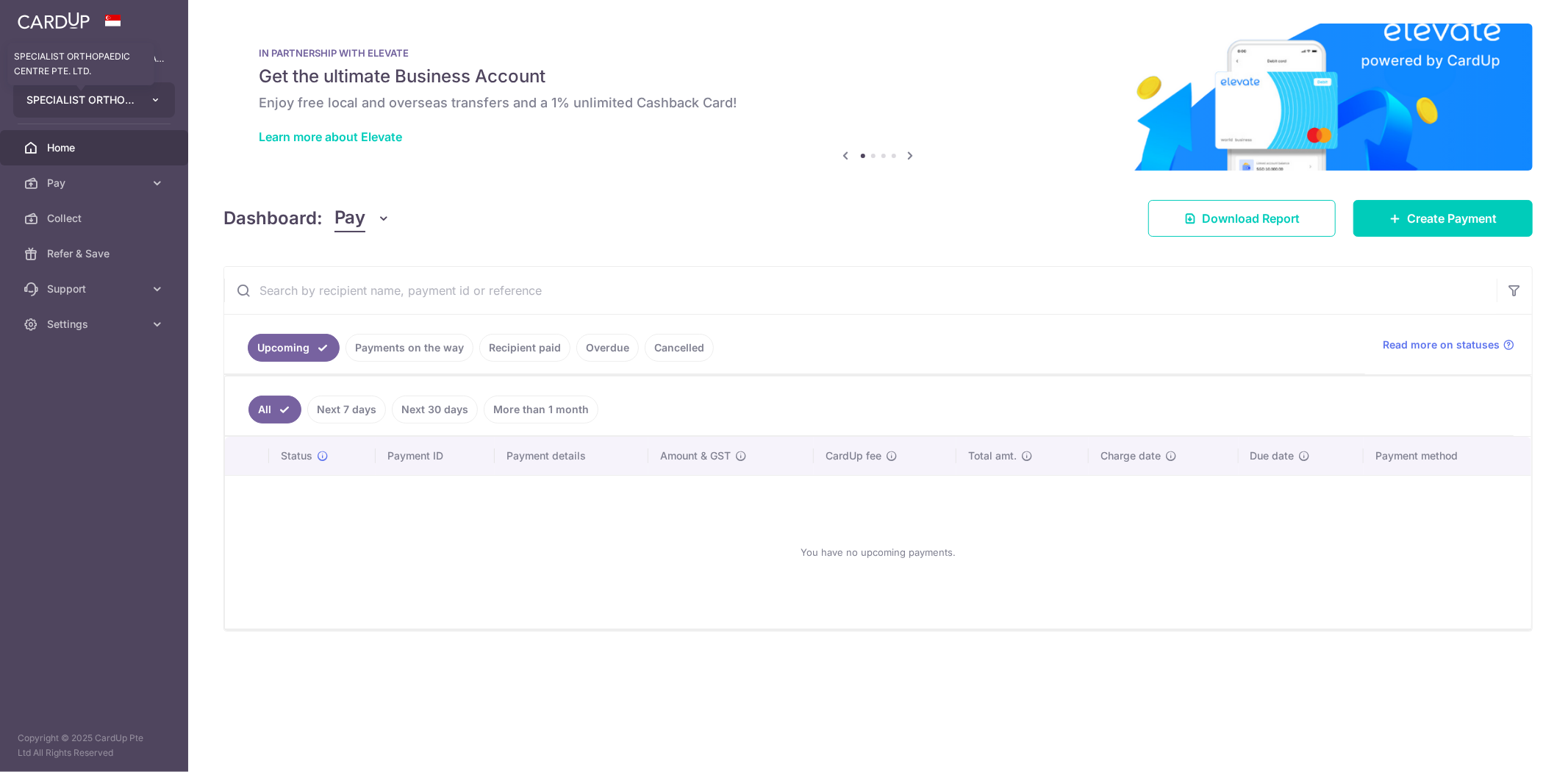
click at [122, 96] on span "SPECIALIST ORTHOPAEDIC CENTRE PTE. LTD." at bounding box center [81, 100] width 109 height 15
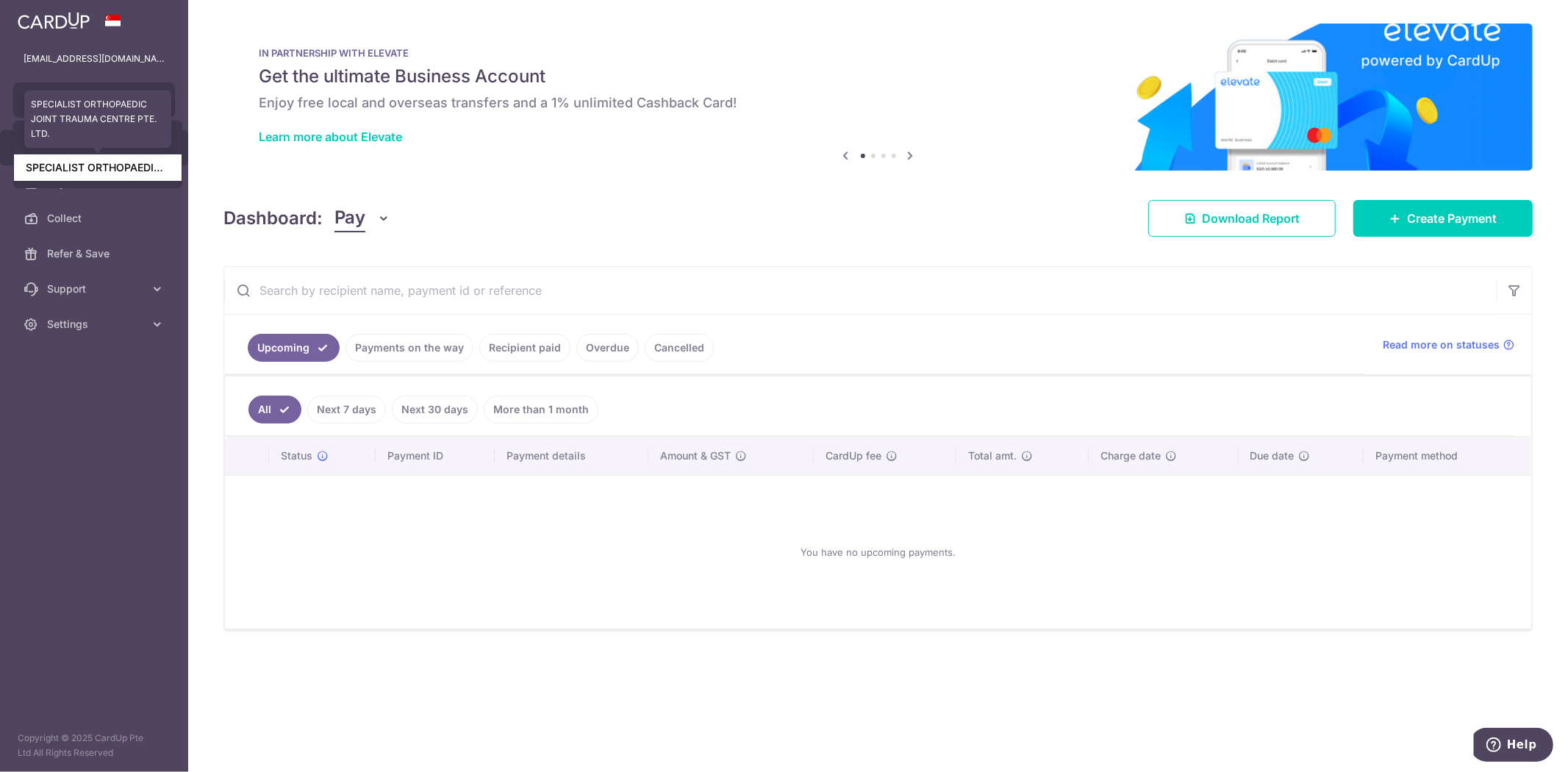
click at [111, 167] on link "SPECIALIST ORTHOPAEDIC JOINT TRAUMA CENTRE PTE. LTD." at bounding box center [98, 168] width 168 height 27
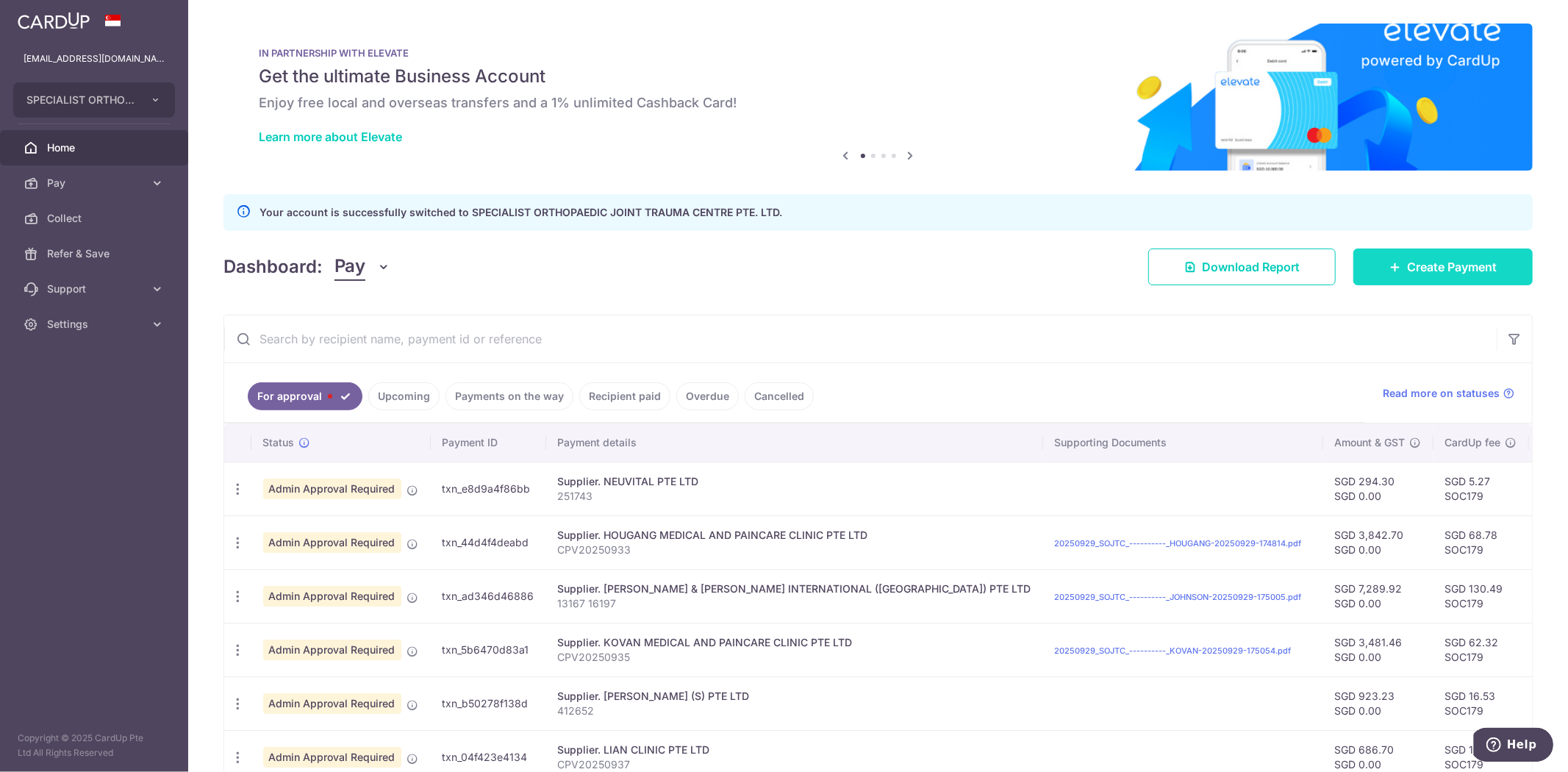
click at [1039, 256] on link "Create Payment" at bounding box center [1443, 267] width 180 height 37
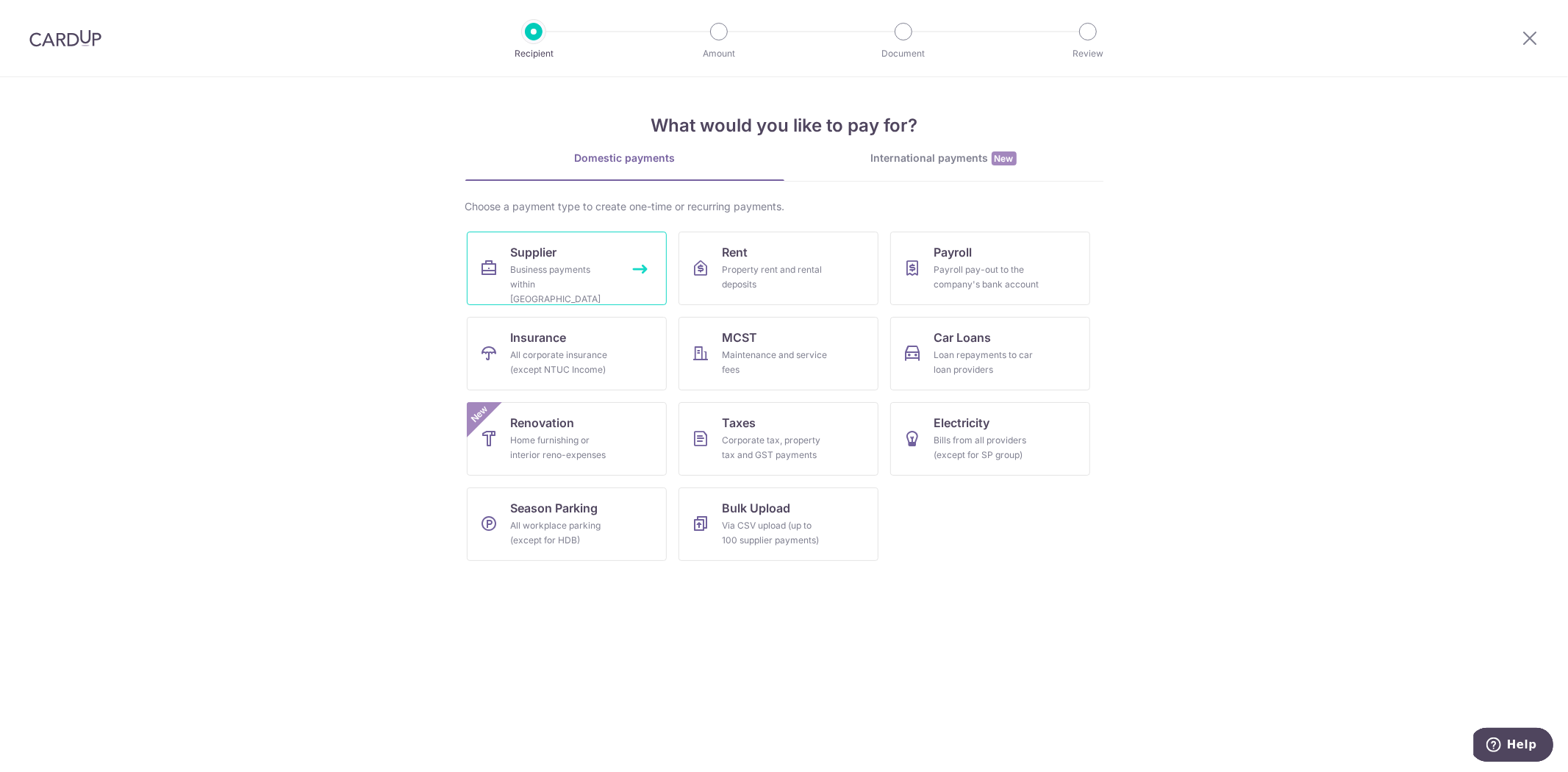
click at [528, 284] on div "Business payments within Singapore" at bounding box center [564, 285] width 106 height 44
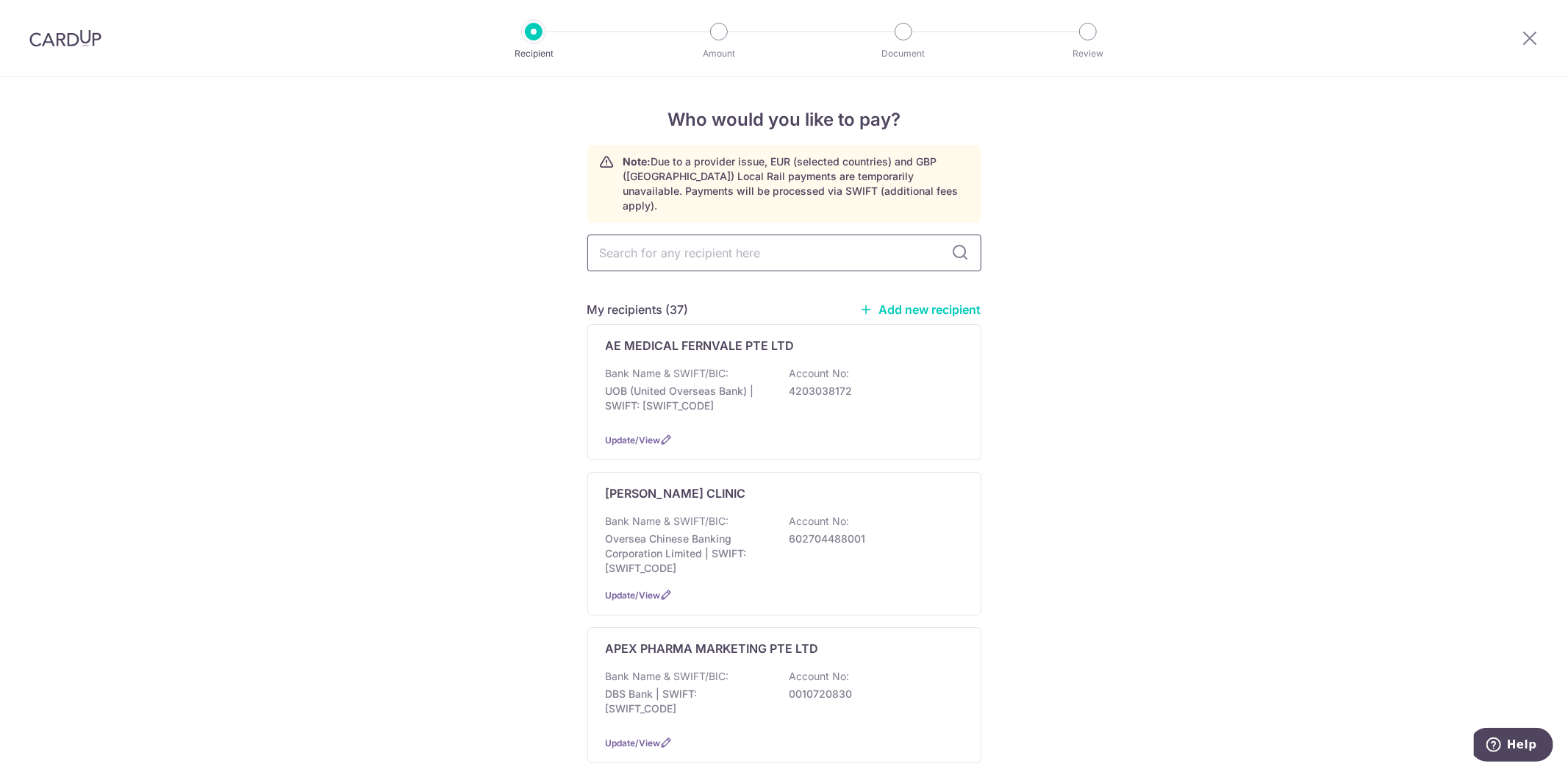
click at [794, 236] on input "text" at bounding box center [784, 253] width 394 height 37
type input "OHM"
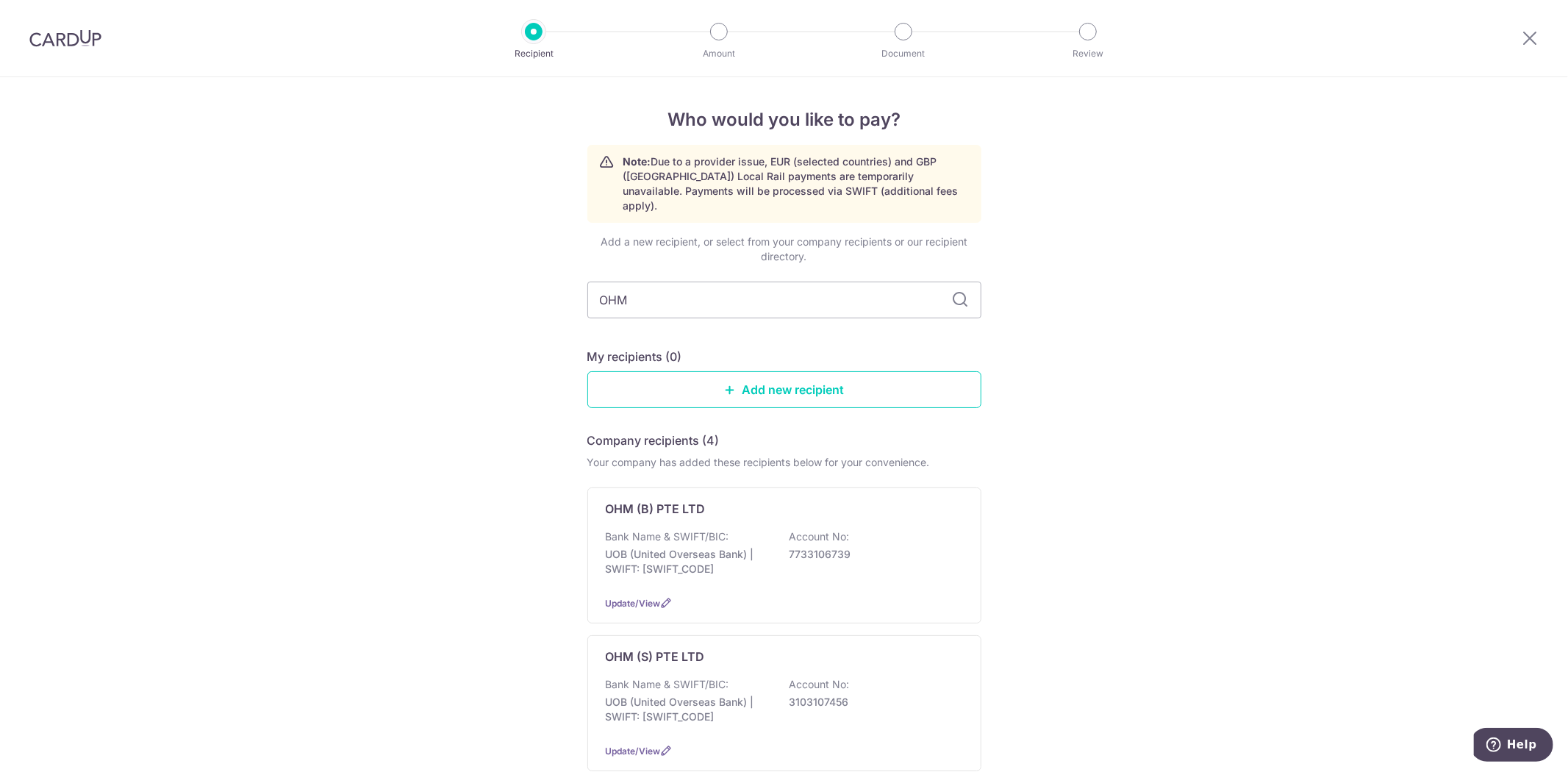
click at [1125, 377] on div "Who would you like to pay? Note: Due to a provider issue, EUR (selected countri…" at bounding box center [784, 644] width 1568 height 1136
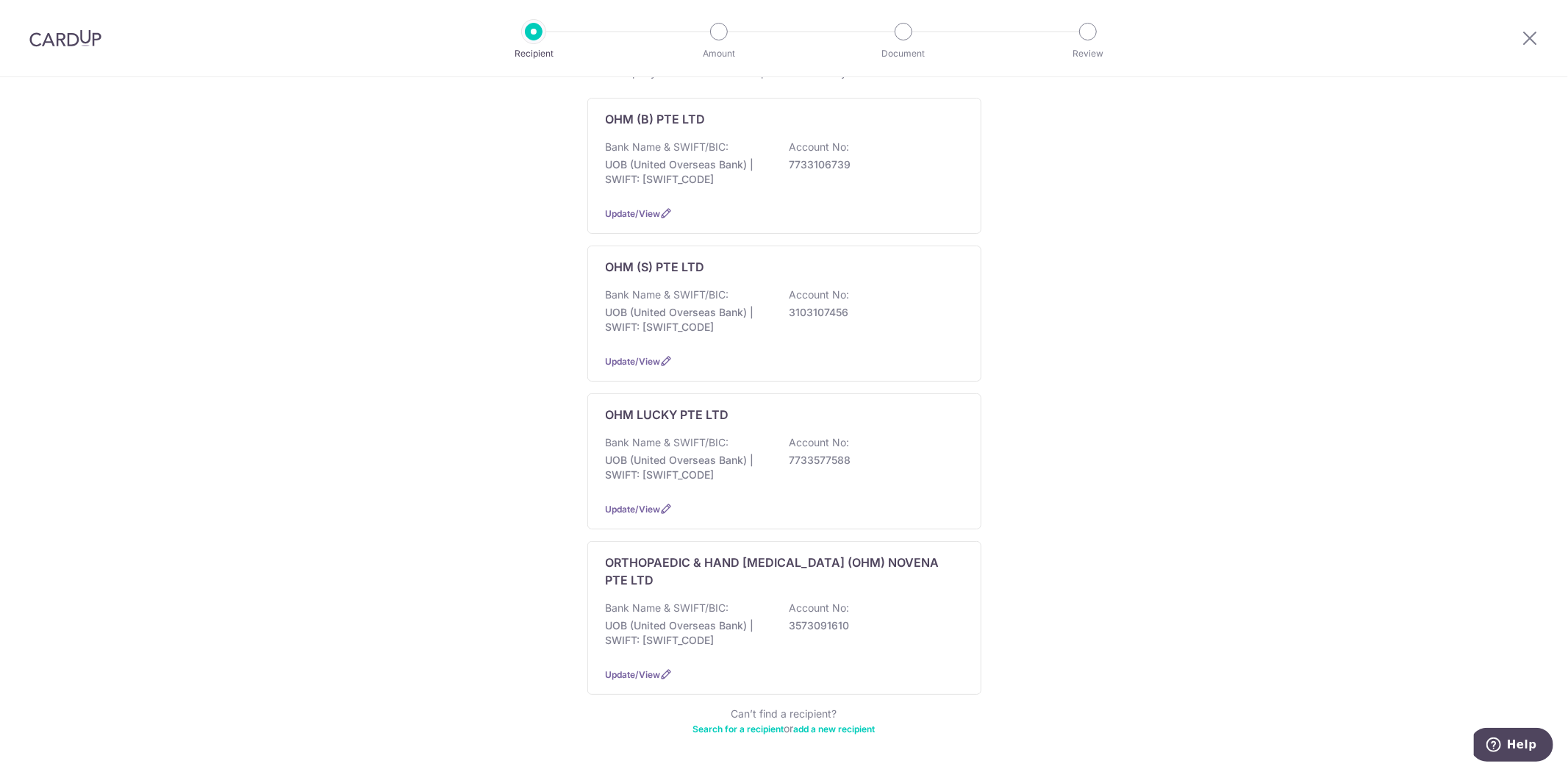
scroll to position [408, 0]
